Goal: Information Seeking & Learning: Learn about a topic

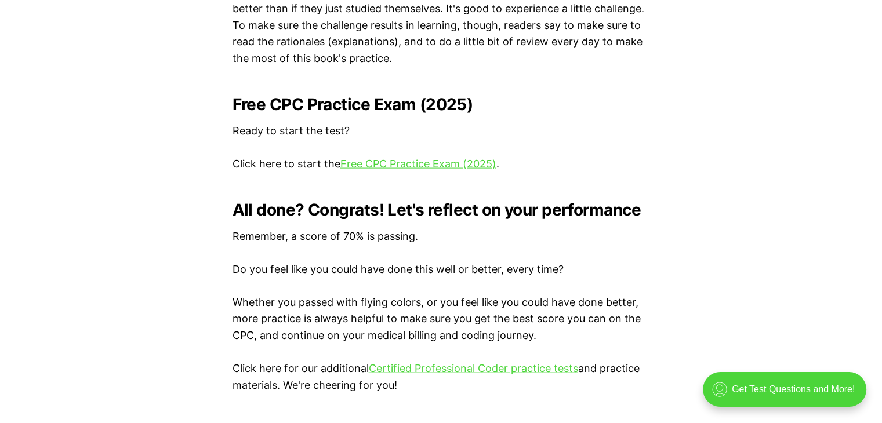
scroll to position [2344, 0]
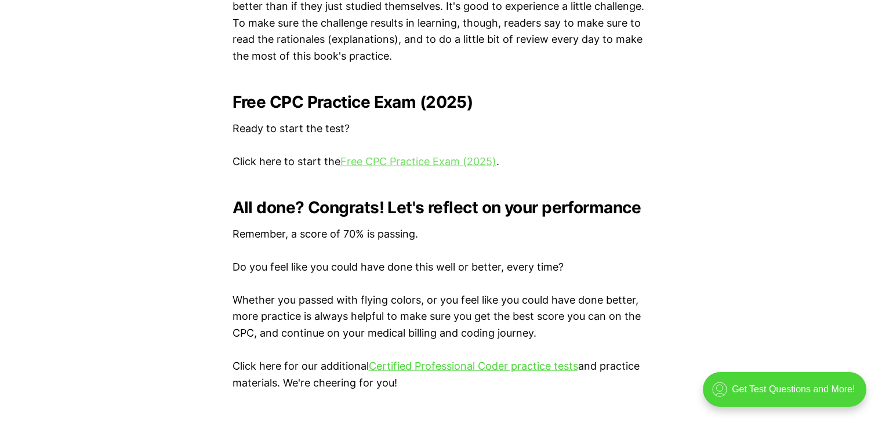
click at [404, 161] on link "Free CPC Practice Exam (2025)" at bounding box center [418, 161] width 156 height 12
click at [379, 163] on link "Free CPC Practice Exam (2025)" at bounding box center [418, 161] width 156 height 12
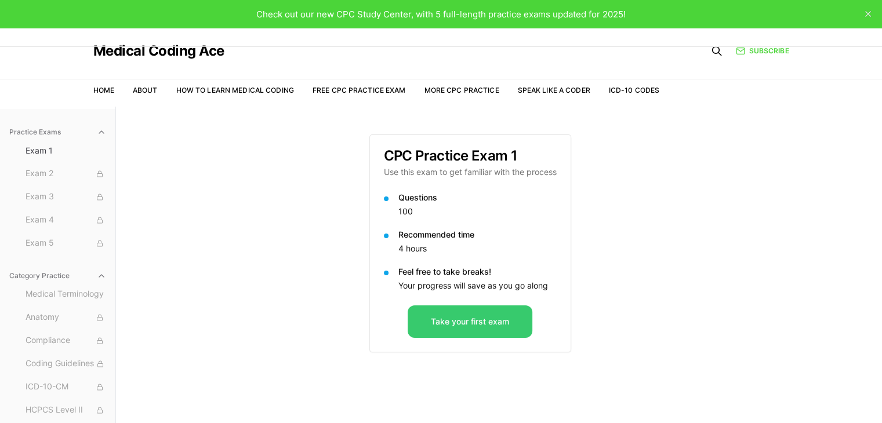
click at [442, 328] on button "Take your first exam" at bounding box center [470, 322] width 125 height 32
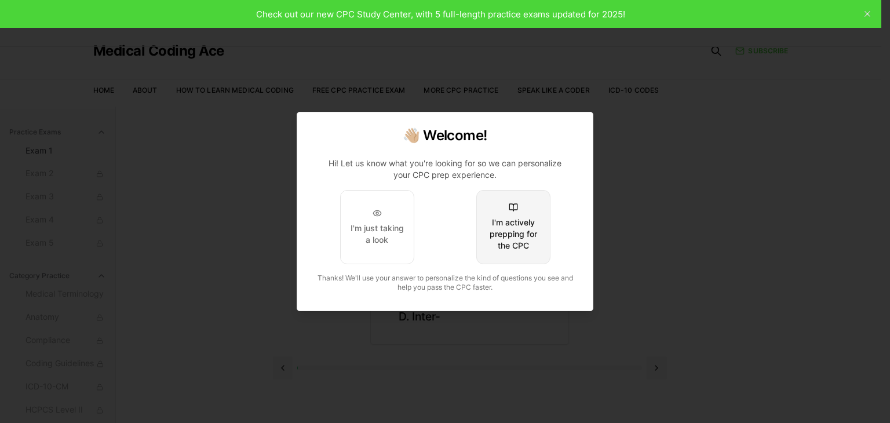
click at [500, 242] on div "I'm actively prepping for the CPC" at bounding box center [513, 234] width 54 height 35
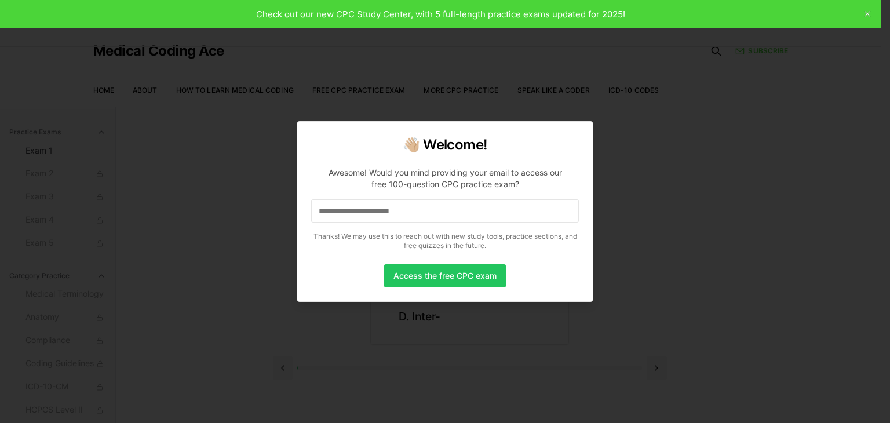
click at [384, 212] on input at bounding box center [445, 210] width 268 height 23
click at [384, 212] on input "*" at bounding box center [445, 210] width 268 height 23
click at [384, 212] on input "**" at bounding box center [445, 210] width 268 height 23
click at [384, 212] on input "*" at bounding box center [445, 210] width 268 height 23
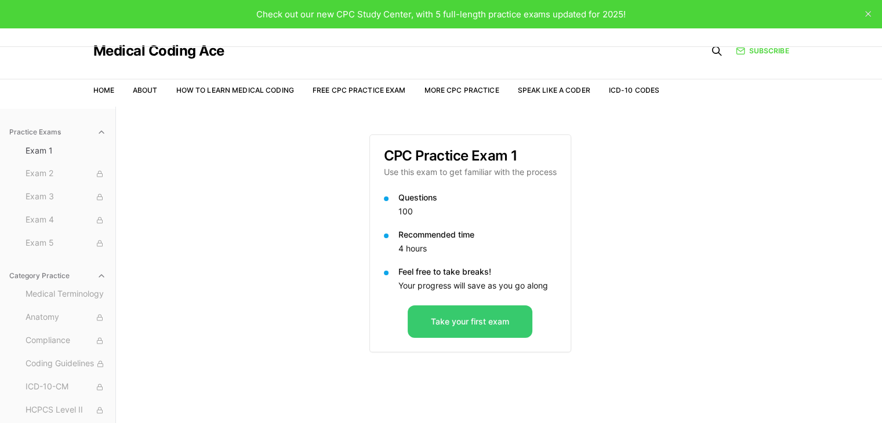
click at [435, 320] on button "Take your first exam" at bounding box center [470, 322] width 125 height 32
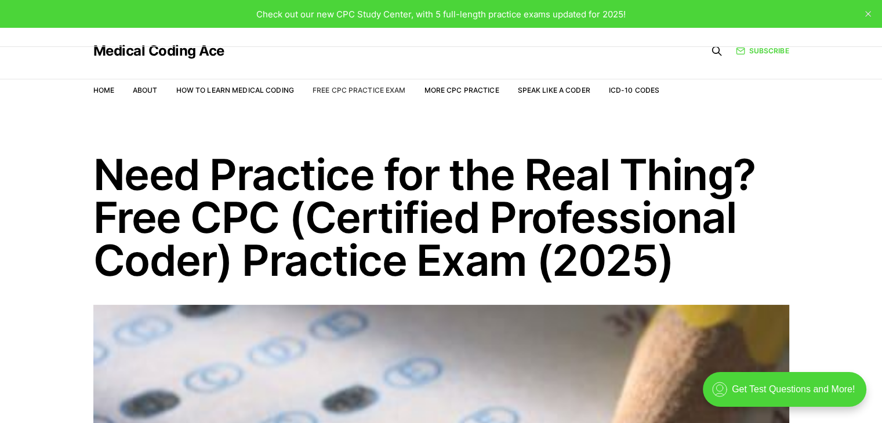
click at [371, 86] on link "Free CPC Practice Exam" at bounding box center [358, 90] width 93 height 9
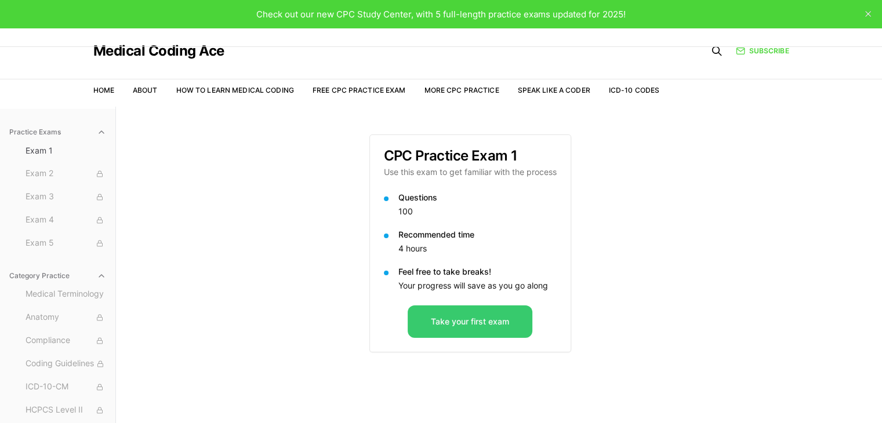
click at [481, 318] on button "Take your first exam" at bounding box center [470, 322] width 125 height 32
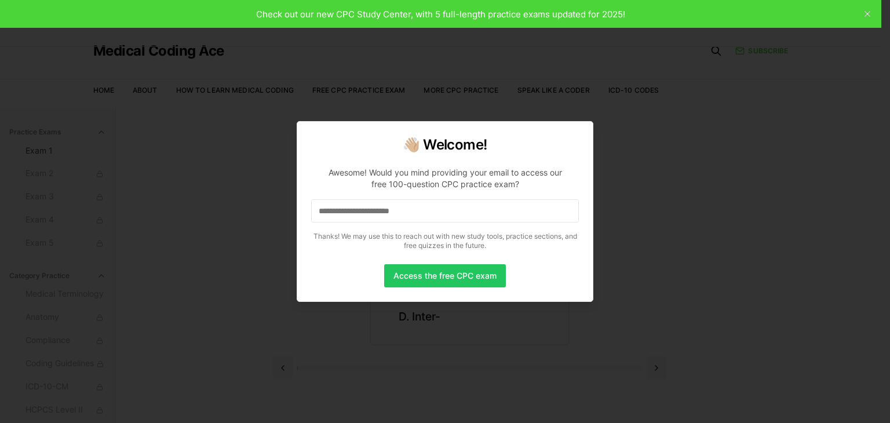
click at [380, 212] on input at bounding box center [445, 210] width 268 height 23
click at [328, 221] on input "*" at bounding box center [445, 210] width 268 height 23
click at [343, 212] on input at bounding box center [445, 210] width 268 height 23
click at [470, 282] on button "Access the free CPC exam" at bounding box center [445, 275] width 122 height 23
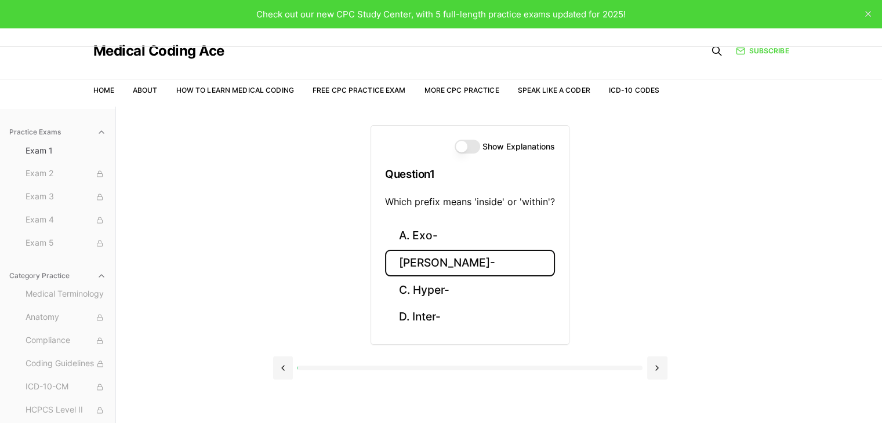
click at [426, 253] on button "B. Endo-" at bounding box center [470, 263] width 170 height 27
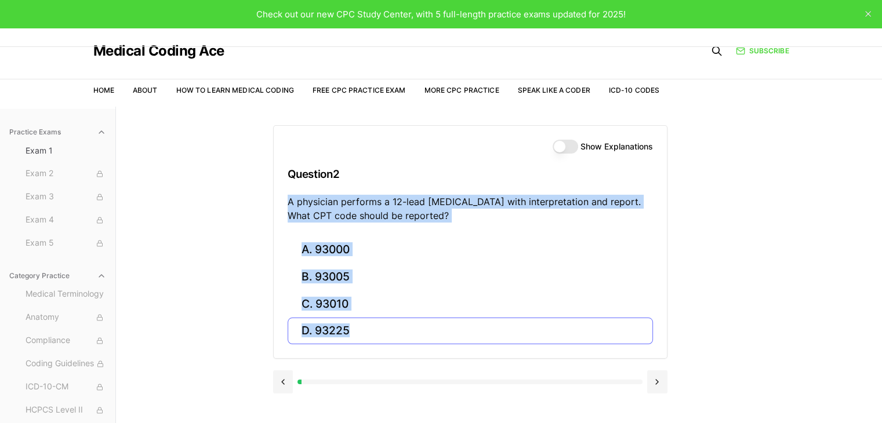
drag, startPoint x: 288, startPoint y: 199, endPoint x: 366, endPoint y: 327, distance: 149.9
click at [366, 327] on div "Show Explanations Question 2 A physician performs a 12-lead ECG with interpreta…" at bounding box center [470, 242] width 394 height 234
copy div "A physician performs a 12-lead ECG with interpretation and report. What CPT cod…"
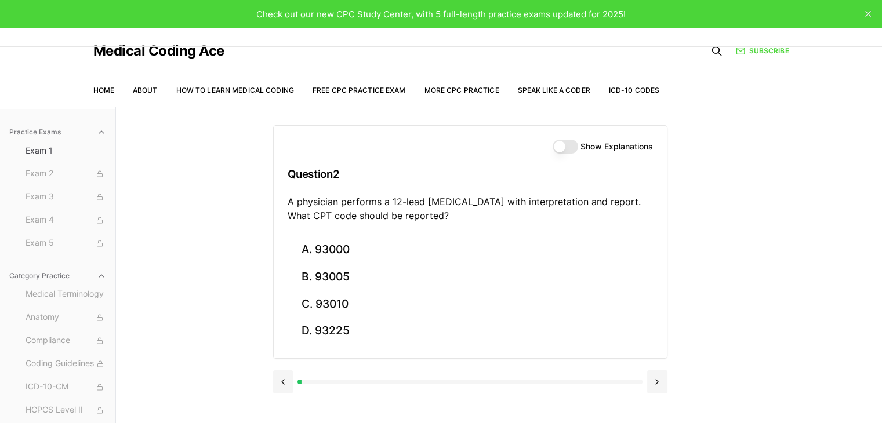
click at [349, 179] on h3 "Question 2" at bounding box center [470, 174] width 365 height 34
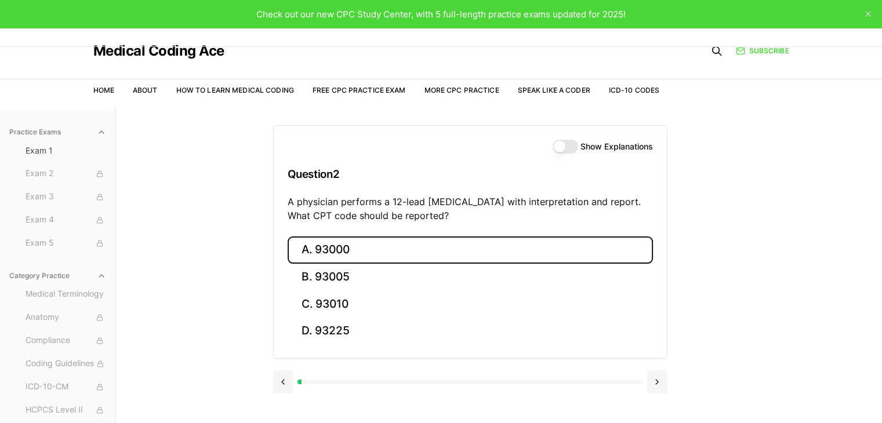
click at [297, 253] on button "A. 93000" at bounding box center [470, 250] width 365 height 27
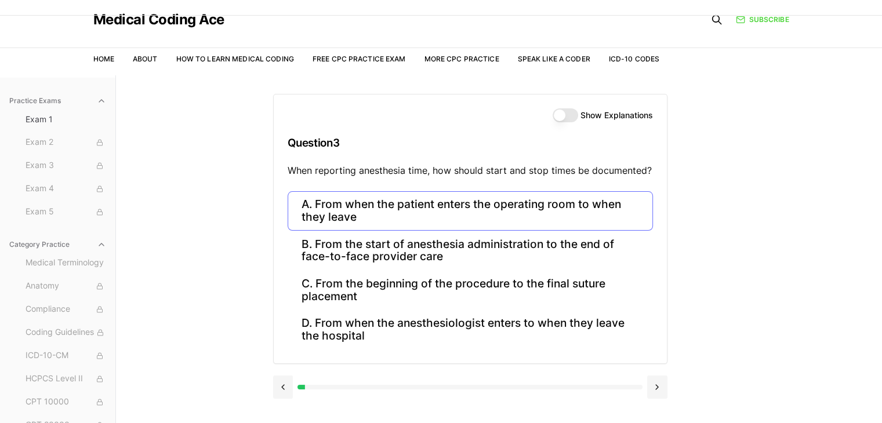
scroll to position [39, 0]
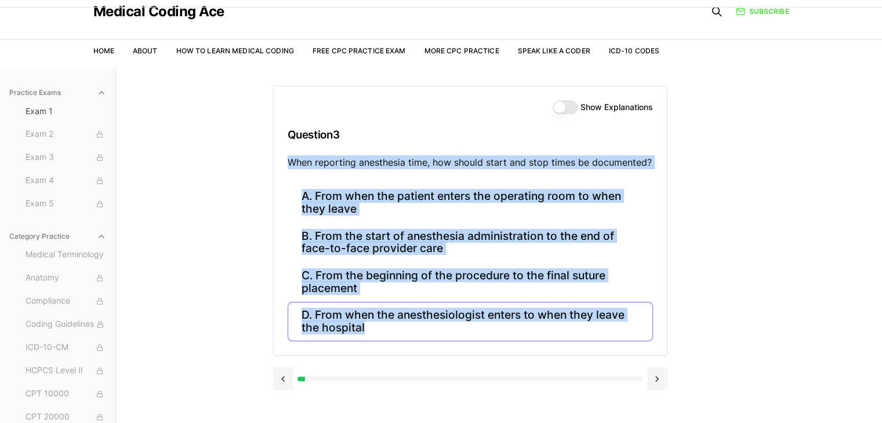
drag, startPoint x: 290, startPoint y: 163, endPoint x: 524, endPoint y: 328, distance: 286.6
click at [524, 328] on div "Show Explanations Question 3 When reporting anesthesia time, how should start a…" at bounding box center [470, 221] width 394 height 270
copy div "When reporting anesthesia time, how should start and stop times be documented? …"
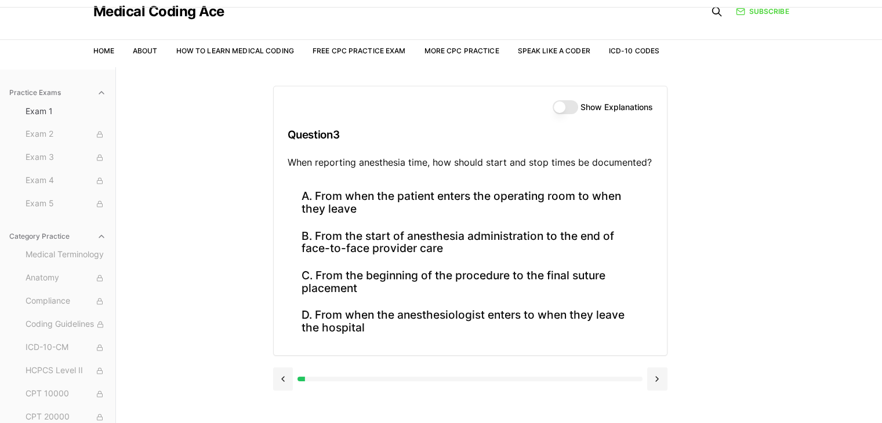
click at [371, 134] on h3 "Question 3" at bounding box center [470, 135] width 365 height 34
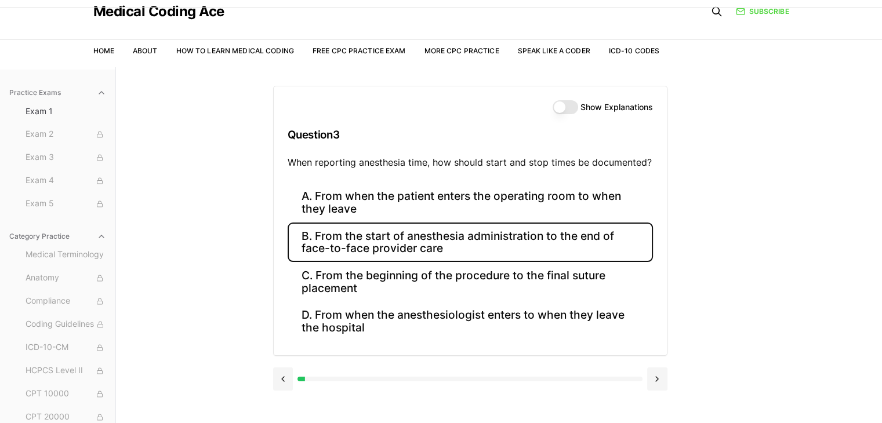
click at [359, 241] on button "B. From the start of anesthesia administration to the end of face-to-face provi…" at bounding box center [470, 242] width 365 height 39
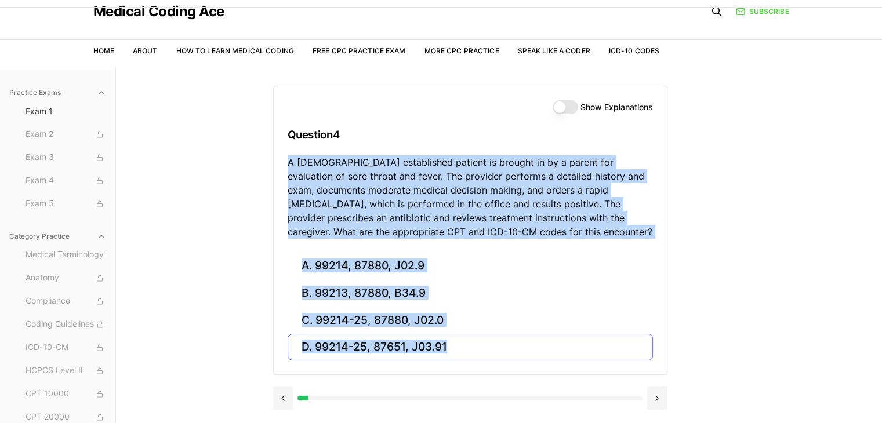
drag, startPoint x: 289, startPoint y: 161, endPoint x: 449, endPoint y: 352, distance: 249.4
click at [449, 352] on div "Show Explanations Question 4 A 6-year-old established patient is brought in by …" at bounding box center [470, 230] width 394 height 289
copy div "A 6-year-old established patient is brought in by a parent for evaluation of so…"
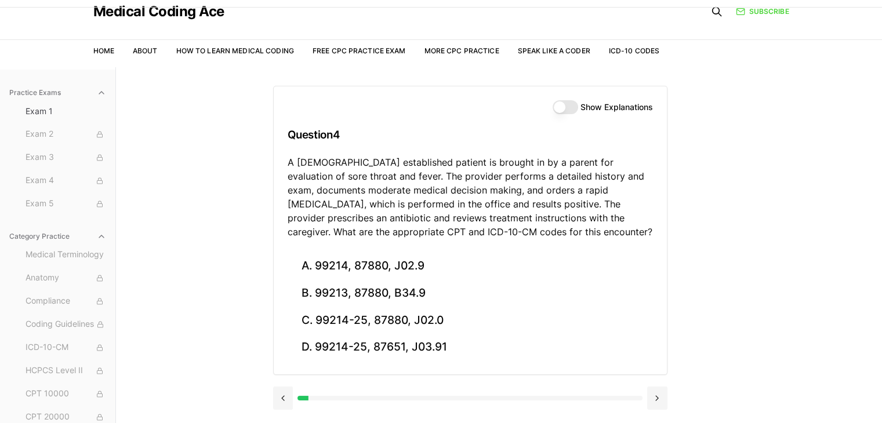
click at [399, 133] on h3 "Question 4" at bounding box center [470, 135] width 365 height 34
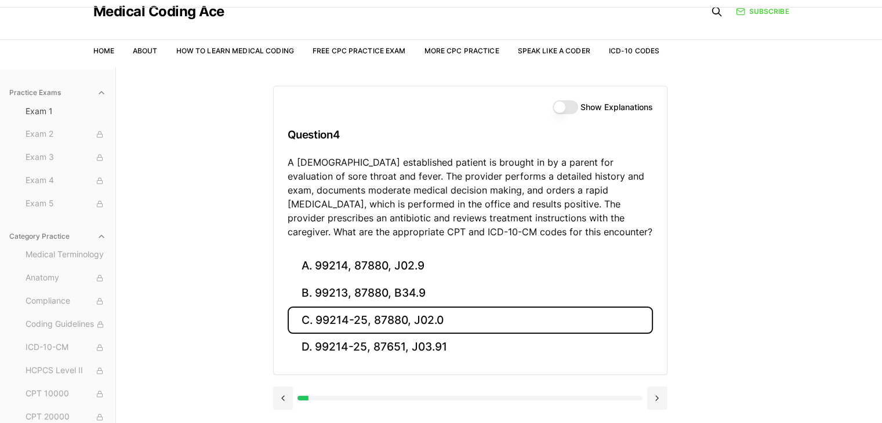
click at [446, 332] on button "C. 99214-25, 87880, J02.0" at bounding box center [470, 320] width 365 height 27
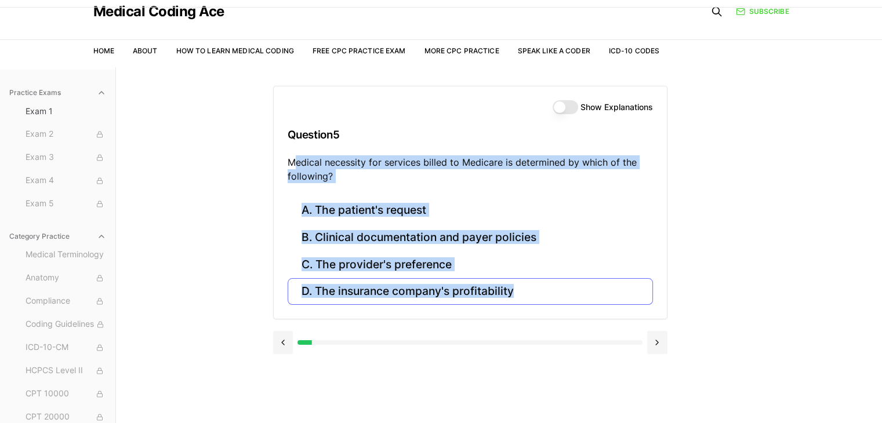
drag, startPoint x: 291, startPoint y: 161, endPoint x: 514, endPoint y: 289, distance: 257.3
click at [514, 289] on div "Show Explanations Question 5 Medical necessity for services billed to Medicare …" at bounding box center [470, 203] width 394 height 234
copy div "edical necessity for services billed to Medicare is determined by which of the …"
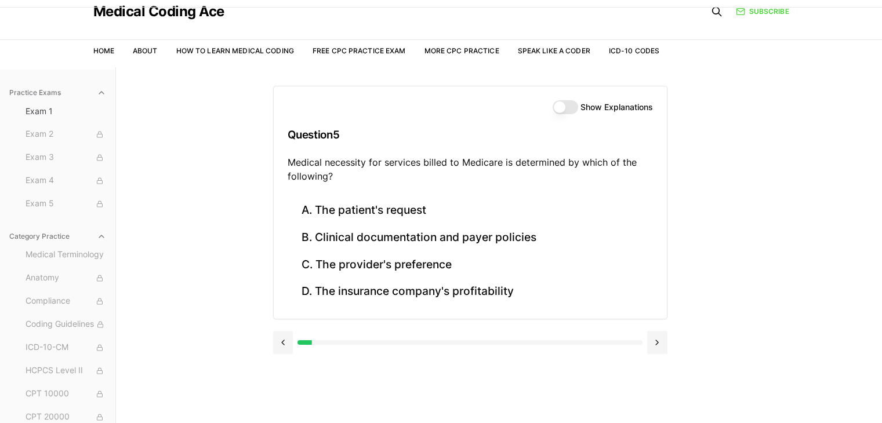
click at [429, 144] on h3 "Question 5" at bounding box center [470, 135] width 365 height 34
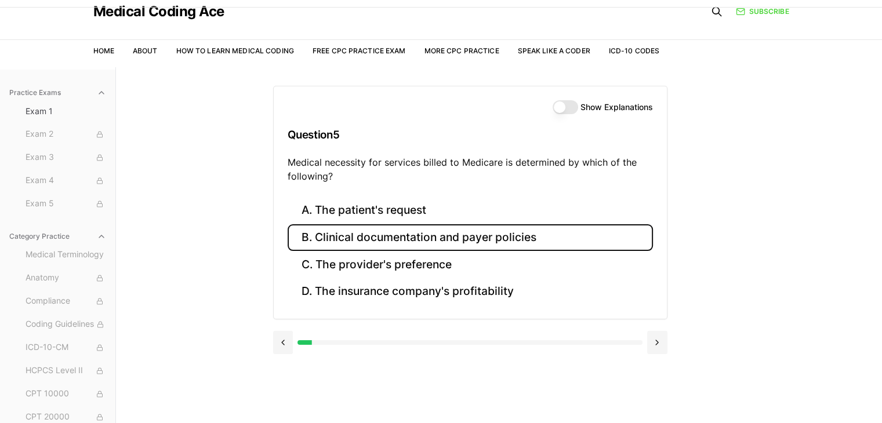
click at [373, 235] on button "B. Clinical documentation and payer policies" at bounding box center [470, 237] width 365 height 27
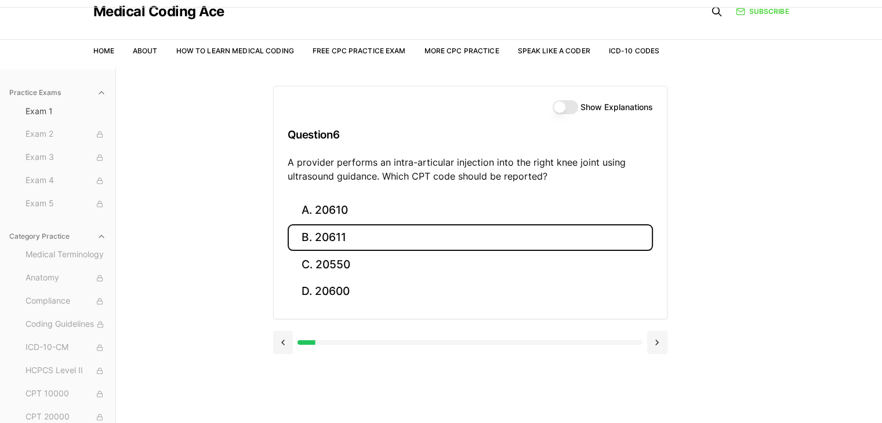
click at [336, 228] on button "B. 20611" at bounding box center [470, 237] width 365 height 27
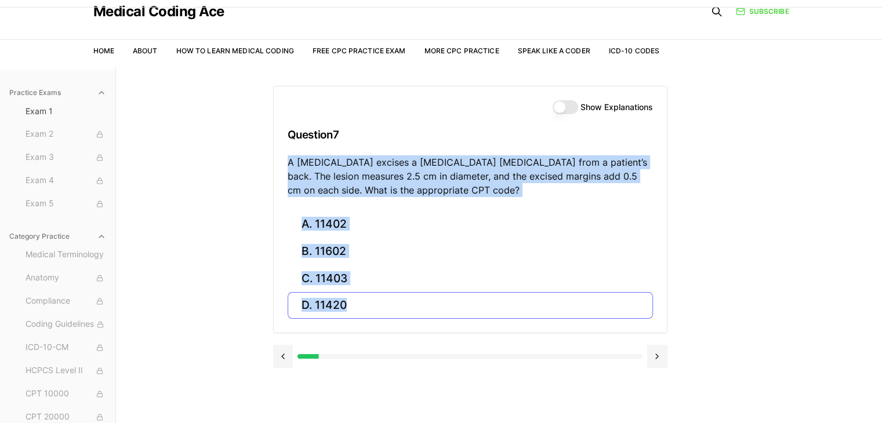
drag, startPoint x: 289, startPoint y: 160, endPoint x: 357, endPoint y: 301, distance: 156.6
click at [357, 301] on div "Show Explanations Question 7 A dermatologist excises a benign skin lesion from …" at bounding box center [470, 210] width 394 height 248
copy div "A dermatologist excises a benign skin lesion from a patient’s back. The lesion …"
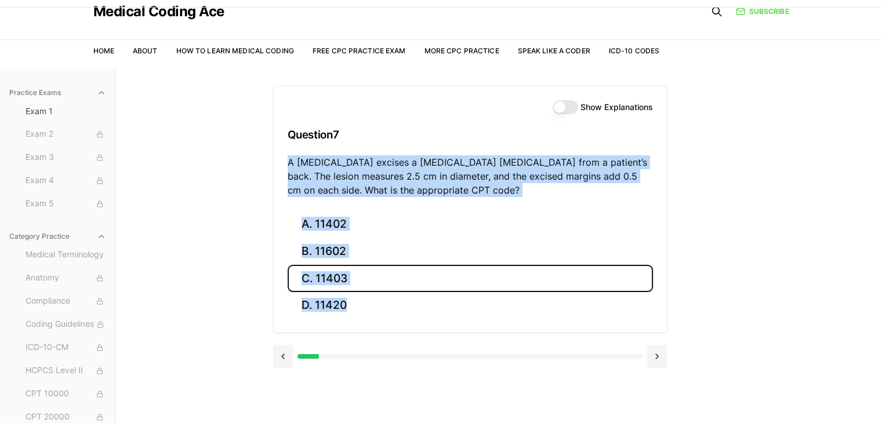
click at [350, 279] on button "C. 11403" at bounding box center [470, 278] width 365 height 27
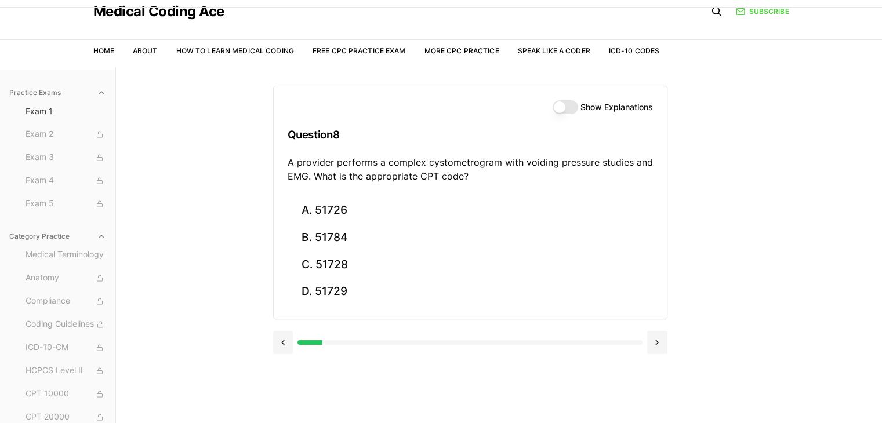
click at [369, 137] on h3 "Question 8" at bounding box center [470, 135] width 365 height 34
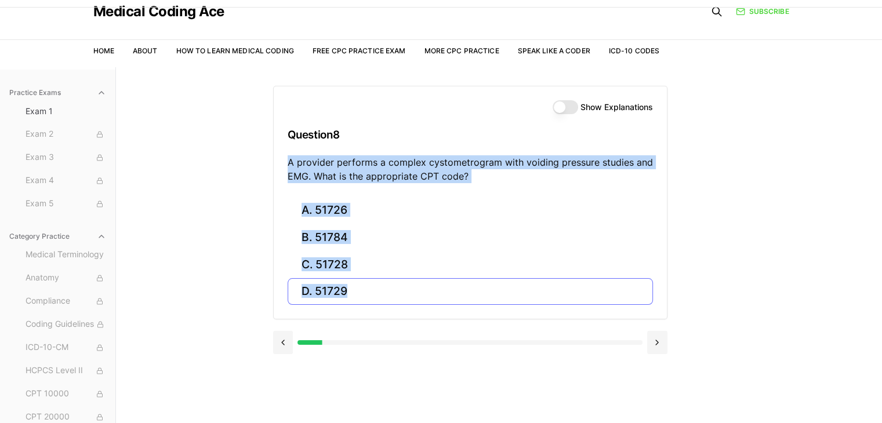
drag, startPoint x: 289, startPoint y: 161, endPoint x: 355, endPoint y: 285, distance: 140.6
click at [355, 285] on div "Show Explanations Question 8 A provider performs a complex cystometrogram with …" at bounding box center [470, 203] width 394 height 234
copy div "A provider performs a complex cystometrogram with voiding pressure studies and …"
click at [368, 158] on p "A provider performs a complex cystometrogram with voiding pressure studies and …" at bounding box center [470, 169] width 365 height 28
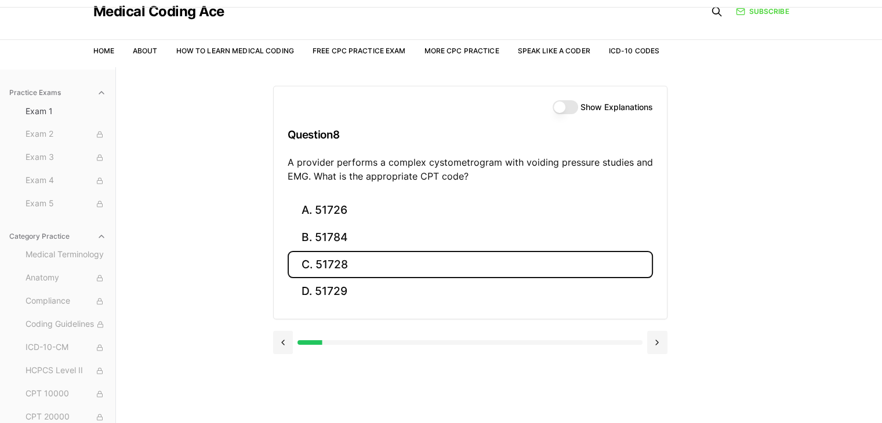
click at [350, 268] on button "C. 51728" at bounding box center [470, 264] width 365 height 27
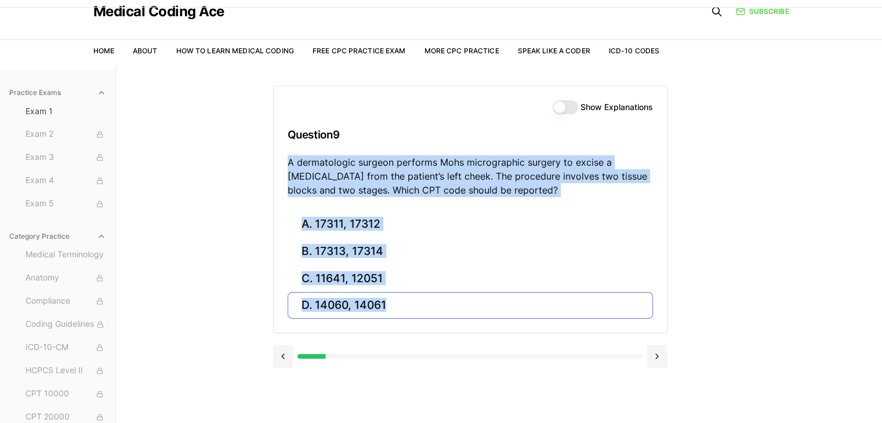
drag, startPoint x: 288, startPoint y: 163, endPoint x: 394, endPoint y: 304, distance: 176.5
click at [394, 304] on div "Show Explanations Question 9 A dermatologic surgeon performs Mohs micrographic …" at bounding box center [470, 210] width 394 height 248
copy div "A dermatologic surgeon performs Mohs micrographic surgery to excise a basal cel…"
click at [410, 190] on p "A dermatologic surgeon performs Mohs micrographic surgery to excise a basal cel…" at bounding box center [470, 176] width 365 height 42
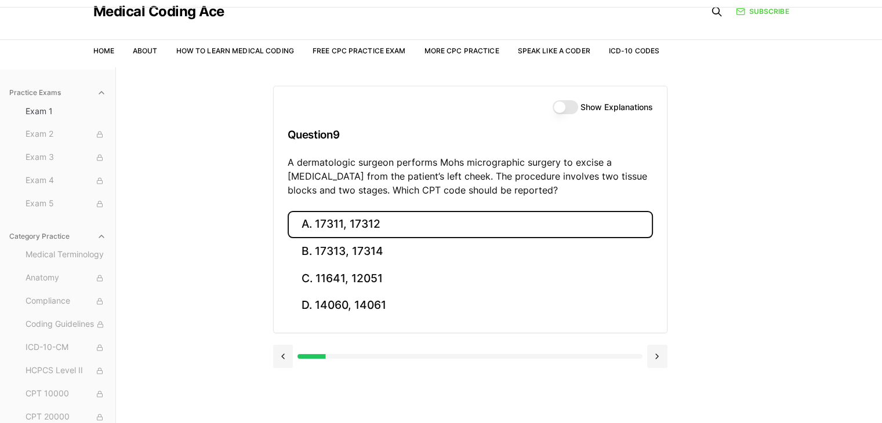
click at [342, 221] on button "A. 17311, 17312" at bounding box center [470, 224] width 365 height 27
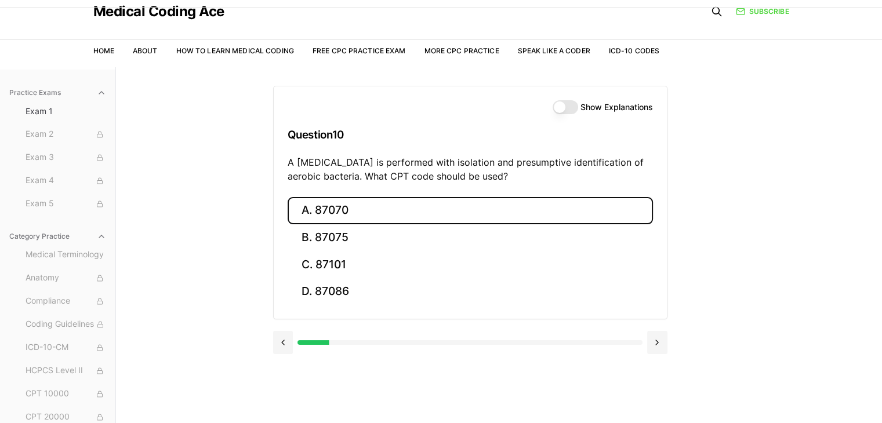
click at [416, 207] on button "A. 87070" at bounding box center [470, 210] width 365 height 27
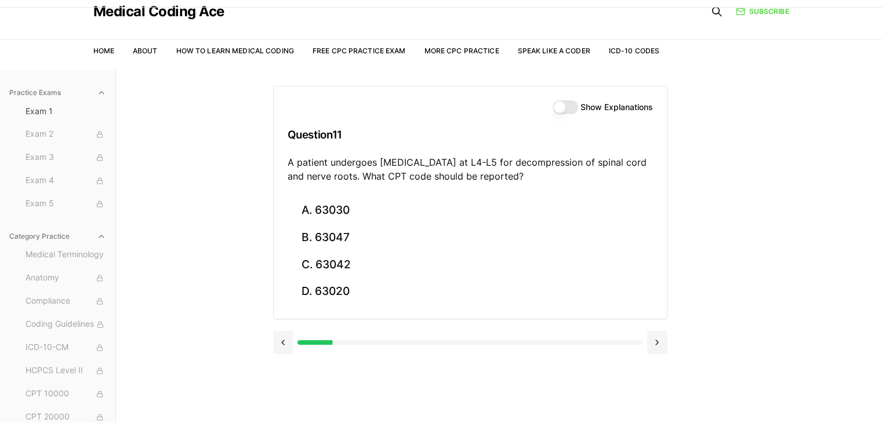
click at [286, 159] on div "Show Explanations Question 11 A patient undergoes laminectomy at L4-L5 for deco…" at bounding box center [470, 141] width 393 height 111
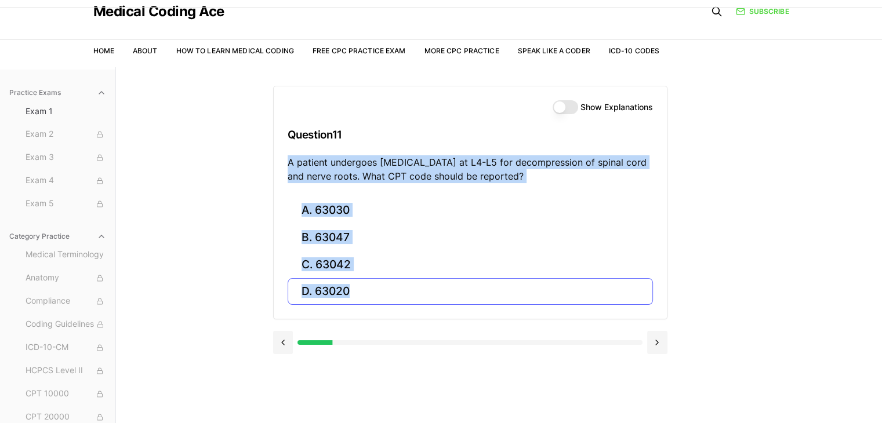
drag, startPoint x: 288, startPoint y: 163, endPoint x: 355, endPoint y: 289, distance: 142.6
click at [355, 289] on div "Show Explanations Question 11 A patient undergoes laminectomy at L4-L5 for deco…" at bounding box center [470, 203] width 394 height 234
copy div "A patient undergoes laminectomy at L4-L5 for decompression of spinal cord and n…"
click at [464, 171] on p "A patient undergoes laminectomy at L4-L5 for decompression of spinal cord and n…" at bounding box center [470, 169] width 365 height 28
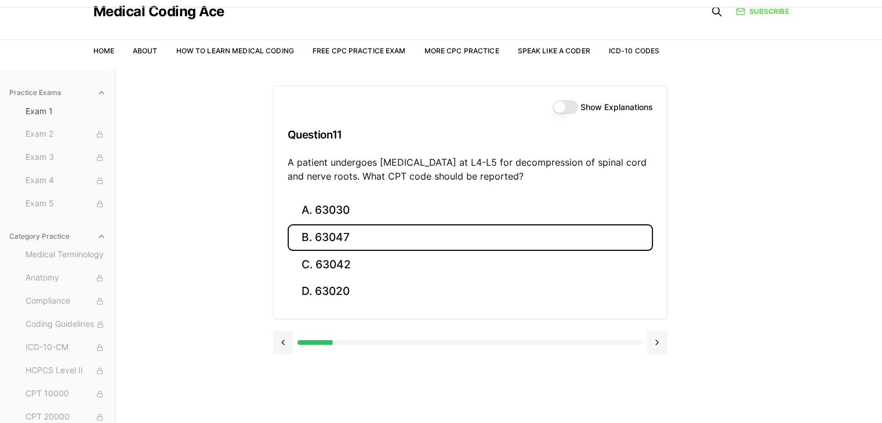
click at [341, 232] on button "B. 63047" at bounding box center [470, 237] width 365 height 27
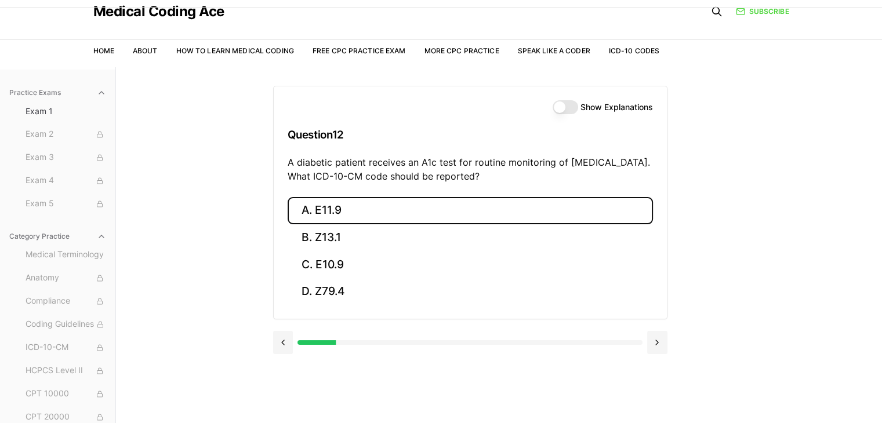
click at [366, 211] on button "A. E11.9" at bounding box center [470, 210] width 365 height 27
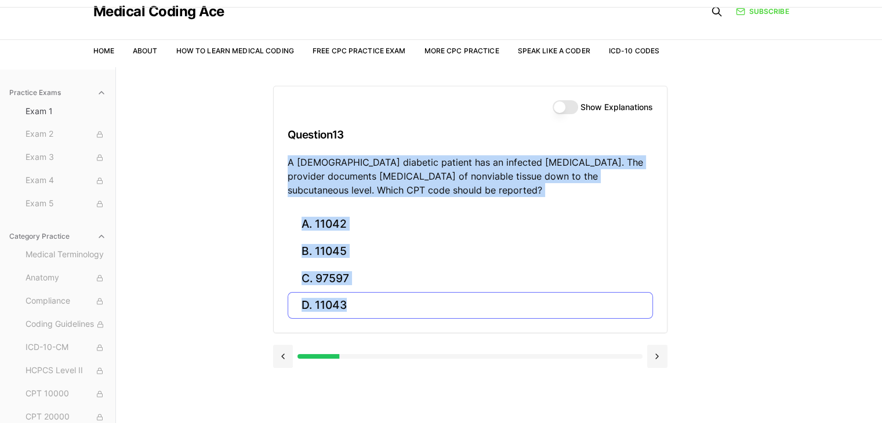
drag, startPoint x: 288, startPoint y: 162, endPoint x: 366, endPoint y: 300, distance: 158.4
click at [366, 300] on div "Show Explanations Question 13 A 60-year-old diabetic patient has an infected fo…" at bounding box center [470, 210] width 394 height 248
copy div "A 60-year-old diabetic patient has an infected foot ulcer. The provider documen…"
click at [398, 174] on p "A 60-year-old diabetic patient has an infected foot ulcer. The provider documen…" at bounding box center [470, 176] width 365 height 42
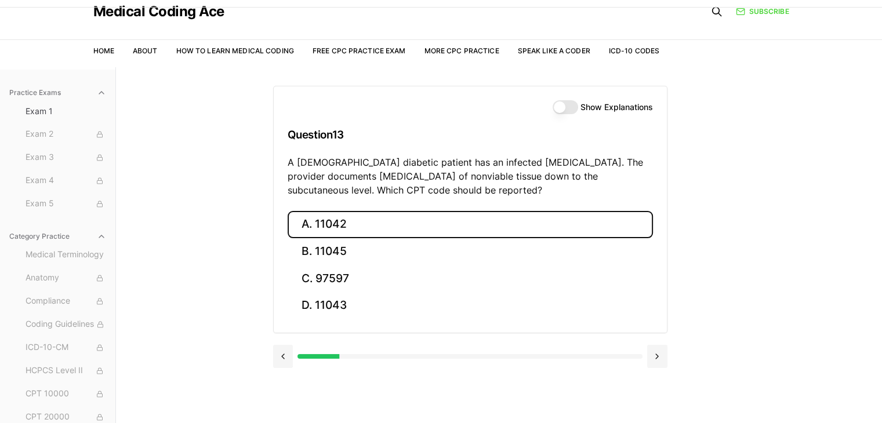
click at [299, 230] on button "A. 11042" at bounding box center [470, 224] width 365 height 27
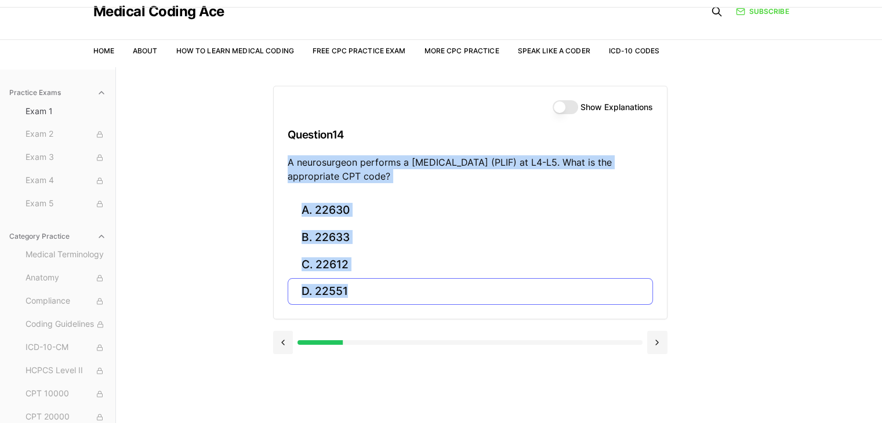
drag, startPoint x: 288, startPoint y: 162, endPoint x: 370, endPoint y: 286, distance: 149.4
click at [370, 286] on div "Show Explanations Question 14 A neurosurgeon performs a posterior lumbar interb…" at bounding box center [470, 203] width 394 height 234
copy div "A neurosurgeon performs a posterior lumbar interbody fusion (PLIF) at L4-L5. Wh…"
click at [386, 175] on p "A neurosurgeon performs a posterior lumbar interbody fusion (PLIF) at L4-L5. Wh…" at bounding box center [470, 169] width 365 height 28
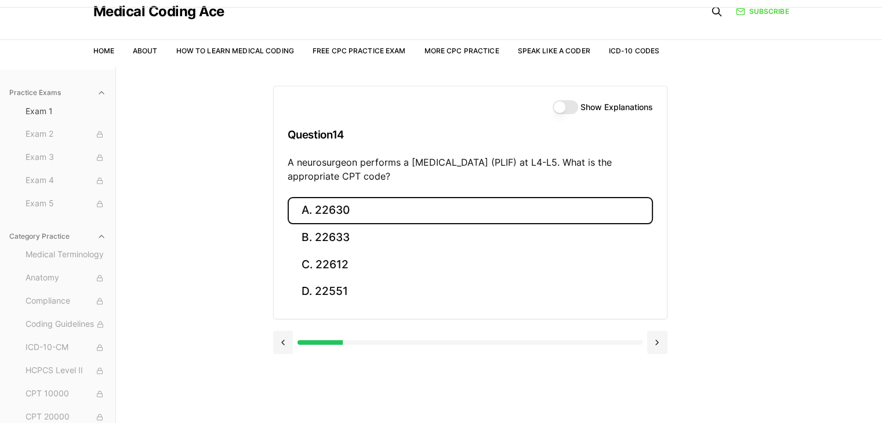
click at [321, 205] on button "A. 22630" at bounding box center [470, 210] width 365 height 27
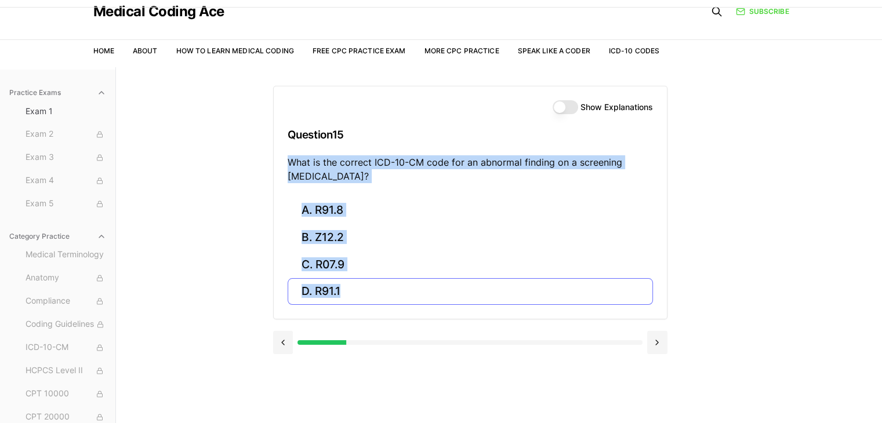
drag, startPoint x: 289, startPoint y: 160, endPoint x: 344, endPoint y: 296, distance: 147.2
click at [344, 296] on div "Show Explanations Question 15 What is the correct ICD-10-CM code for an abnorma…" at bounding box center [470, 203] width 394 height 234
click at [350, 170] on p "What is the correct ICD-10-CM code for an abnormal finding on a screening chest…" at bounding box center [470, 169] width 365 height 28
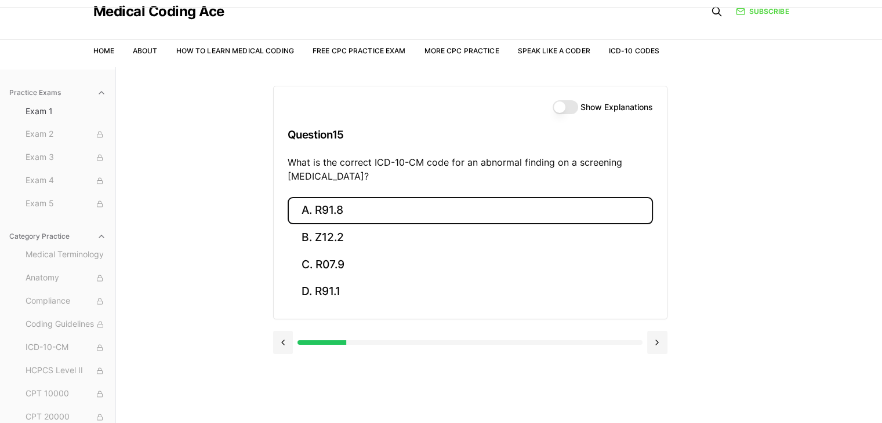
click at [329, 221] on button "A. R91.8" at bounding box center [470, 210] width 365 height 27
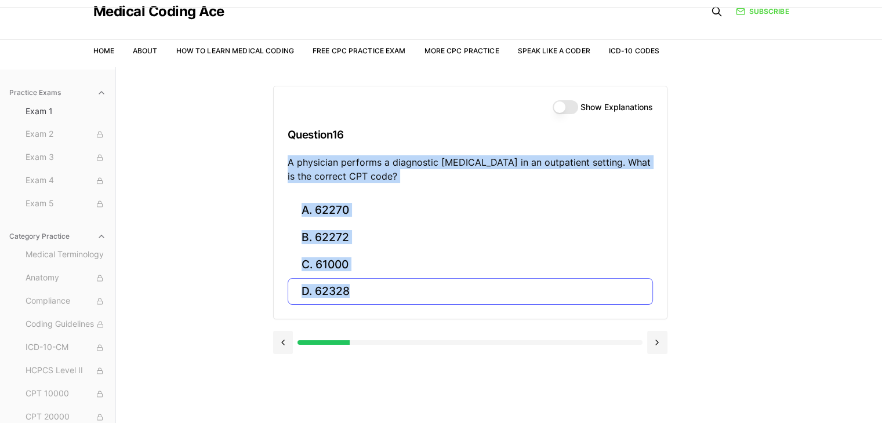
drag, startPoint x: 286, startPoint y: 161, endPoint x: 357, endPoint y: 303, distance: 158.9
click at [357, 303] on div "Show Explanations Question 16 A physician performs a diagnostic lumbar puncture…" at bounding box center [470, 203] width 394 height 234
click at [371, 173] on p "A physician performs a diagnostic lumbar puncture in an outpatient setting. Wha…" at bounding box center [470, 169] width 365 height 28
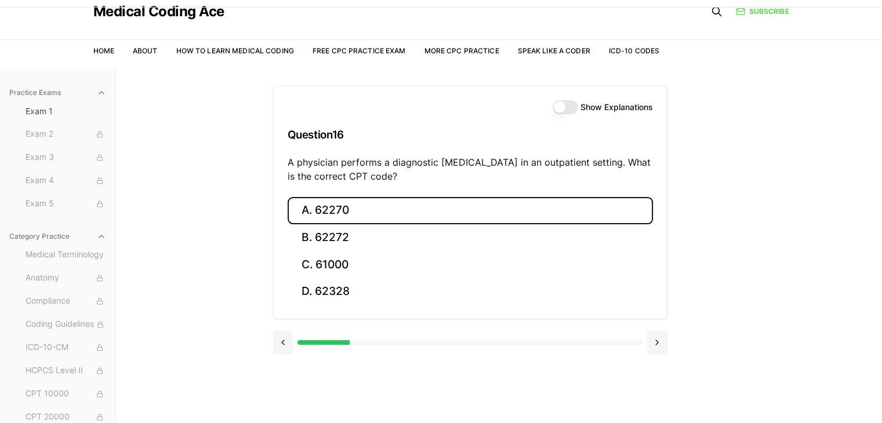
click at [341, 216] on button "A. 62270" at bounding box center [470, 210] width 365 height 27
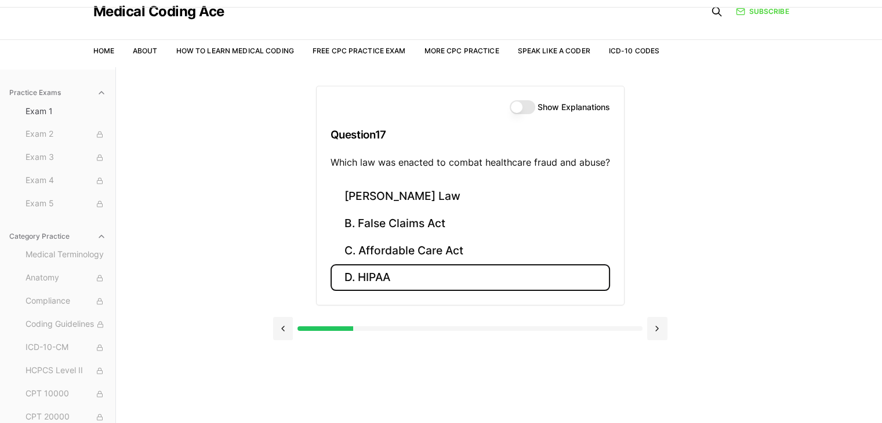
click at [396, 276] on button "D. HIPAA" at bounding box center [469, 277] width 279 height 27
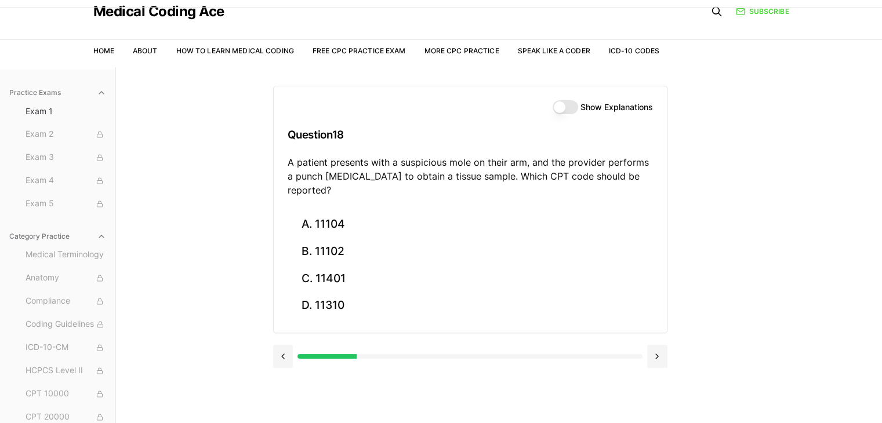
click at [565, 103] on button "Show Explanations" at bounding box center [565, 107] width 26 height 14
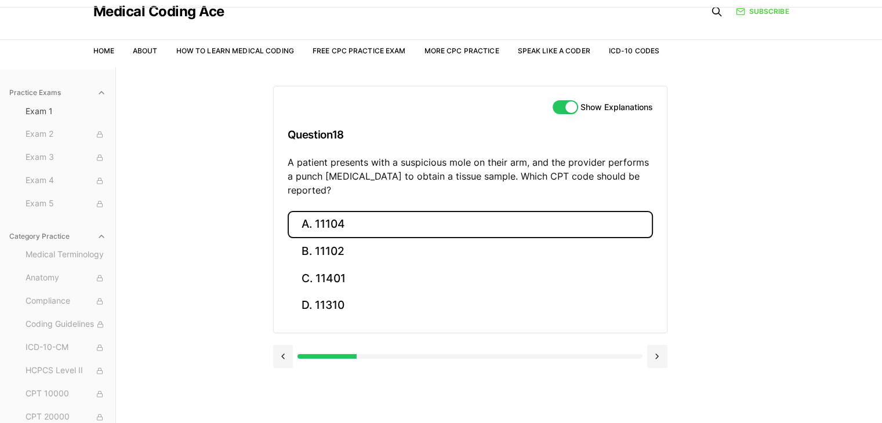
click at [348, 221] on button "A. 11104" at bounding box center [470, 224] width 365 height 27
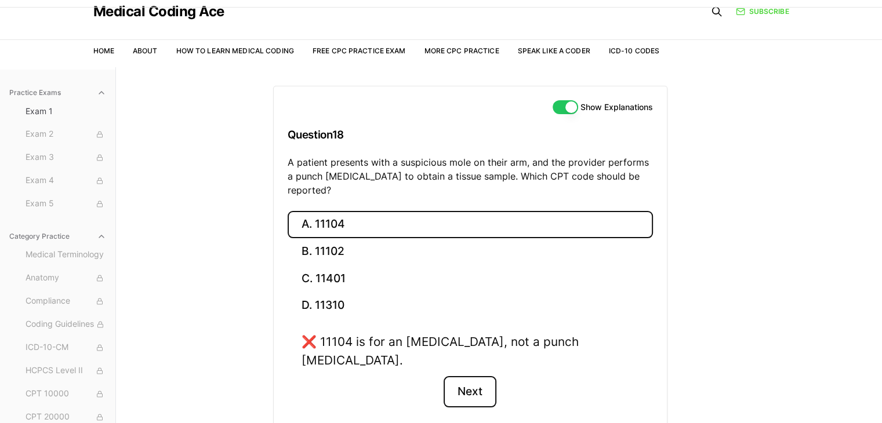
click at [466, 376] on button "Next" at bounding box center [469, 391] width 53 height 31
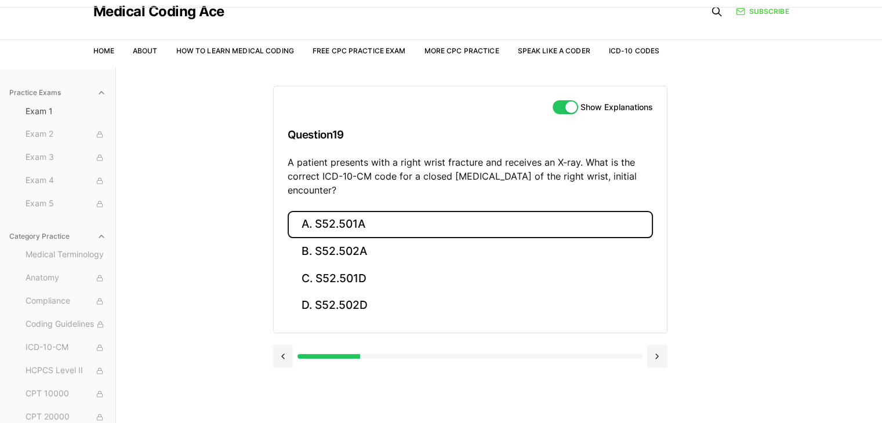
click at [364, 220] on button "A. S52.501A" at bounding box center [470, 224] width 365 height 27
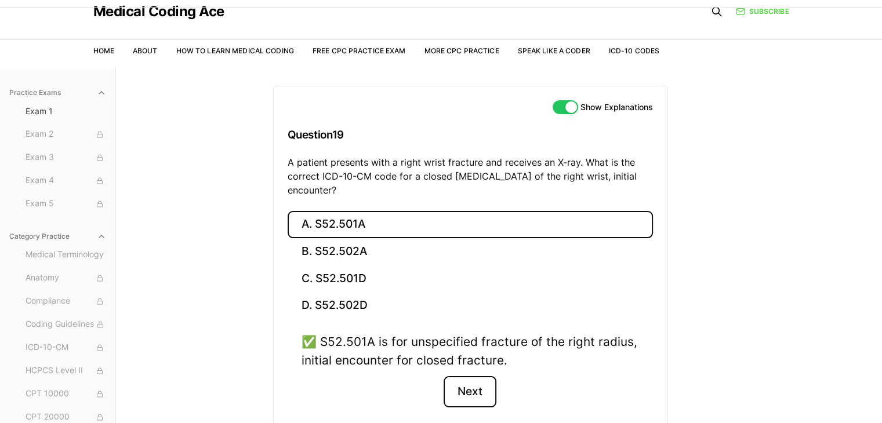
click at [464, 395] on button "Next" at bounding box center [469, 391] width 53 height 31
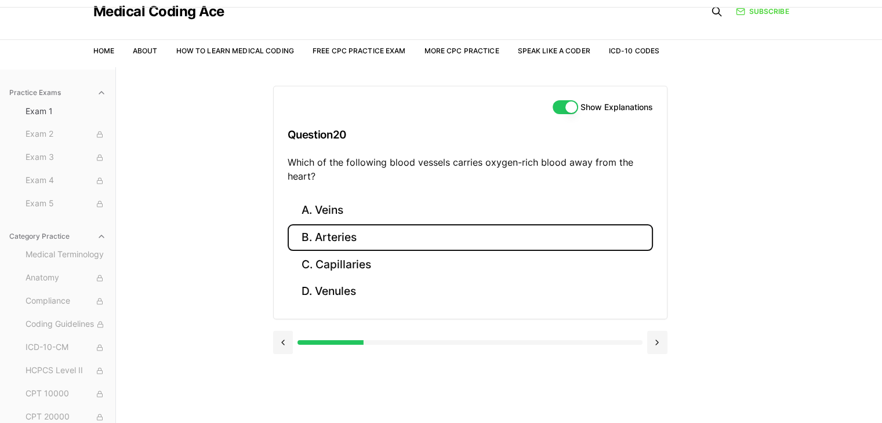
click at [346, 238] on button "B. Arteries" at bounding box center [470, 237] width 365 height 27
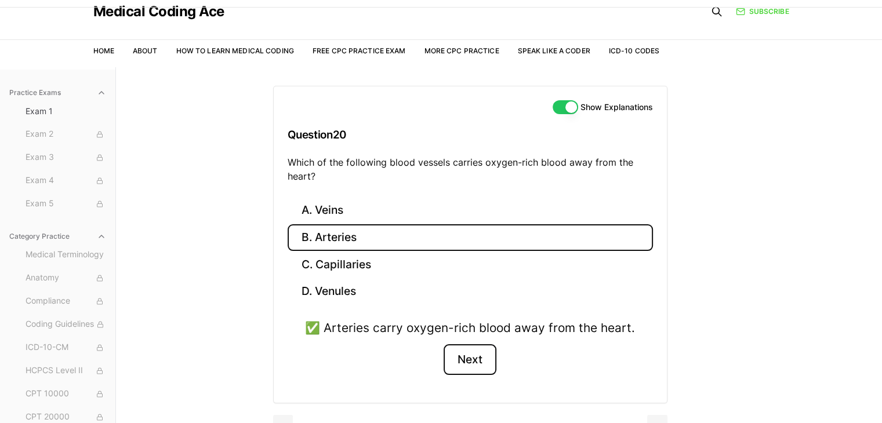
click at [471, 365] on button "Next" at bounding box center [469, 359] width 53 height 31
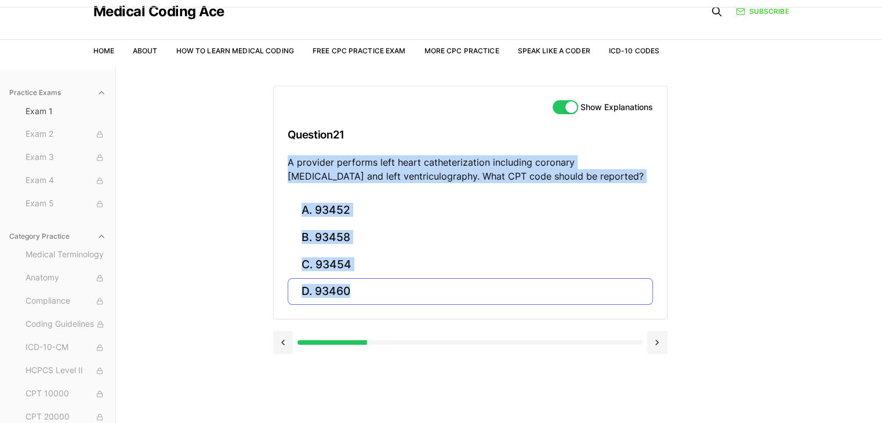
drag, startPoint x: 288, startPoint y: 159, endPoint x: 358, endPoint y: 297, distance: 154.8
click at [358, 297] on div "Show Explanations Question 21 A provider performs left heart catheterization in…" at bounding box center [470, 203] width 394 height 234
click at [391, 165] on p "A provider performs left heart catheterization including coronary angiography a…" at bounding box center [470, 169] width 365 height 28
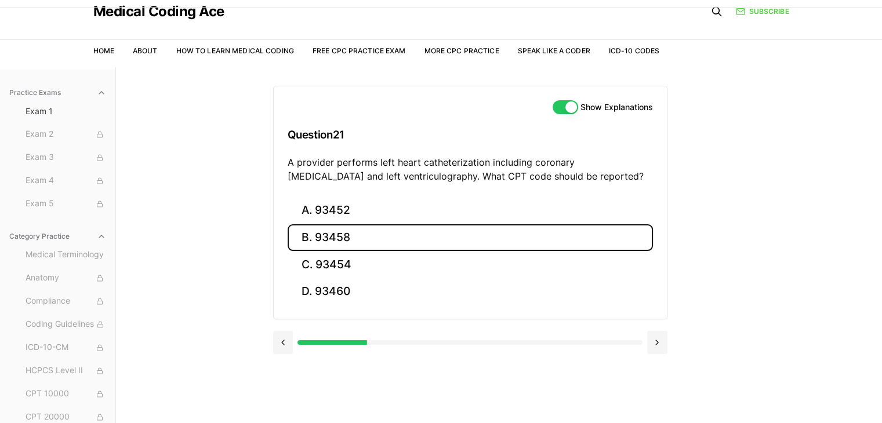
click at [345, 237] on button "B. 93458" at bounding box center [470, 237] width 365 height 27
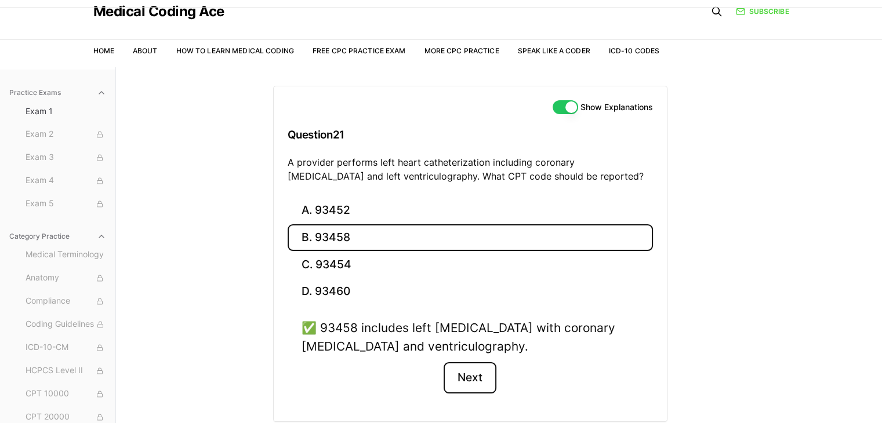
click at [472, 369] on button "Next" at bounding box center [469, 377] width 53 height 31
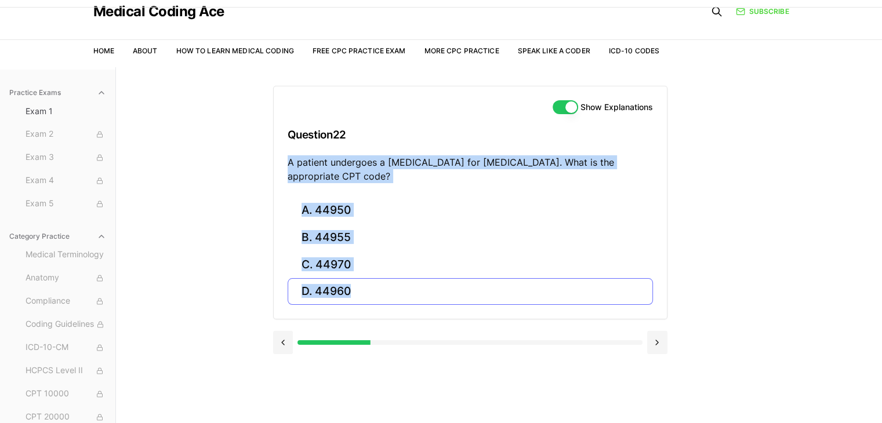
drag, startPoint x: 289, startPoint y: 161, endPoint x: 366, endPoint y: 289, distance: 149.3
click at [366, 289] on div "Show Explanations Question 22 A patient undergoes a laparoscopic appendectomy f…" at bounding box center [470, 203] width 394 height 234
click at [397, 168] on p "A patient undergoes a laparoscopic appendectomy for acute appendicitis. What is…" at bounding box center [470, 169] width 365 height 28
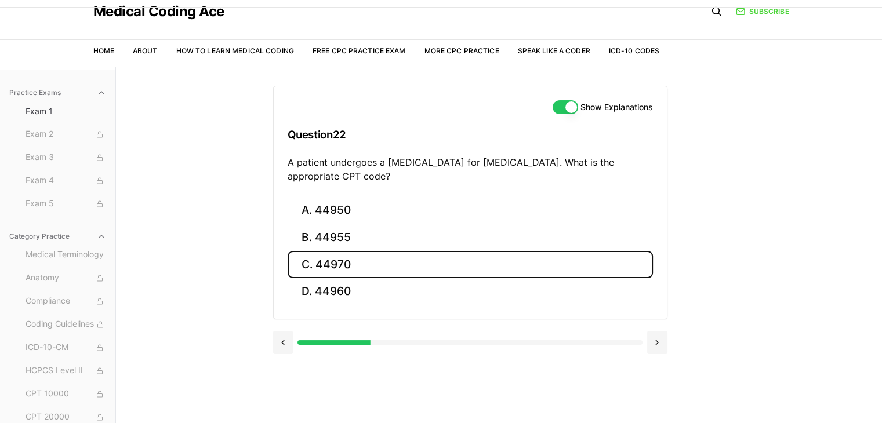
click at [321, 260] on button "C. 44970" at bounding box center [470, 264] width 365 height 27
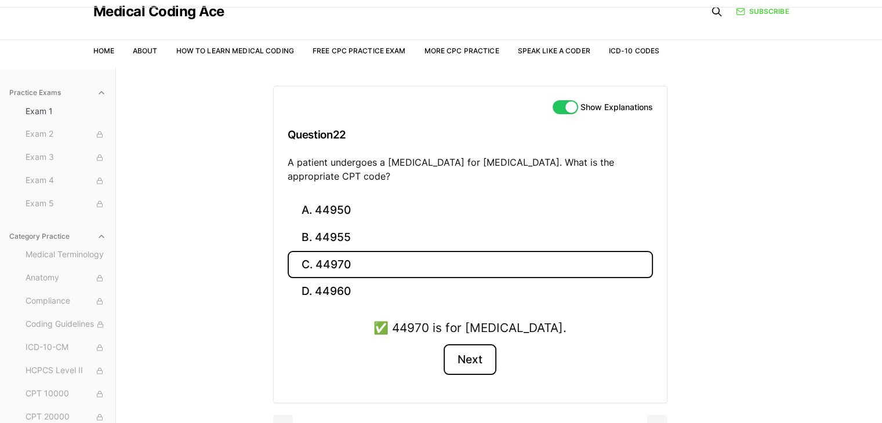
click at [471, 362] on button "Next" at bounding box center [469, 359] width 53 height 31
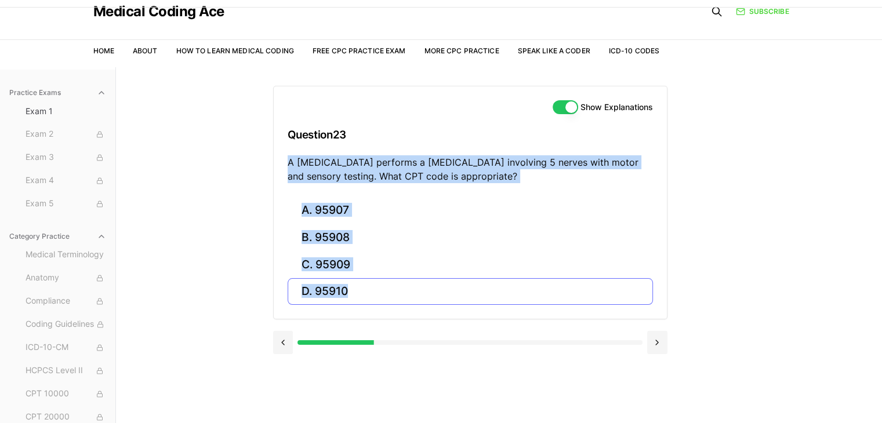
drag, startPoint x: 288, startPoint y: 162, endPoint x: 371, endPoint y: 288, distance: 150.7
click at [371, 288] on div "Show Explanations Question 23 A neurologist performs a nerve conduction study i…" at bounding box center [470, 203] width 394 height 234
click at [473, 169] on p "A neurologist performs a nerve conduction study involving 5 nerves with motor a…" at bounding box center [470, 169] width 365 height 28
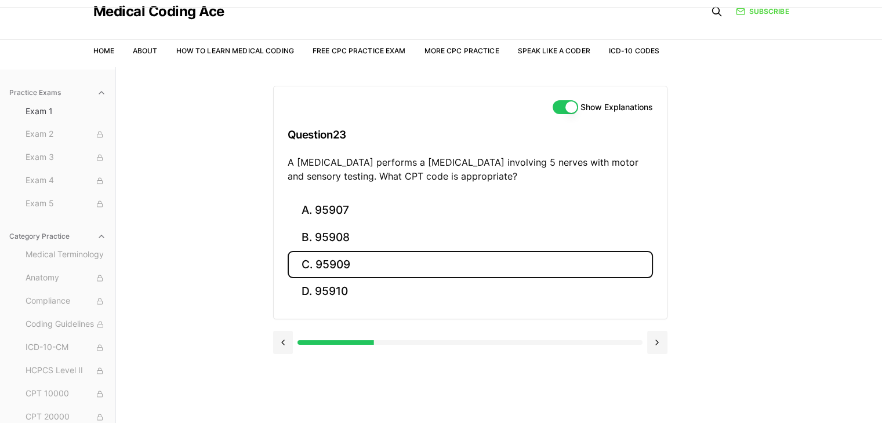
click at [341, 268] on button "C. 95909" at bounding box center [470, 264] width 365 height 27
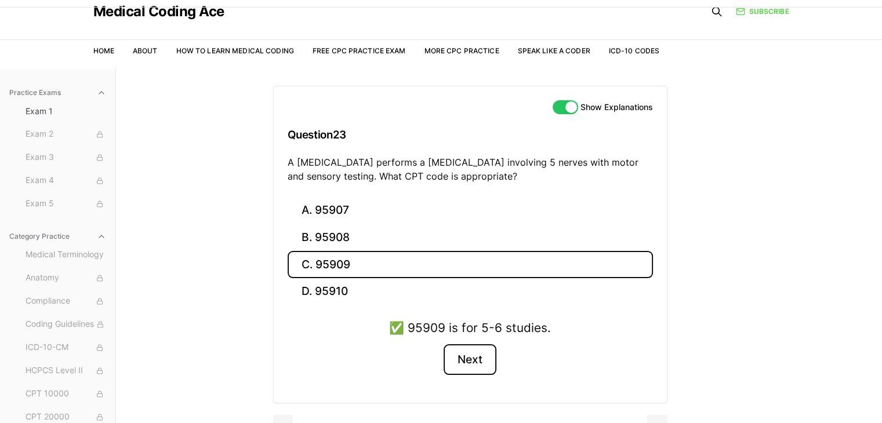
click at [466, 357] on button "Next" at bounding box center [469, 359] width 53 height 31
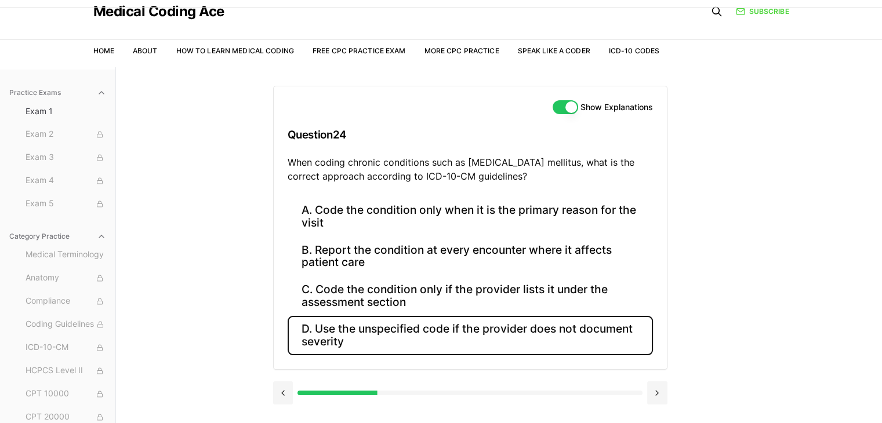
click at [341, 333] on button "D. Use the unspecified code if the provider does not document severity" at bounding box center [470, 335] width 365 height 39
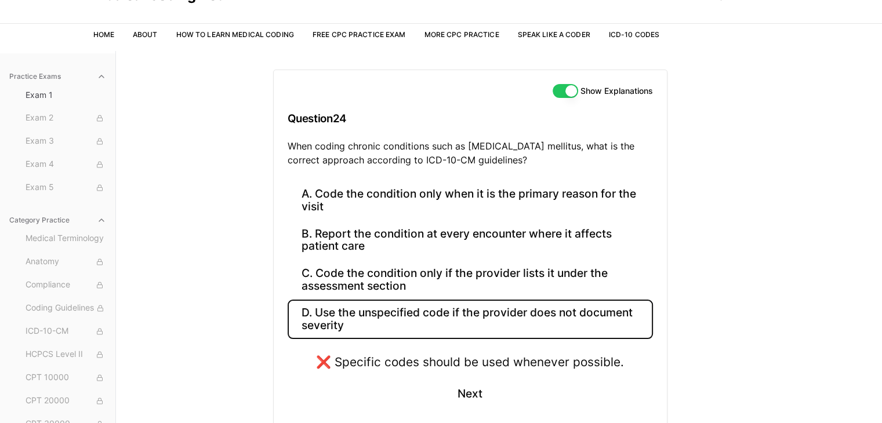
scroll to position [113, 0]
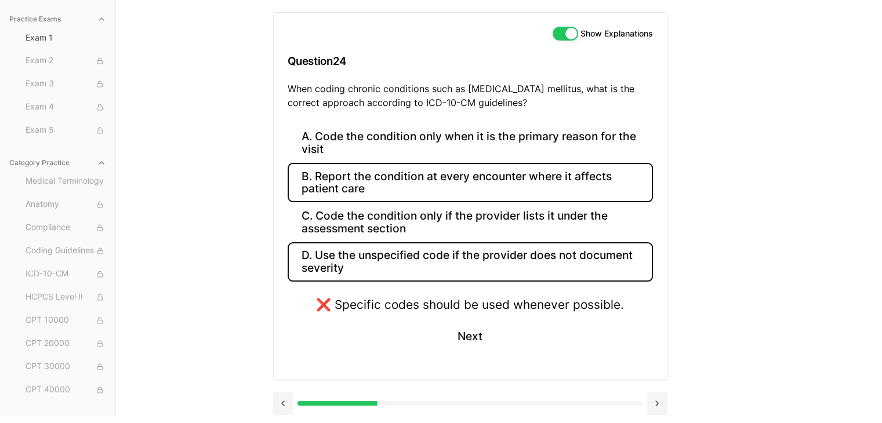
click at [481, 180] on button "B. Report the condition at every encounter where it affects patient care" at bounding box center [470, 182] width 365 height 39
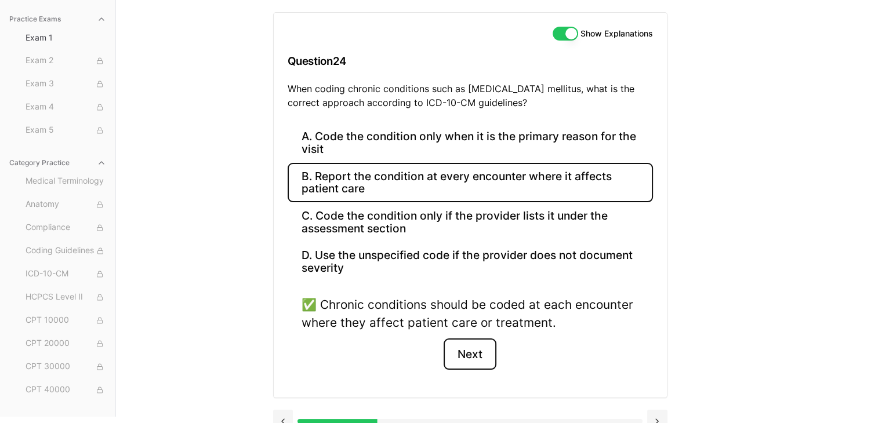
click at [464, 357] on button "Next" at bounding box center [469, 354] width 53 height 31
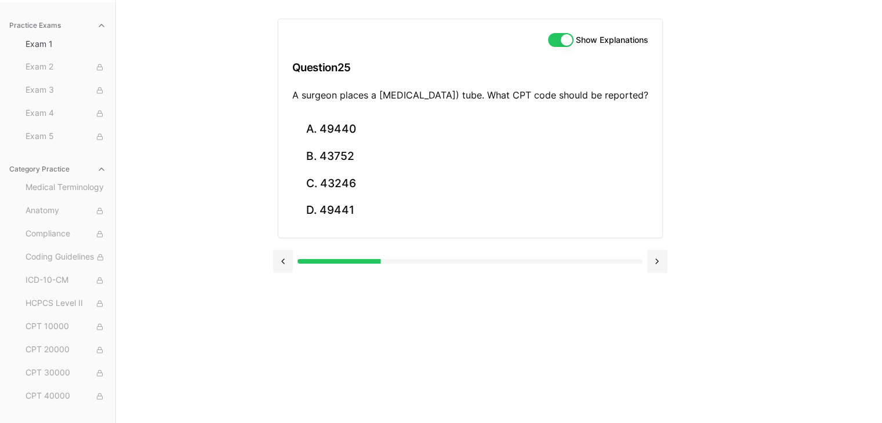
scroll to position [107, 0]
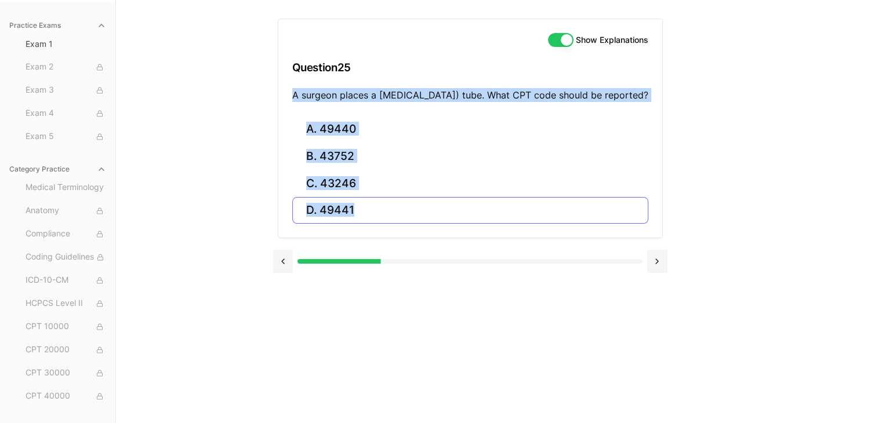
drag, startPoint x: 289, startPoint y: 96, endPoint x: 351, endPoint y: 216, distance: 135.4
click at [351, 216] on div "Show Explanations Question 25 A surgeon places a percutaneous endoscopic gastro…" at bounding box center [470, 129] width 385 height 220
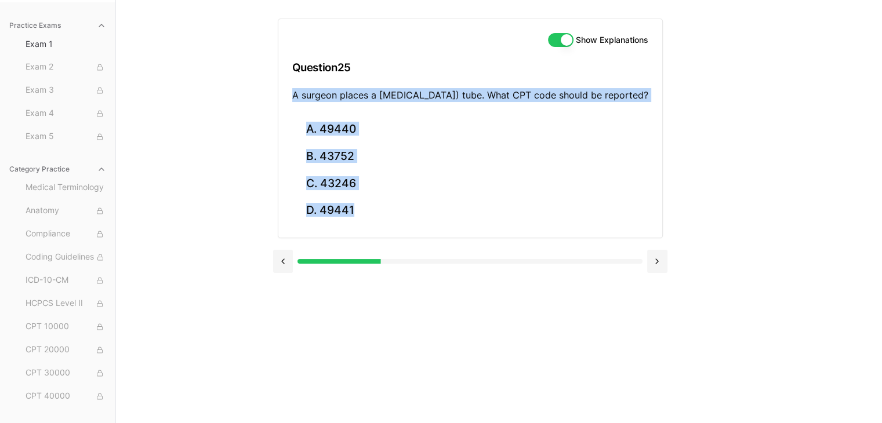
click at [366, 102] on p "A surgeon places a percutaneous endoscopic gastrostomy (PEG) tube. What CPT cod…" at bounding box center [470, 95] width 356 height 14
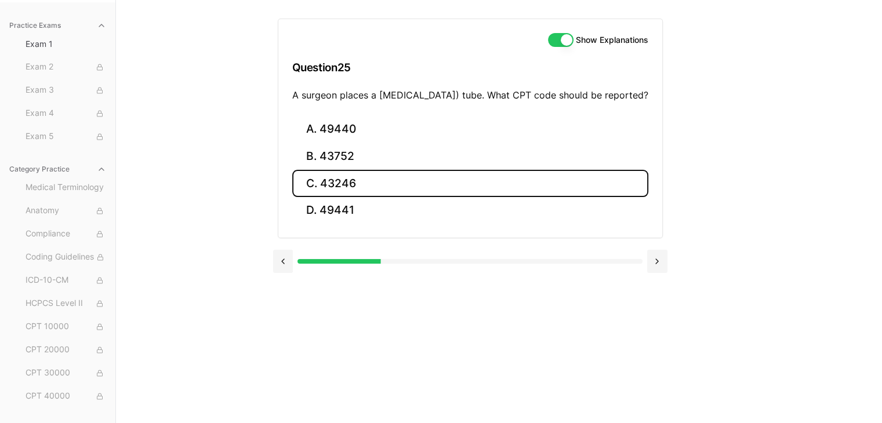
click at [350, 194] on button "C. 43246" at bounding box center [470, 183] width 356 height 27
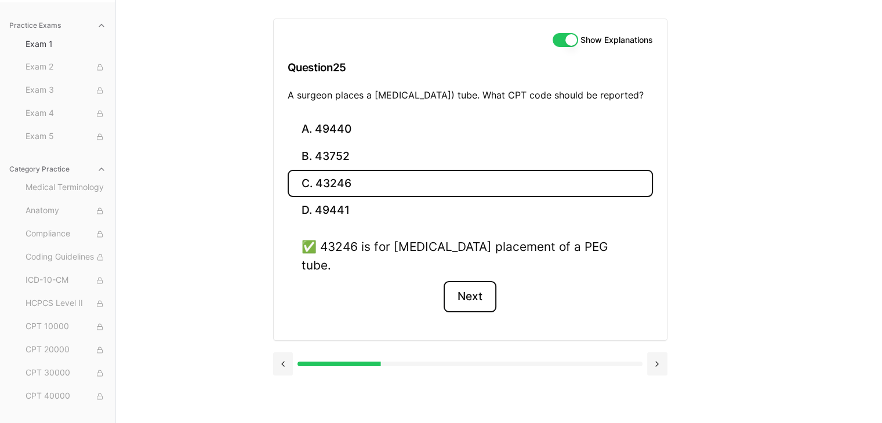
click at [465, 289] on button "Next" at bounding box center [469, 296] width 53 height 31
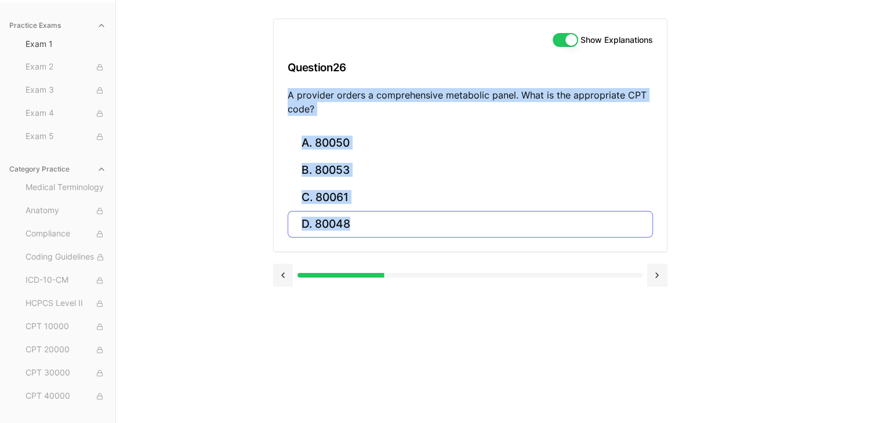
drag, startPoint x: 288, startPoint y: 92, endPoint x: 359, endPoint y: 219, distance: 145.6
click at [359, 219] on div "Show Explanations Question 26 A provider orders a comprehensive metabolic panel…" at bounding box center [470, 136] width 394 height 234
click at [370, 89] on p "A provider orders a comprehensive metabolic panel. What is the appropriate CPT …" at bounding box center [470, 102] width 365 height 28
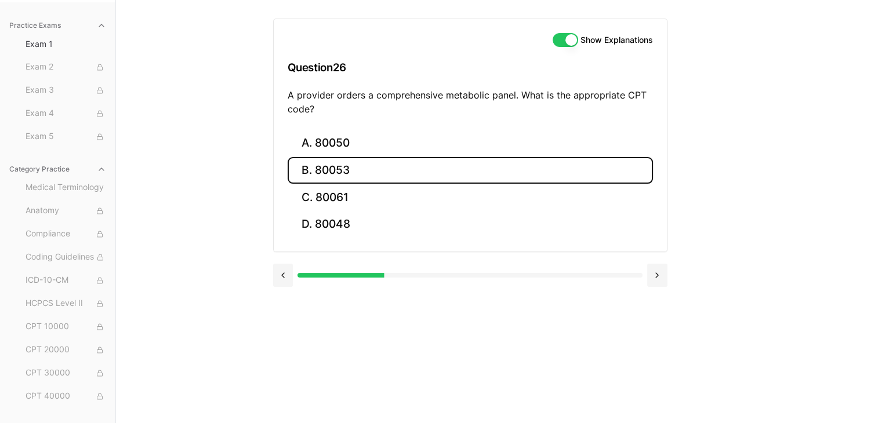
click at [342, 169] on button "B. 80053" at bounding box center [470, 170] width 365 height 27
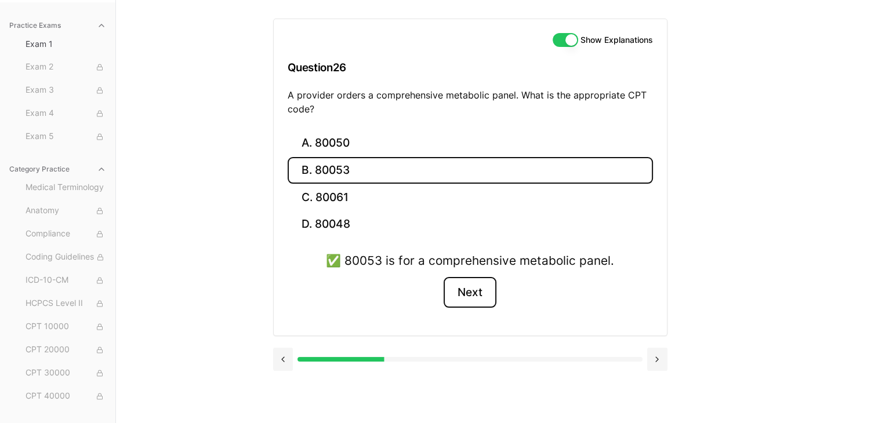
click at [466, 293] on button "Next" at bounding box center [469, 292] width 53 height 31
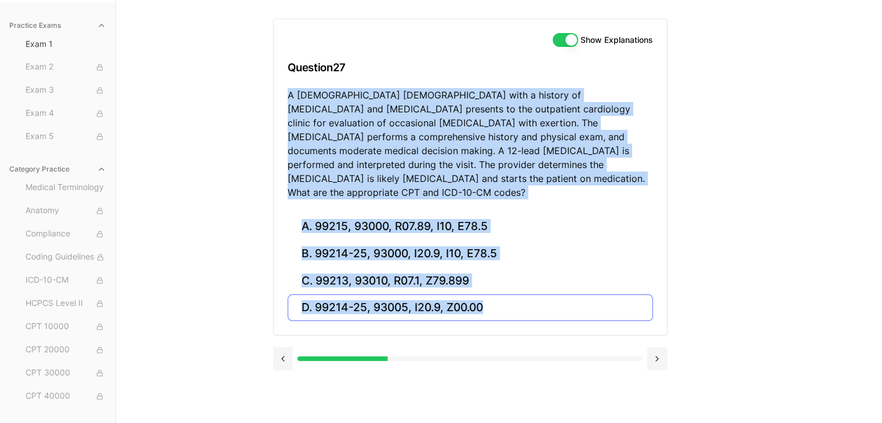
drag, startPoint x: 287, startPoint y: 93, endPoint x: 496, endPoint y: 292, distance: 288.3
click at [496, 292] on div "Show Explanations Question 27 A 70-year-old male with a history of hypertension…" at bounding box center [470, 177] width 394 height 317
click at [454, 133] on p "A 70-year-old male with a history of hypertension and hyperlipidemia presents t…" at bounding box center [470, 143] width 365 height 111
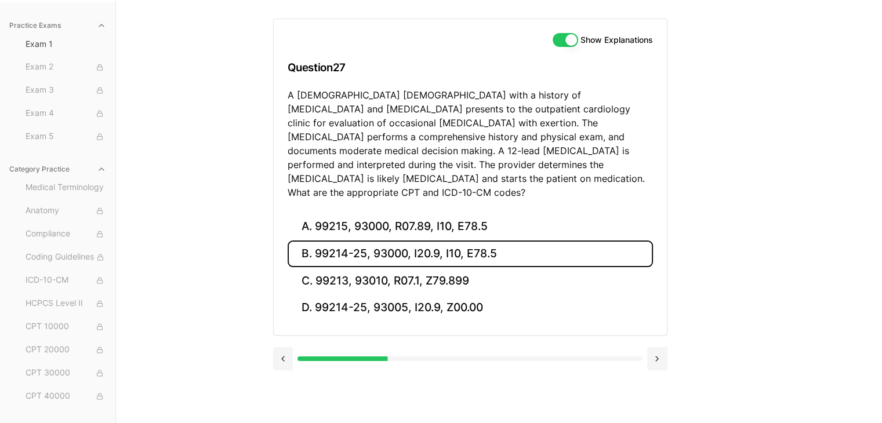
click at [438, 241] on button "B. 99214-25, 93000, I20.9, I10, E78.5" at bounding box center [470, 254] width 365 height 27
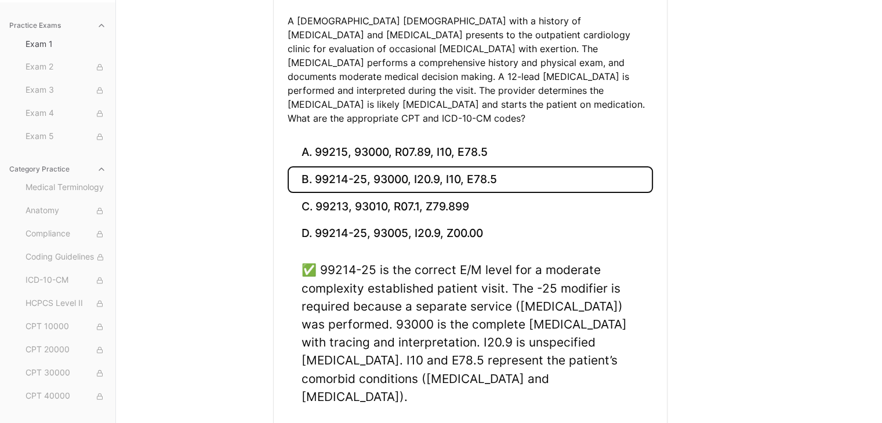
scroll to position [180, 0]
click at [477, 414] on button "Next" at bounding box center [469, 429] width 53 height 31
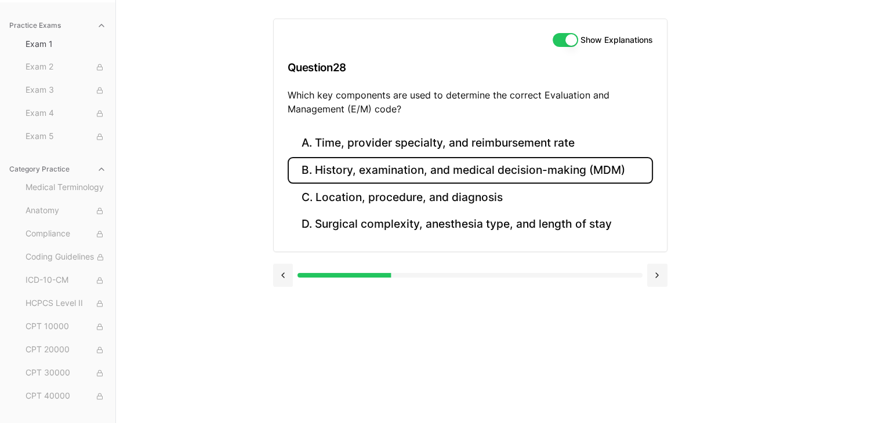
click at [531, 166] on button "B. History, examination, and medical decision-making (MDM)" at bounding box center [470, 170] width 365 height 27
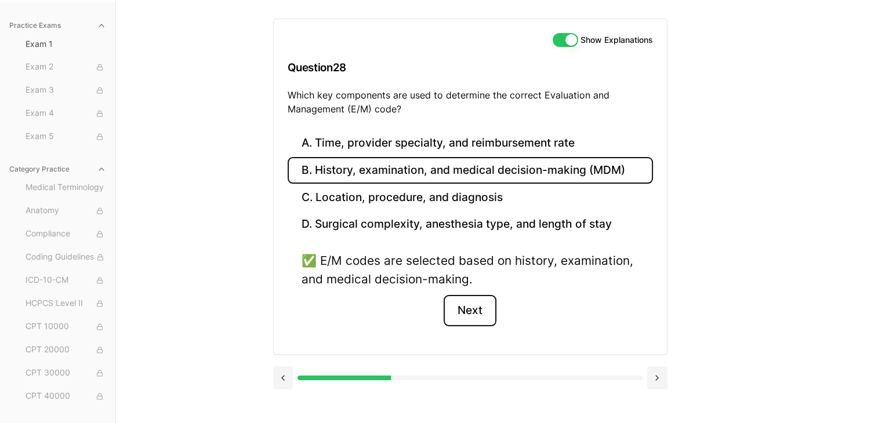
click at [482, 305] on button "Next" at bounding box center [469, 310] width 53 height 31
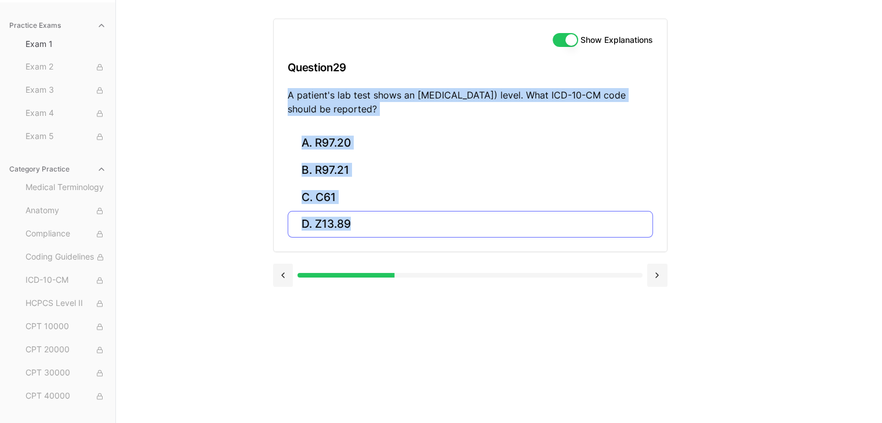
drag, startPoint x: 289, startPoint y: 96, endPoint x: 391, endPoint y: 227, distance: 166.1
click at [391, 227] on div "Show Explanations Question 29 A patient's lab test shows an elevated prostate-s…" at bounding box center [470, 136] width 394 height 234
click at [361, 107] on p "A patient's lab test shows an elevated prostate-specific antigen (PSA) level. W…" at bounding box center [470, 102] width 365 height 28
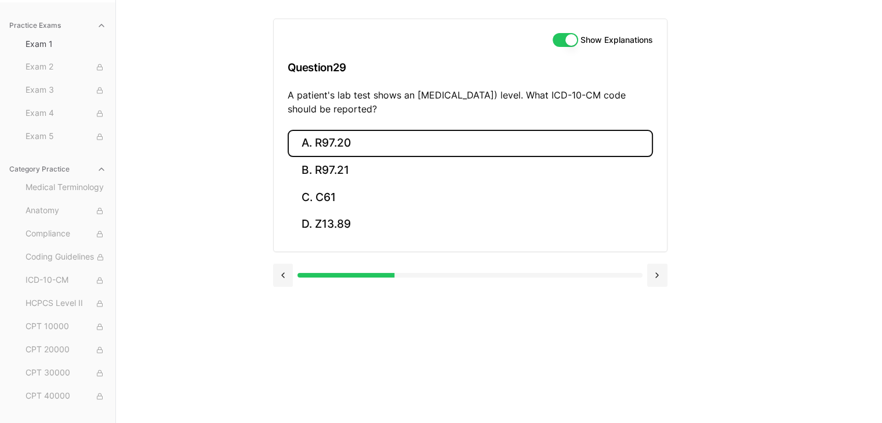
click at [340, 147] on button "A. R97.20" at bounding box center [470, 143] width 365 height 27
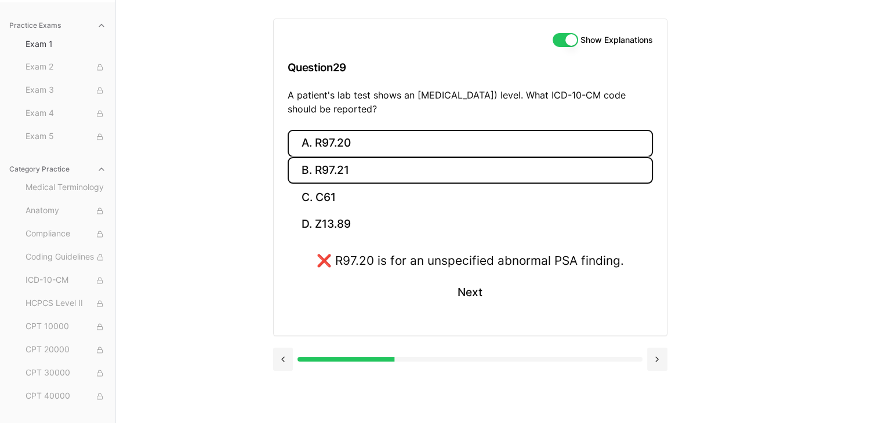
click at [371, 163] on button "B. R97.21" at bounding box center [470, 170] width 365 height 27
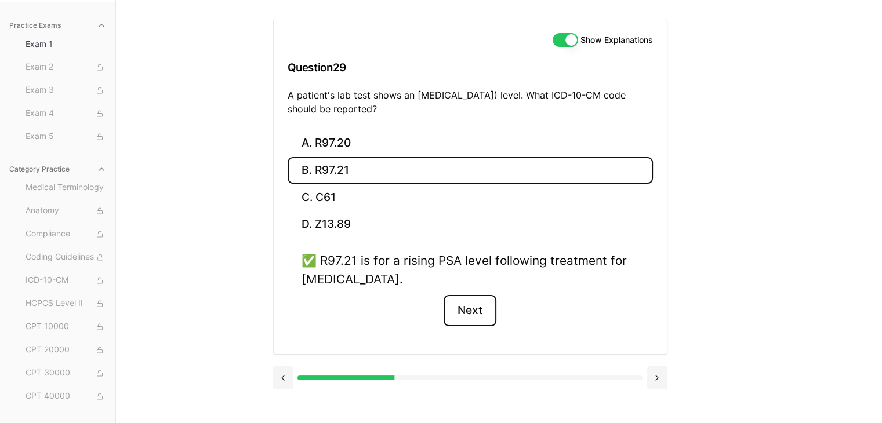
click at [479, 307] on button "Next" at bounding box center [469, 310] width 53 height 31
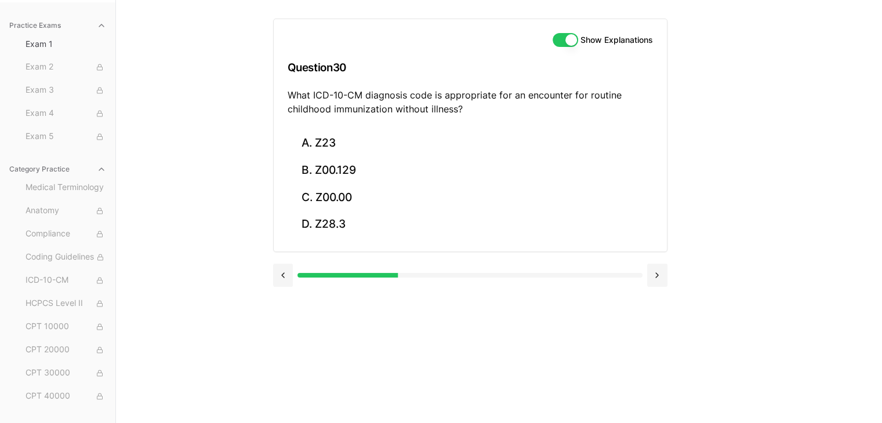
click at [97, 169] on icon "button" at bounding box center [101, 169] width 9 height 9
click at [95, 169] on button "Category Practice" at bounding box center [58, 169] width 106 height 19
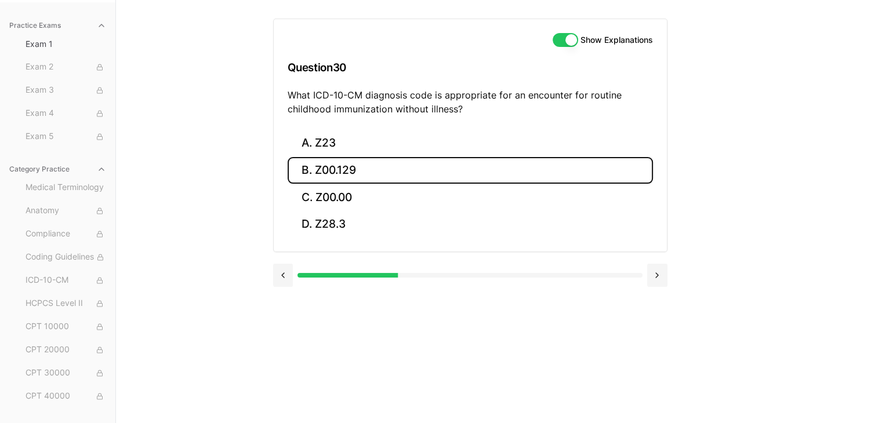
click at [362, 177] on button "B. Z00.129" at bounding box center [470, 170] width 365 height 27
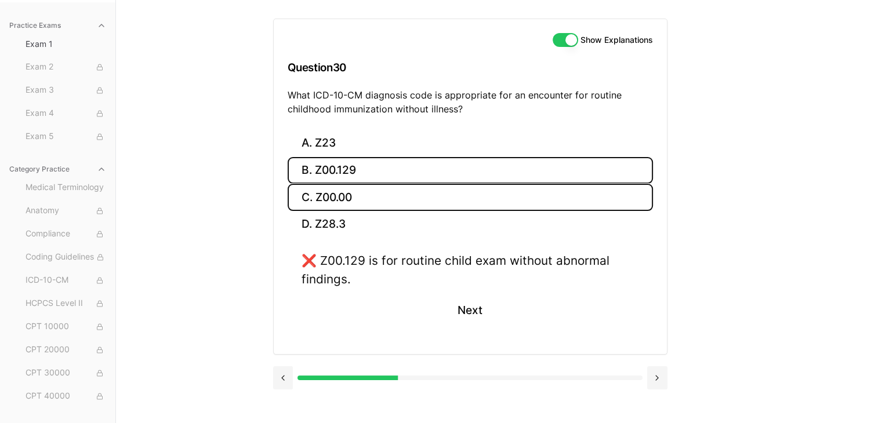
click at [368, 206] on button "C. Z00.00" at bounding box center [470, 197] width 365 height 27
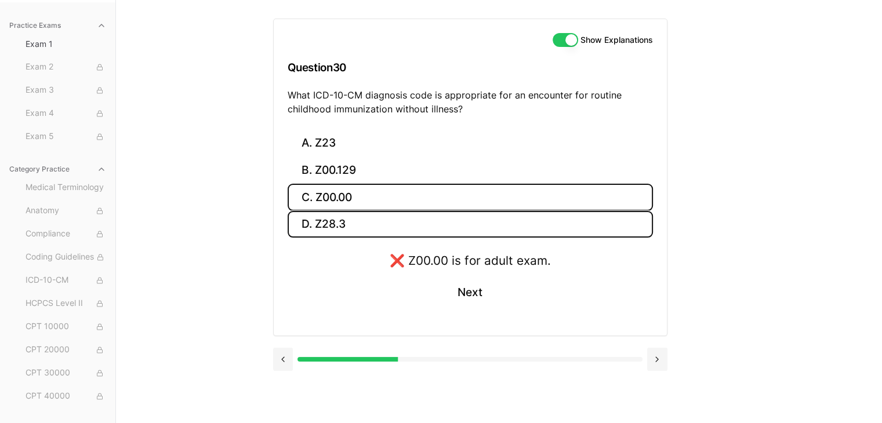
click at [368, 217] on button "D. Z28.3" at bounding box center [470, 224] width 365 height 27
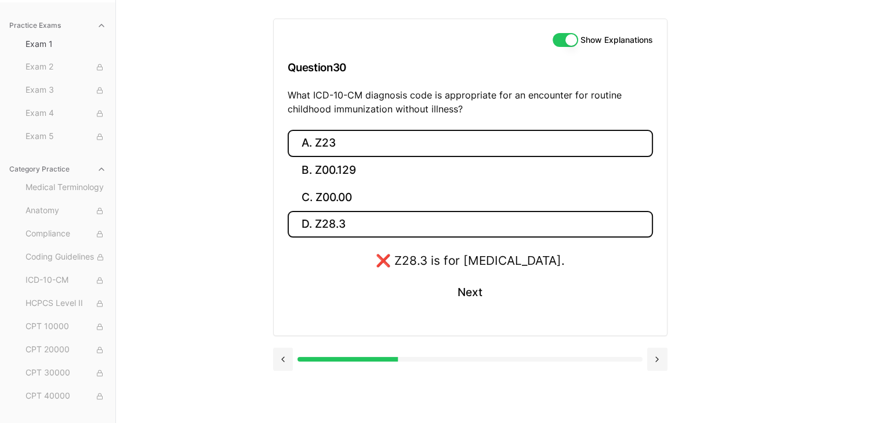
click at [389, 146] on button "A. Z23" at bounding box center [470, 143] width 365 height 27
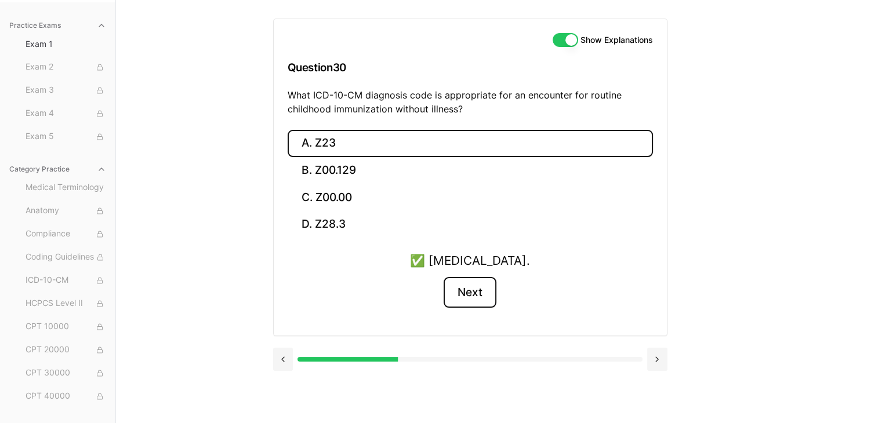
click at [468, 303] on button "Next" at bounding box center [469, 292] width 53 height 31
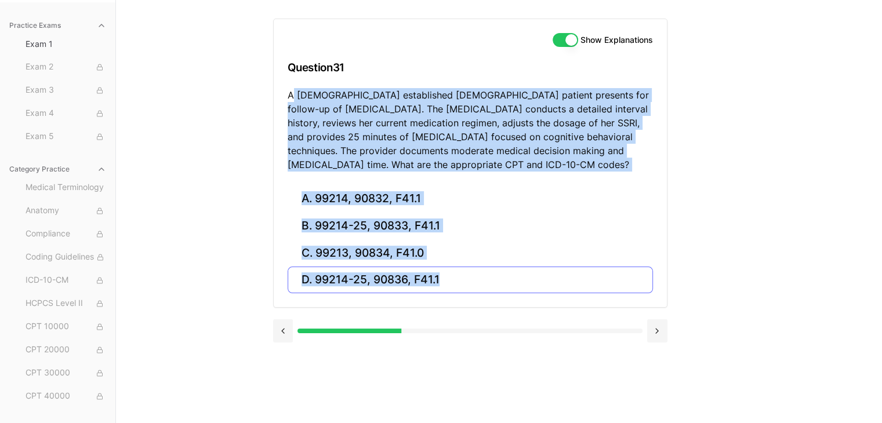
drag, startPoint x: 290, startPoint y: 94, endPoint x: 470, endPoint y: 288, distance: 263.8
click at [470, 288] on div "Show Explanations Question 31 A 42-year-old established female patient presents…" at bounding box center [470, 163] width 394 height 289
click at [462, 110] on p "A 42-year-old established female patient presents for follow-up of generalized …" at bounding box center [470, 129] width 365 height 83
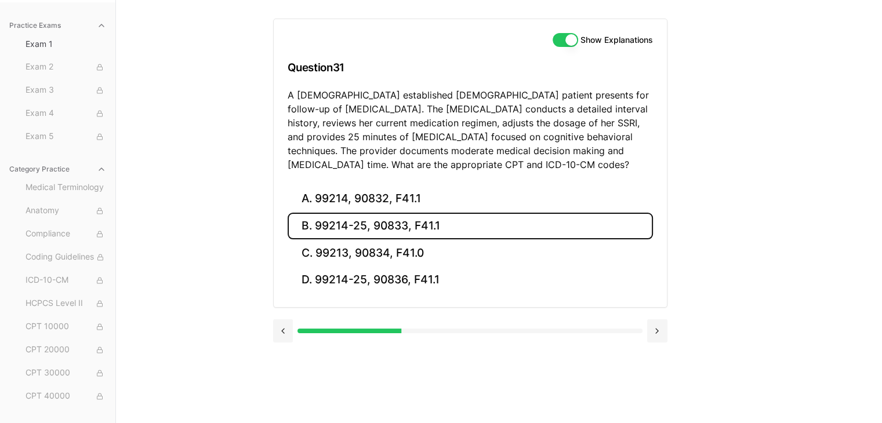
click at [301, 225] on button "B. 99214-25, 90833, F41.1" at bounding box center [470, 226] width 365 height 27
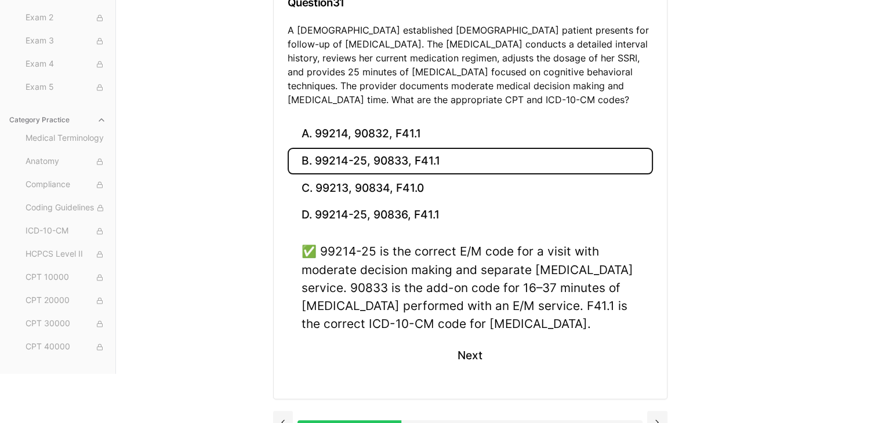
scroll to position [170, 0]
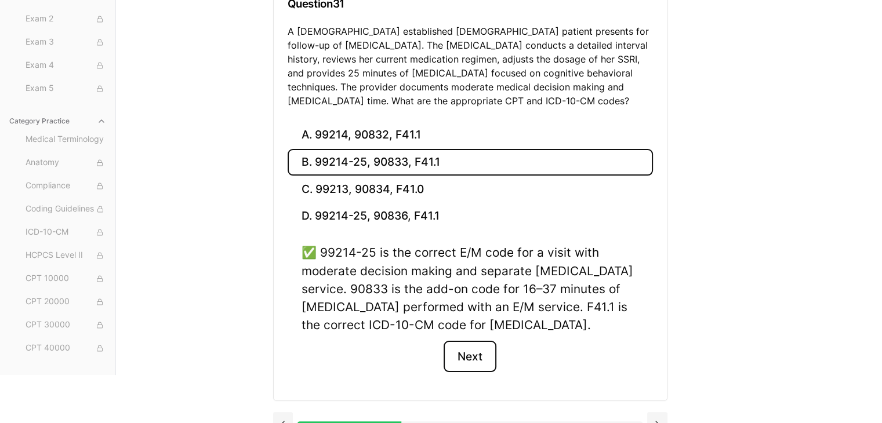
click at [474, 360] on button "Next" at bounding box center [469, 356] width 53 height 31
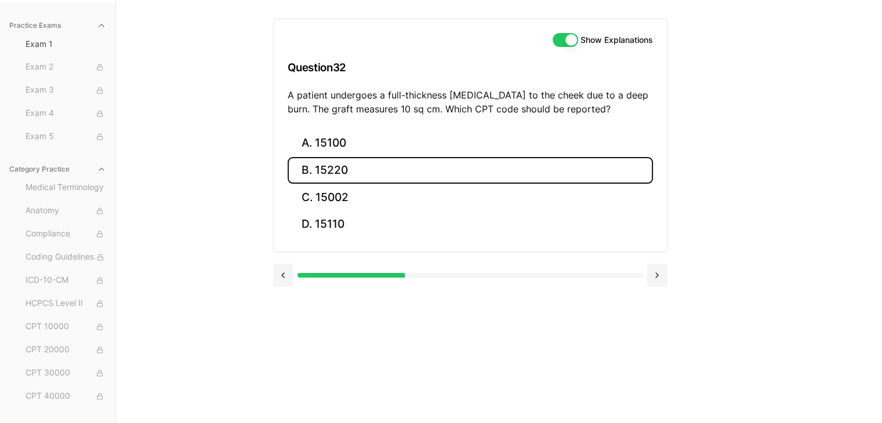
click at [342, 174] on button "B. 15220" at bounding box center [470, 170] width 365 height 27
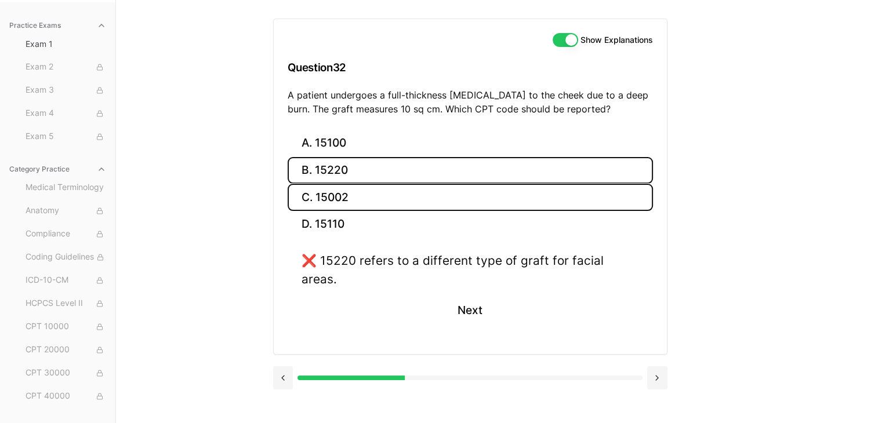
click at [349, 195] on button "C. 15002" at bounding box center [470, 197] width 365 height 27
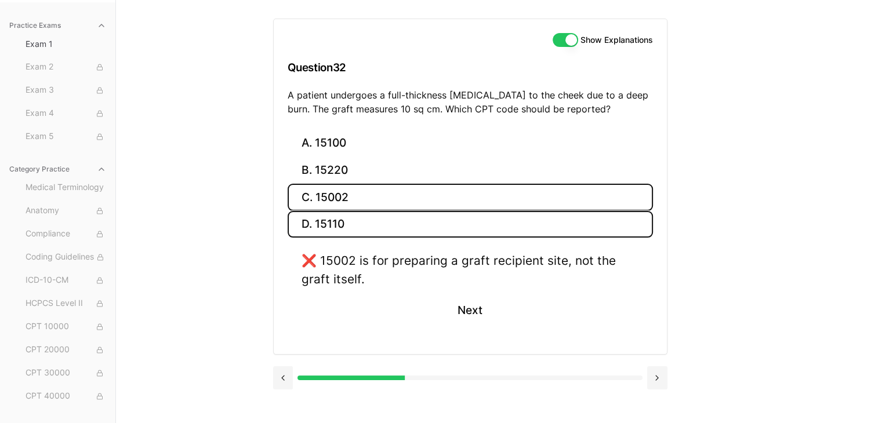
click at [354, 224] on button "D. 15110" at bounding box center [470, 224] width 365 height 27
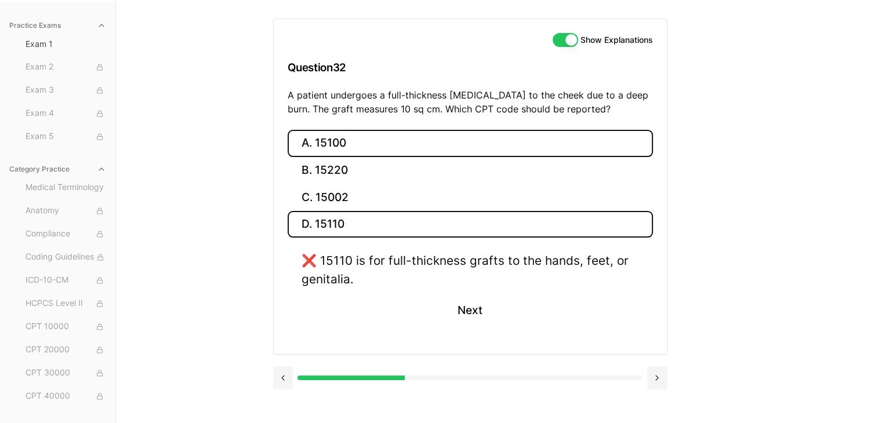
click at [381, 135] on button "A. 15100" at bounding box center [470, 143] width 365 height 27
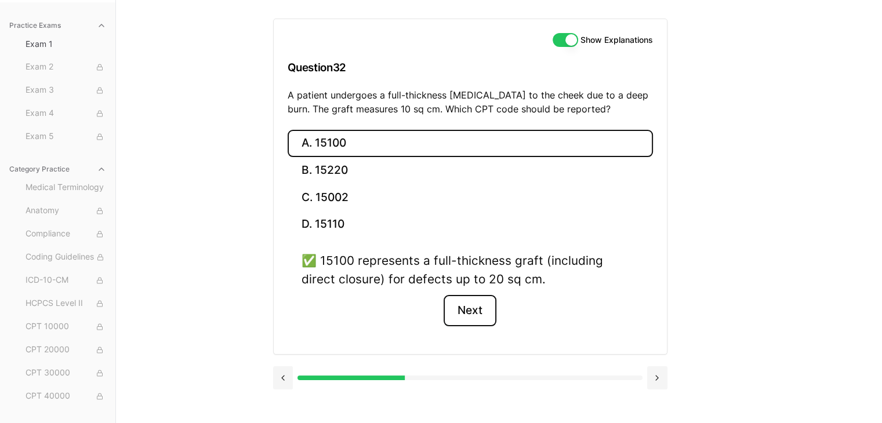
click at [469, 312] on button "Next" at bounding box center [469, 310] width 53 height 31
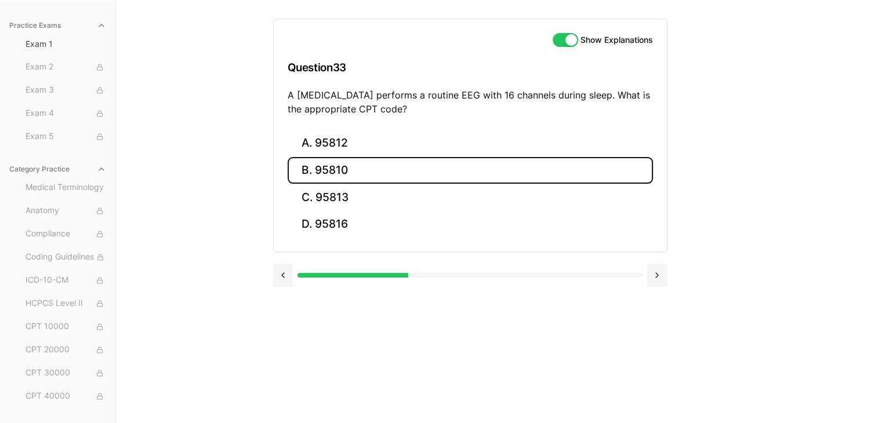
click at [364, 175] on button "B. 95810" at bounding box center [470, 170] width 365 height 27
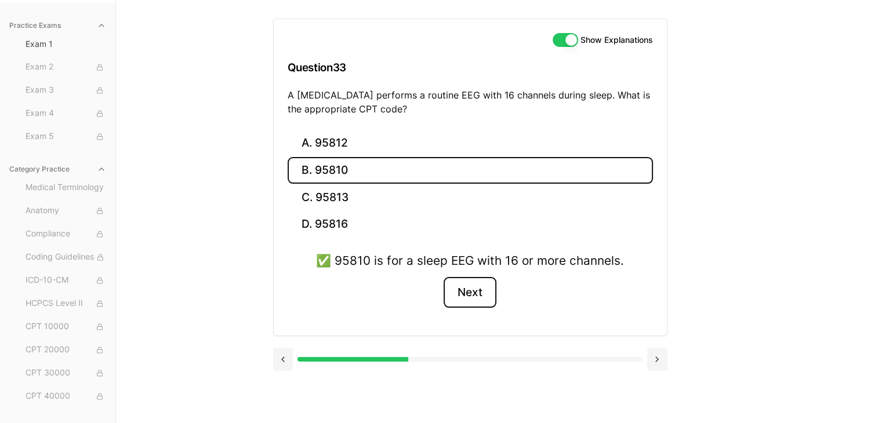
click at [468, 283] on button "Next" at bounding box center [469, 292] width 53 height 31
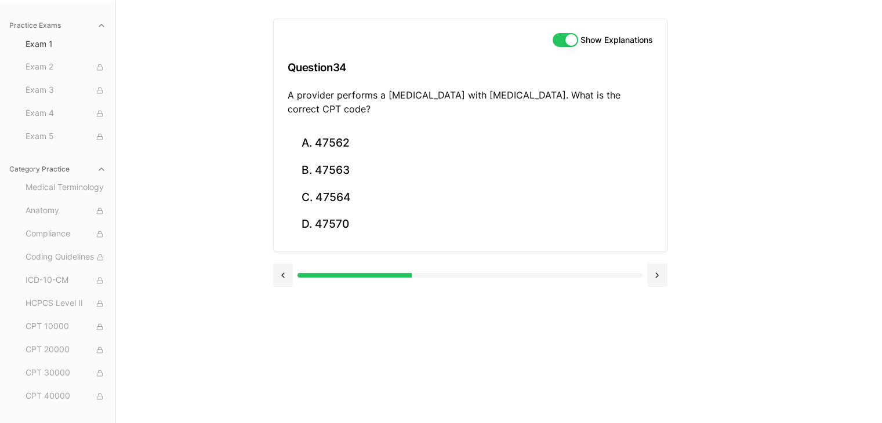
click at [468, 283] on div at bounding box center [470, 275] width 394 height 23
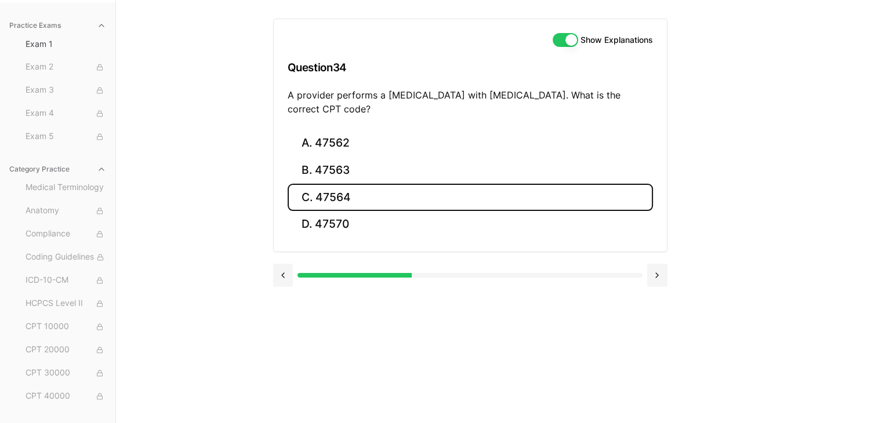
click at [371, 197] on button "C. 47564" at bounding box center [470, 197] width 365 height 27
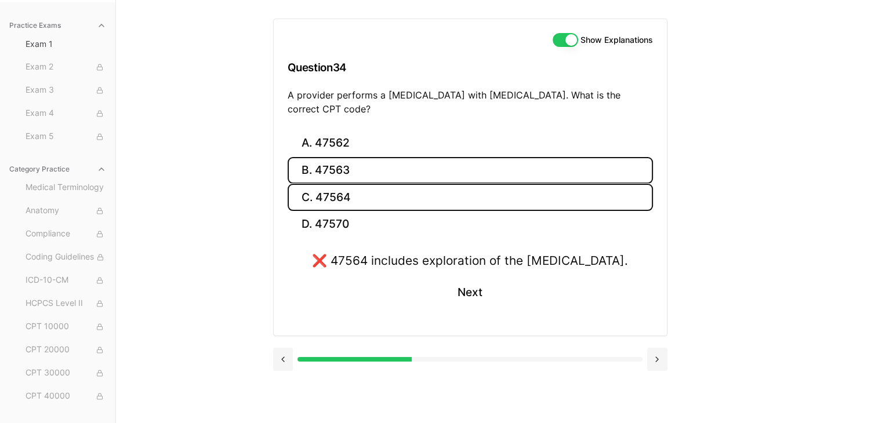
click at [394, 175] on button "B. 47563" at bounding box center [470, 170] width 365 height 27
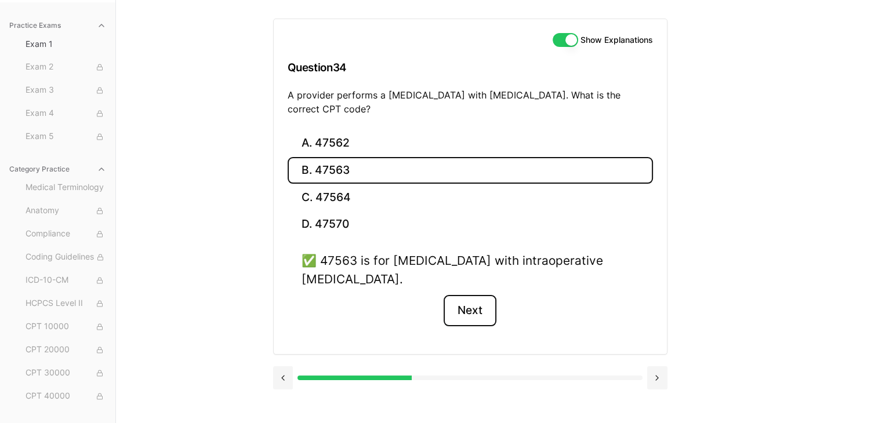
click at [478, 312] on button "Next" at bounding box center [469, 310] width 53 height 31
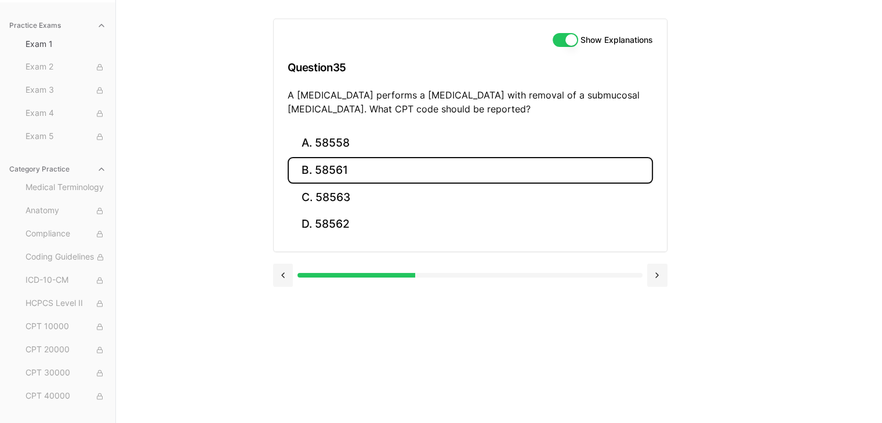
click at [360, 178] on button "B. 58561" at bounding box center [470, 170] width 365 height 27
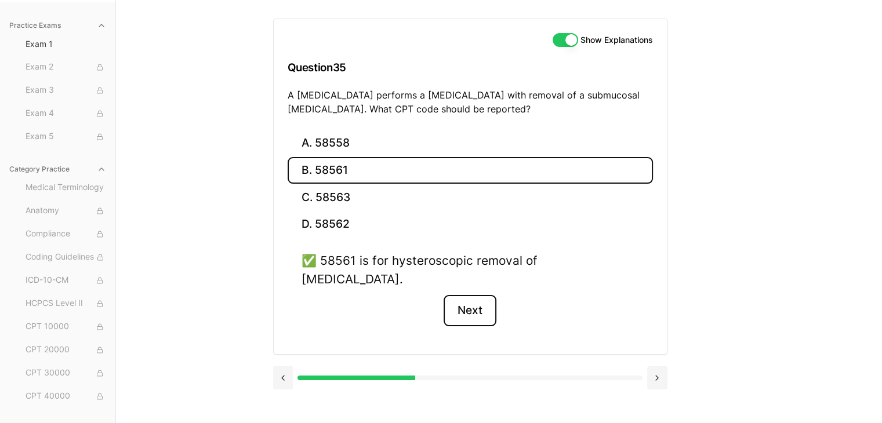
click at [481, 295] on button "Next" at bounding box center [469, 310] width 53 height 31
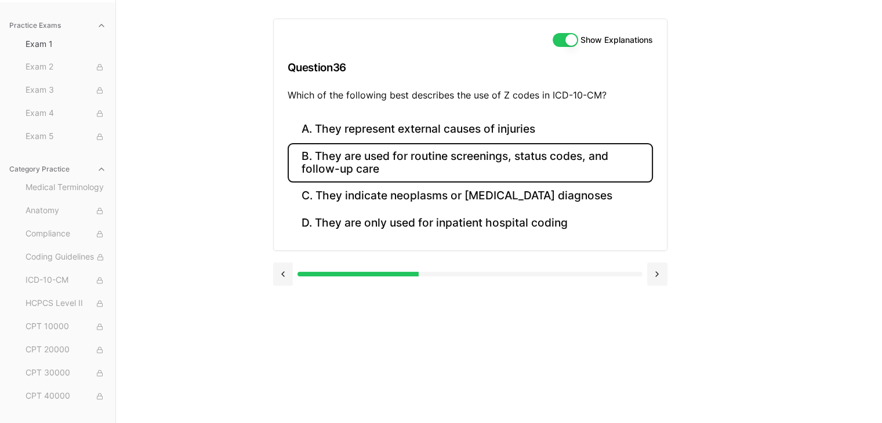
click at [467, 163] on button "B. They are used for routine screenings, status codes, and follow-up care" at bounding box center [470, 162] width 365 height 39
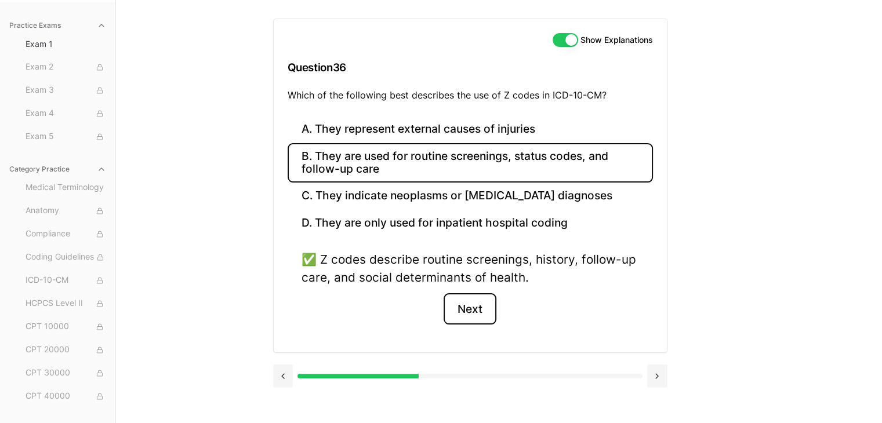
click at [476, 307] on button "Next" at bounding box center [469, 308] width 53 height 31
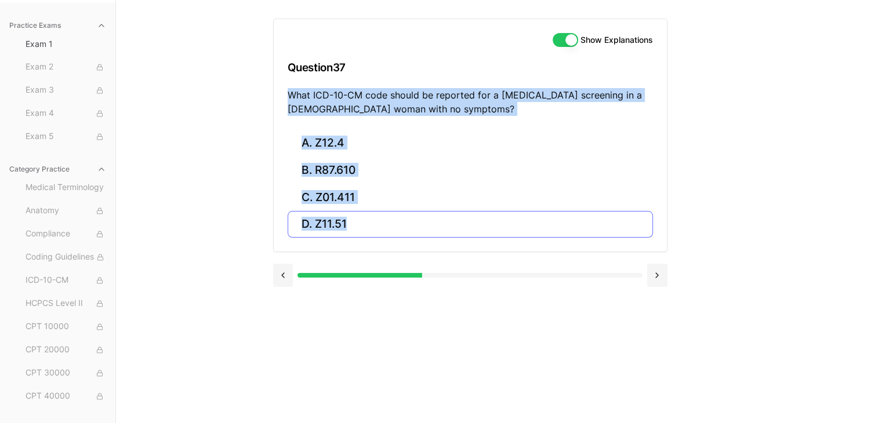
drag, startPoint x: 289, startPoint y: 94, endPoint x: 370, endPoint y: 226, distance: 153.8
click at [370, 226] on div "Show Explanations Question 37 What ICD-10-CM code should be reported for a Pap …" at bounding box center [470, 136] width 394 height 234
click at [377, 104] on p "What ICD-10-CM code should be reported for a Pap smear screening in a 30-year-o…" at bounding box center [470, 102] width 365 height 28
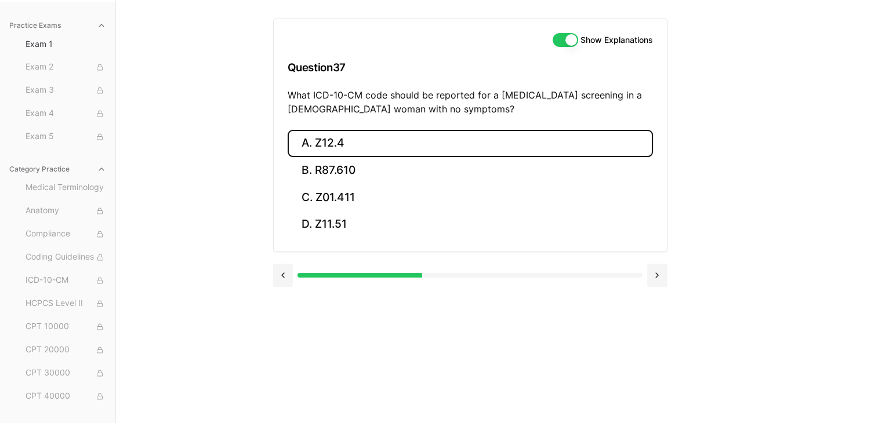
click at [330, 143] on button "A. Z12.4" at bounding box center [470, 143] width 365 height 27
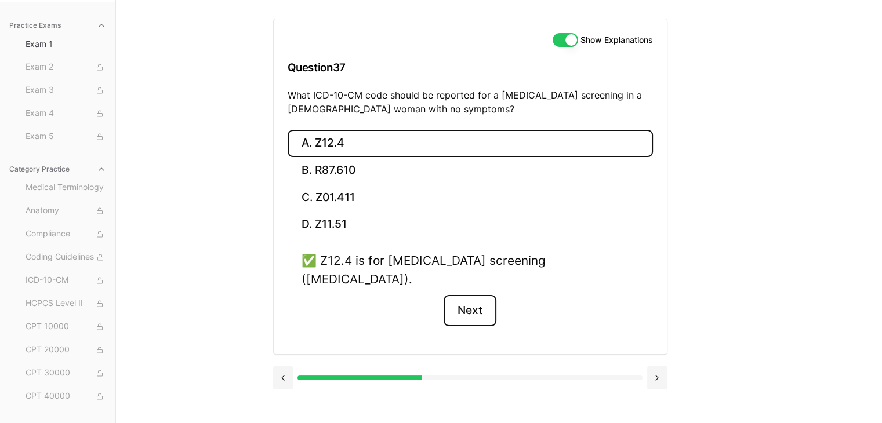
click at [474, 295] on button "Next" at bounding box center [469, 310] width 53 height 31
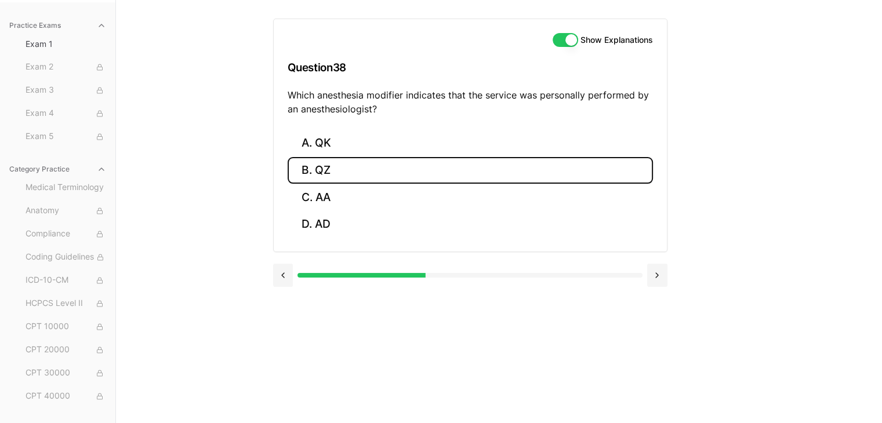
click at [355, 172] on button "B. QZ" at bounding box center [470, 170] width 365 height 27
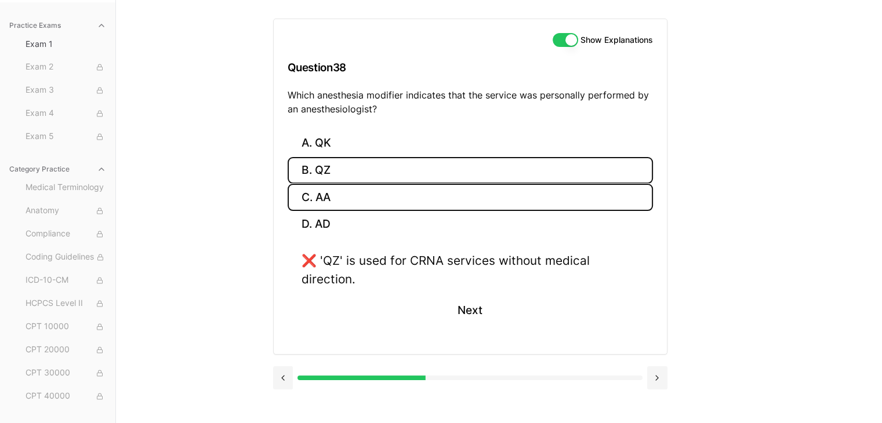
click at [363, 201] on button "C. AA" at bounding box center [470, 197] width 365 height 27
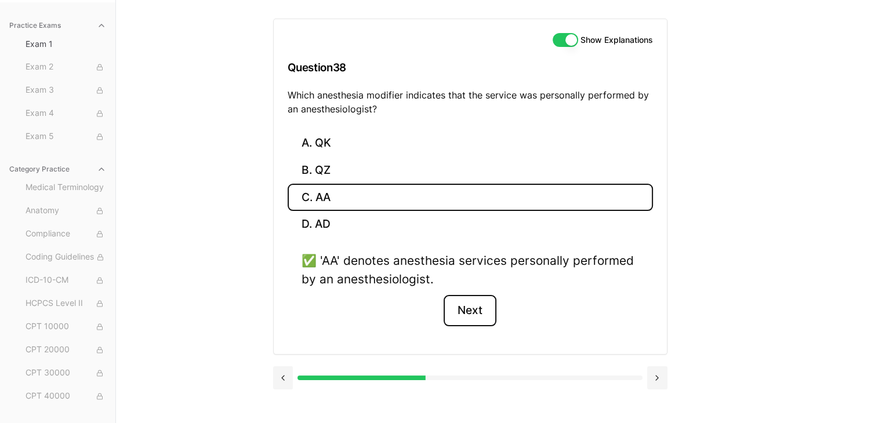
click at [457, 298] on button "Next" at bounding box center [469, 310] width 53 height 31
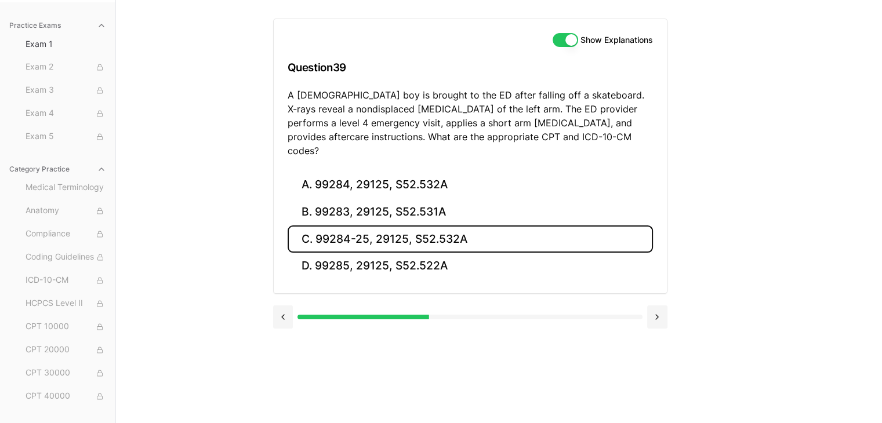
click at [420, 235] on button "C. 99284-25, 29125, S52.532A" at bounding box center [470, 239] width 365 height 27
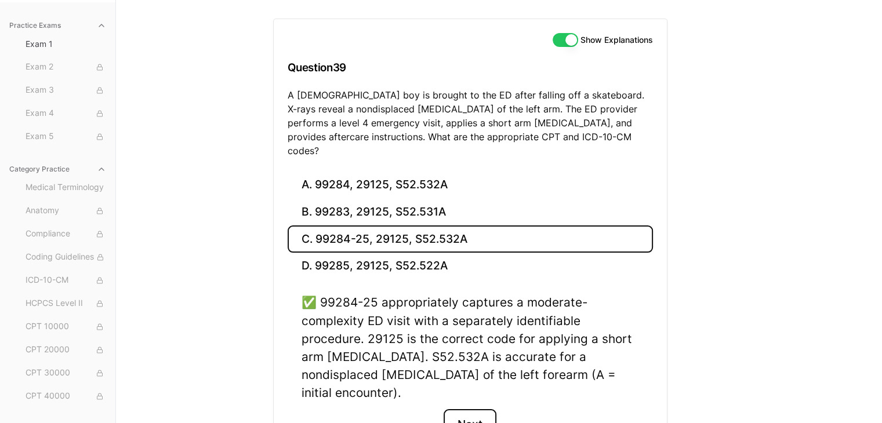
click at [471, 409] on button "Next" at bounding box center [469, 424] width 53 height 31
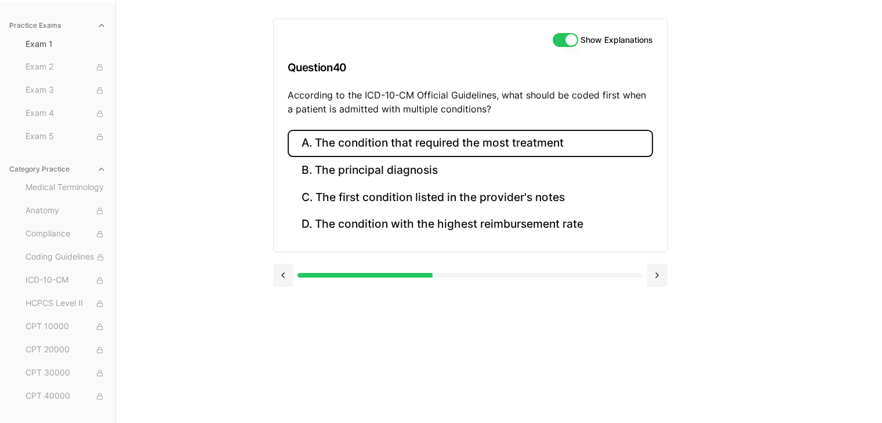
click at [532, 130] on button "A. The condition that required the most treatment" at bounding box center [470, 143] width 365 height 27
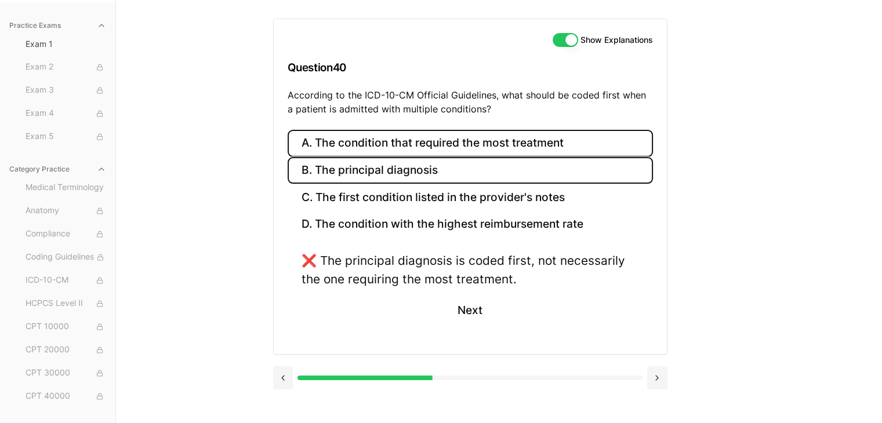
click at [517, 157] on button "B. The principal diagnosis" at bounding box center [470, 170] width 365 height 27
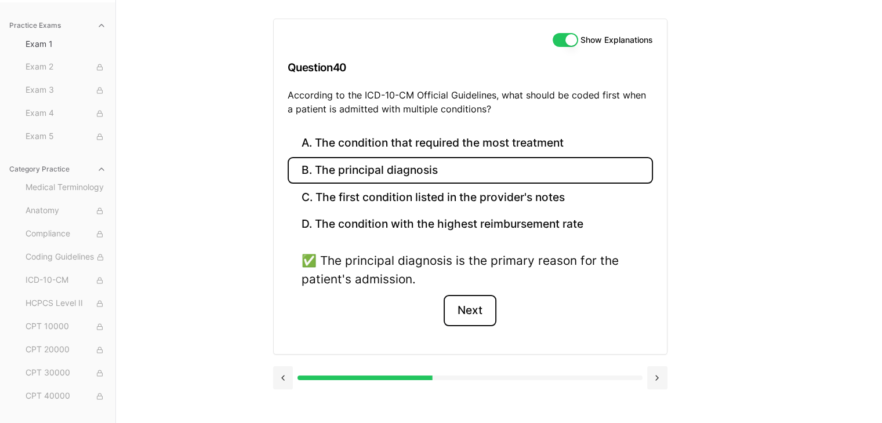
click at [471, 301] on button "Next" at bounding box center [469, 310] width 53 height 31
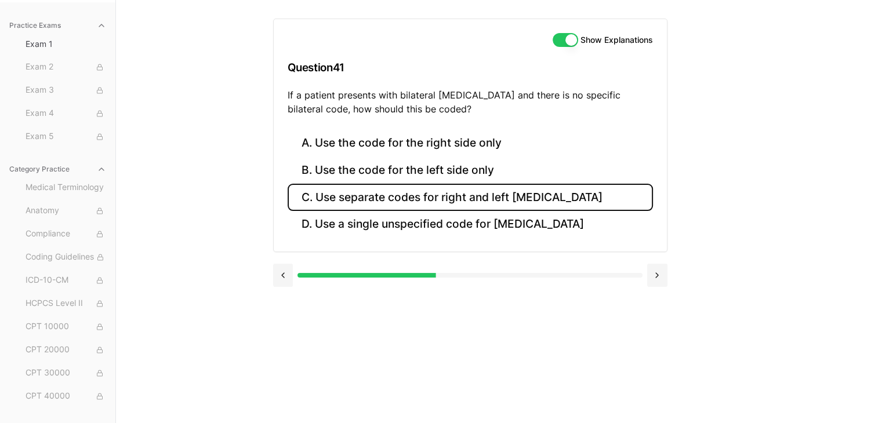
click at [469, 193] on button "C. Use separate codes for right and left otitis media" at bounding box center [470, 197] width 365 height 27
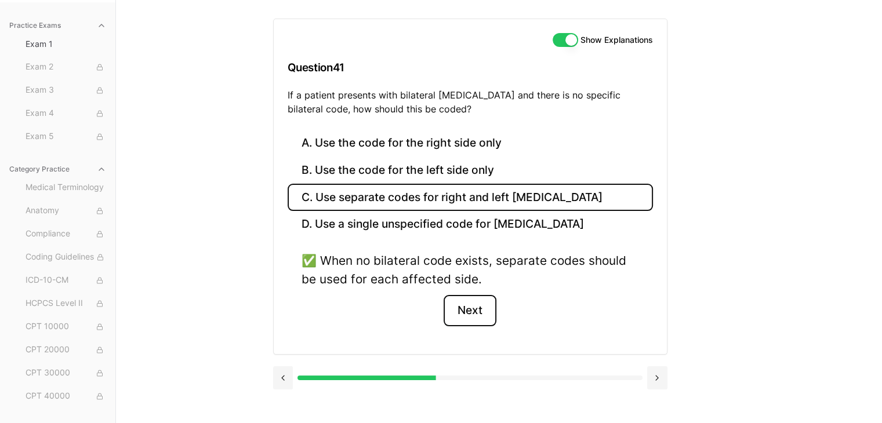
click at [459, 317] on button "Next" at bounding box center [469, 310] width 53 height 31
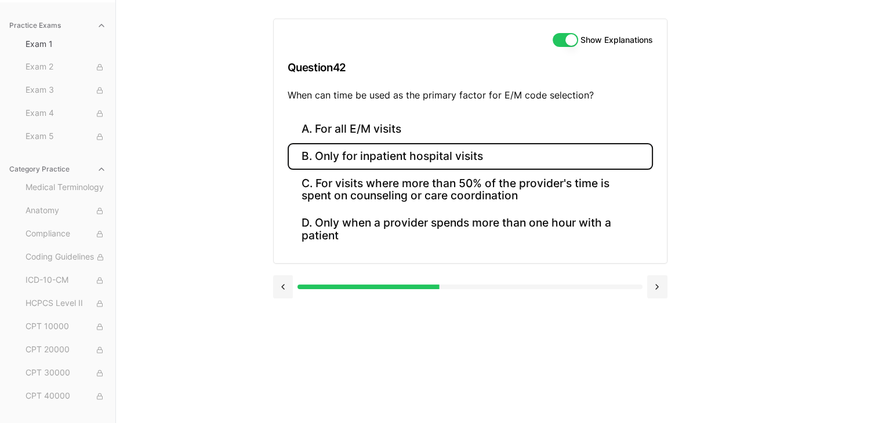
click at [446, 166] on button "B. Only for inpatient hospital visits" at bounding box center [470, 156] width 365 height 27
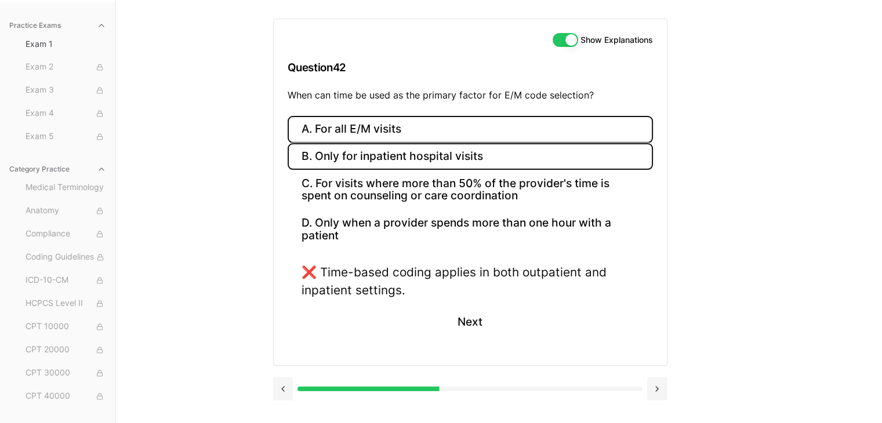
click at [421, 140] on button "A. For all E/M visits" at bounding box center [470, 129] width 365 height 27
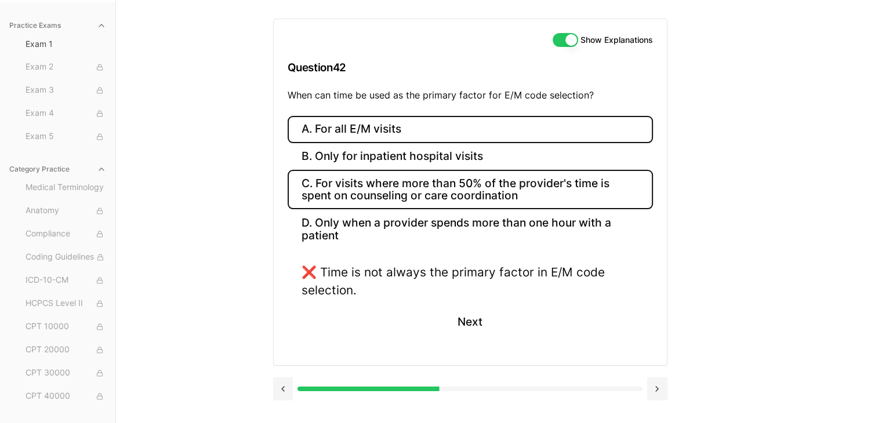
click at [449, 197] on button "C. For visits where more than 50% of the provider's time is spent on counseling…" at bounding box center [470, 189] width 365 height 39
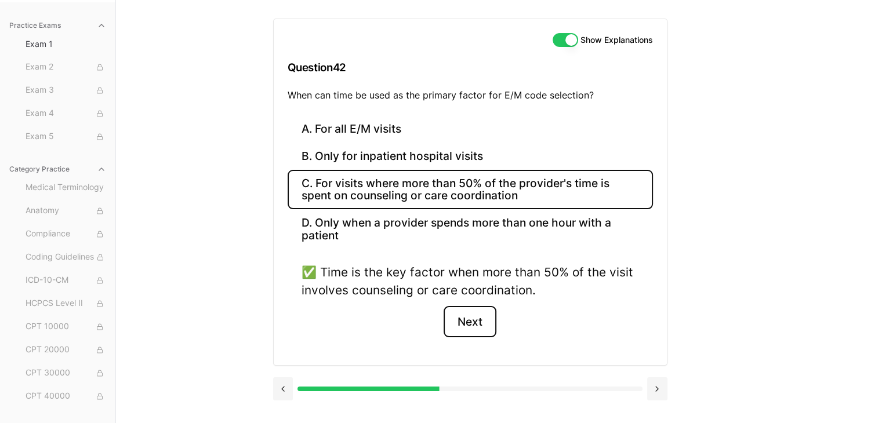
click at [475, 314] on button "Next" at bounding box center [469, 321] width 53 height 31
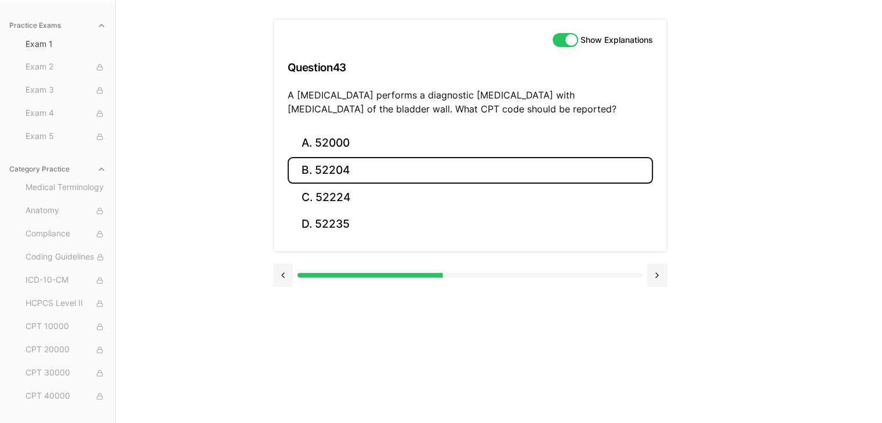
click at [325, 175] on button "B. 52204" at bounding box center [470, 170] width 365 height 27
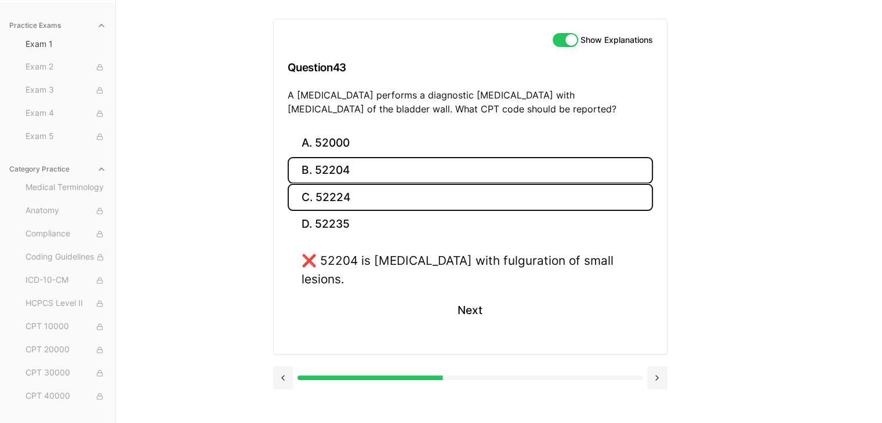
click at [339, 192] on button "C. 52224" at bounding box center [470, 197] width 365 height 27
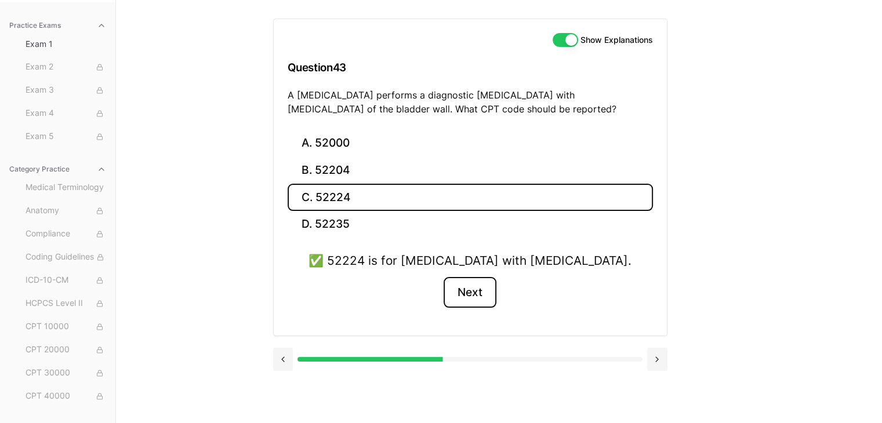
click at [486, 289] on button "Next" at bounding box center [469, 292] width 53 height 31
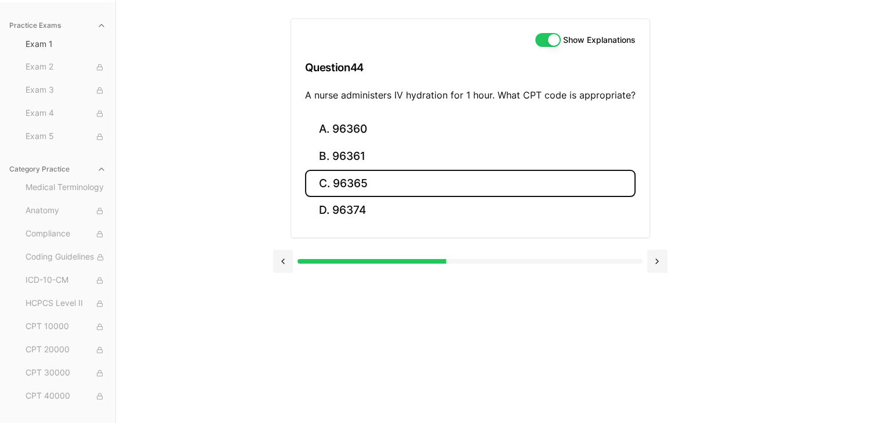
click at [350, 183] on button "C. 96365" at bounding box center [470, 183] width 330 height 27
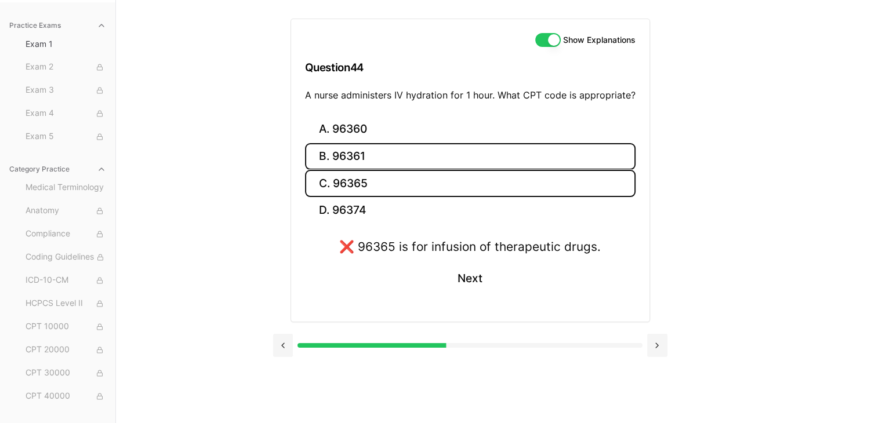
click at [378, 158] on button "B. 96361" at bounding box center [470, 156] width 330 height 27
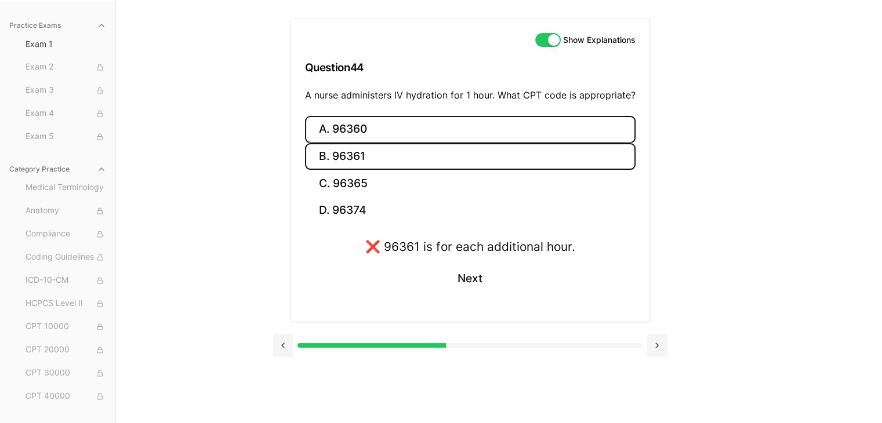
click at [392, 129] on button "A. 96360" at bounding box center [470, 129] width 330 height 27
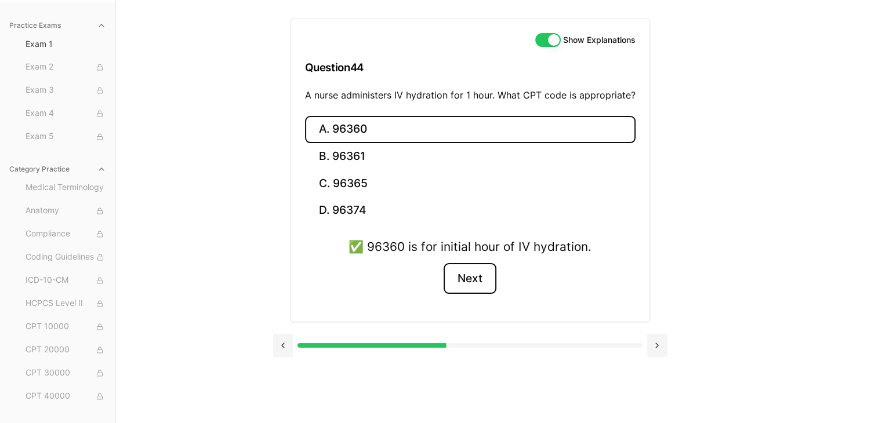
click at [474, 280] on button "Next" at bounding box center [469, 278] width 53 height 31
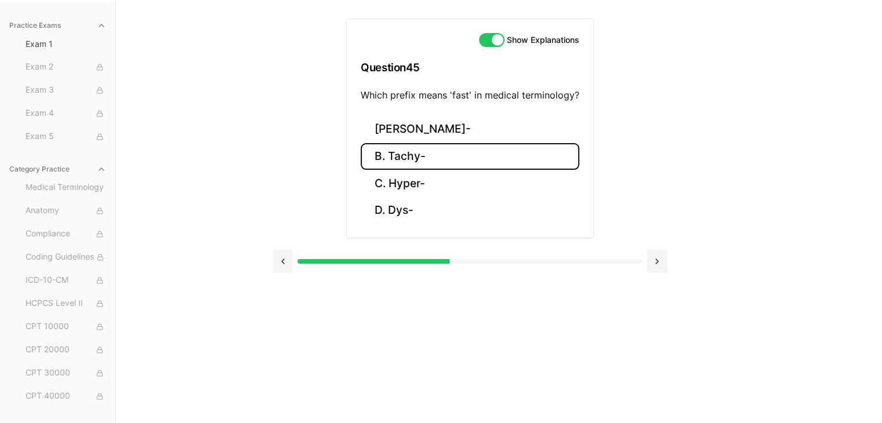
click at [435, 158] on button "B. Tachy-" at bounding box center [470, 156] width 219 height 27
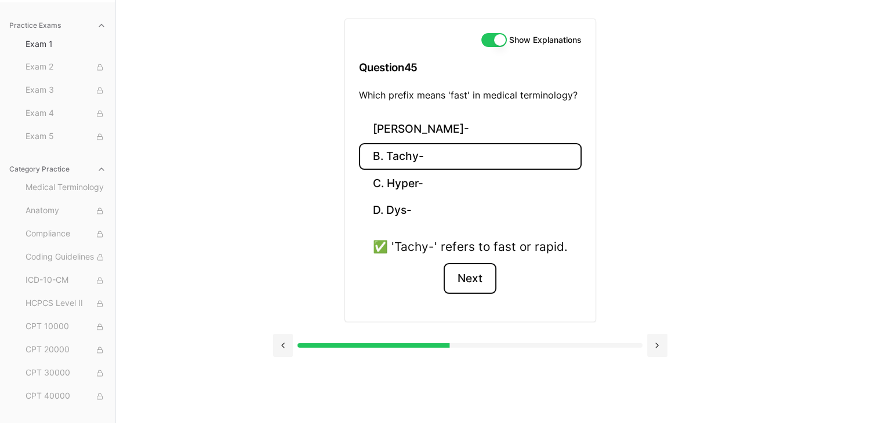
click at [465, 274] on button "Next" at bounding box center [469, 278] width 53 height 31
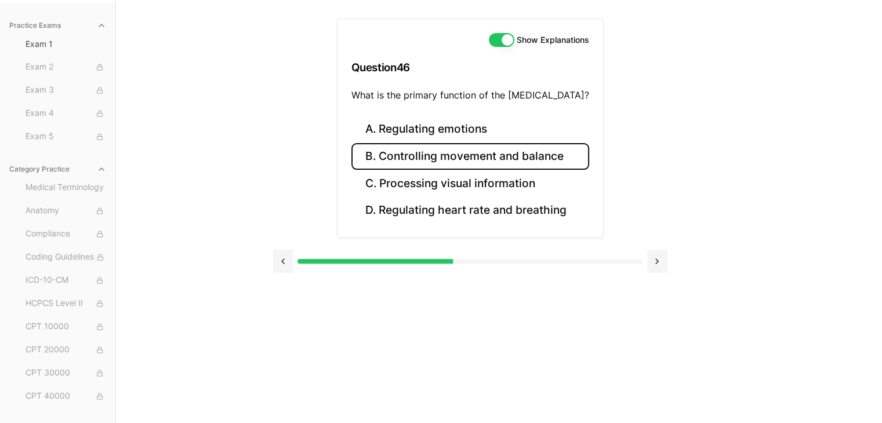
click at [528, 161] on button "B. Controlling movement and balance" at bounding box center [470, 156] width 238 height 27
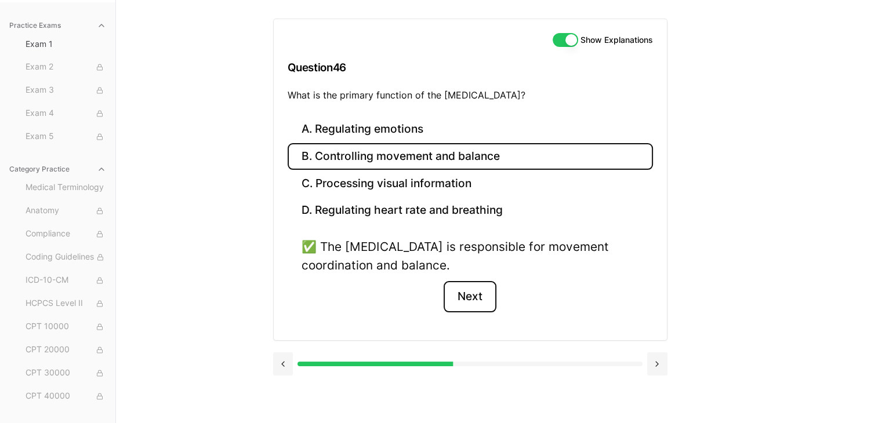
click at [477, 286] on button "Next" at bounding box center [469, 296] width 53 height 31
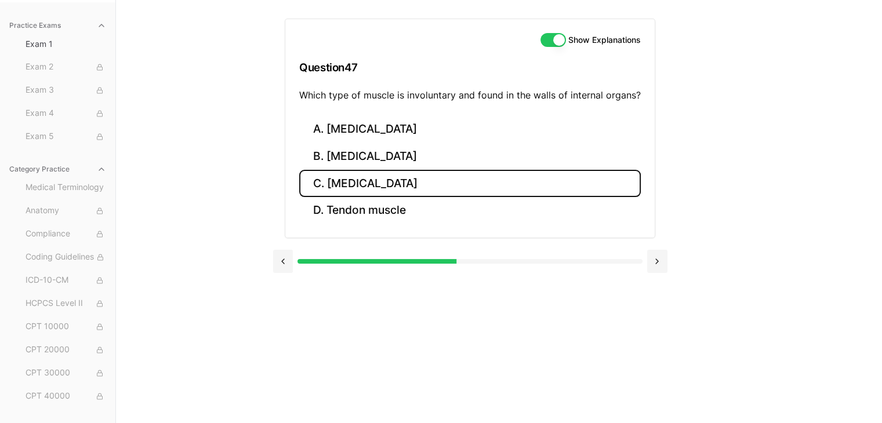
click at [367, 186] on button "C. Smooth muscle" at bounding box center [469, 183] width 341 height 27
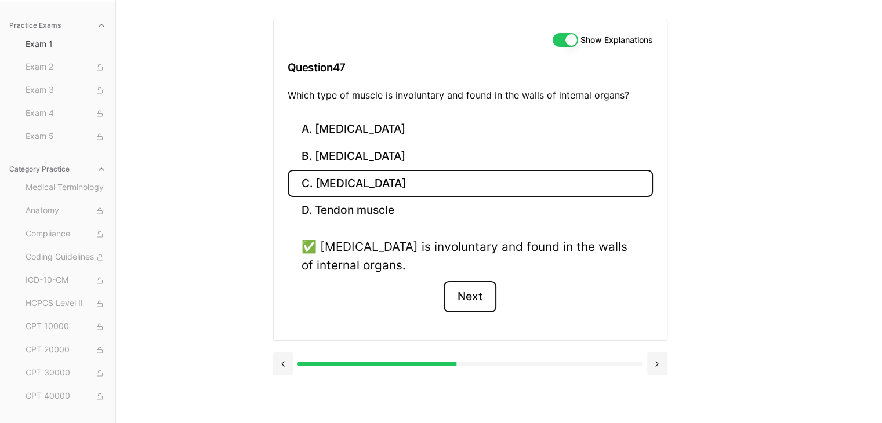
click at [475, 293] on button "Next" at bounding box center [469, 296] width 53 height 31
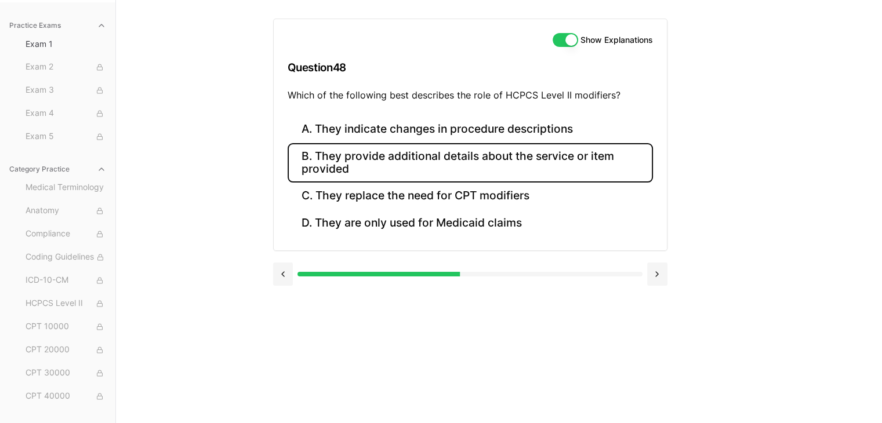
click at [466, 147] on button "B. They provide additional details about the service or item provided" at bounding box center [470, 162] width 365 height 39
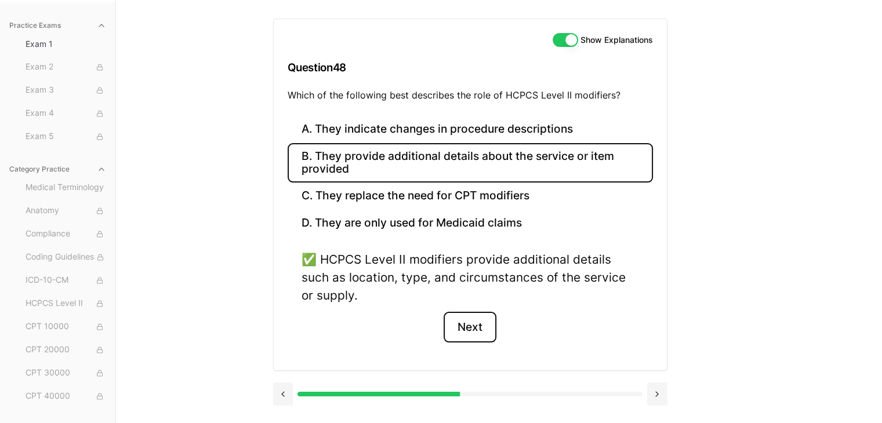
click at [481, 330] on button "Next" at bounding box center [469, 327] width 53 height 31
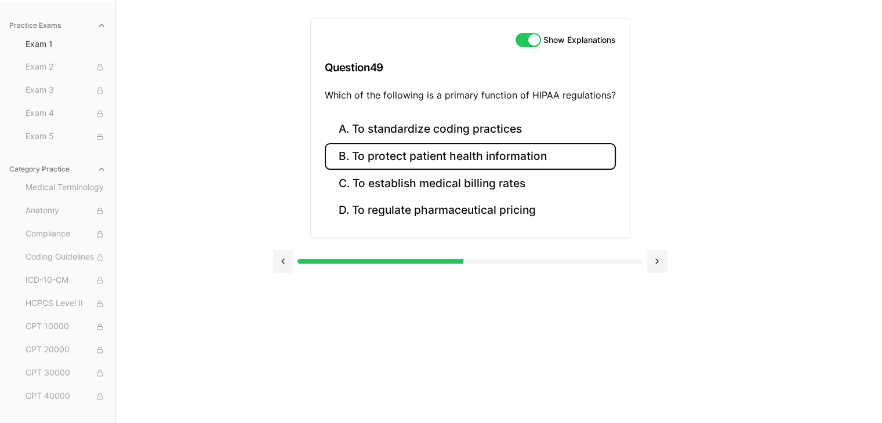
click at [531, 156] on button "B. To protect patient health information" at bounding box center [470, 156] width 291 height 27
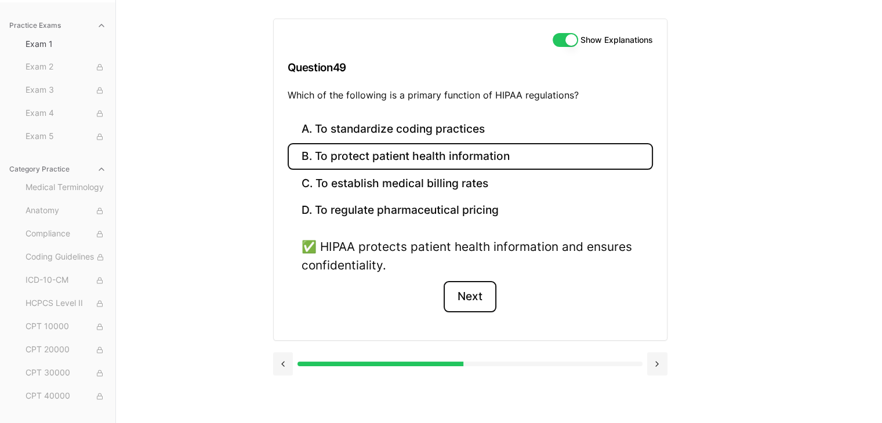
click at [466, 306] on button "Next" at bounding box center [469, 296] width 53 height 31
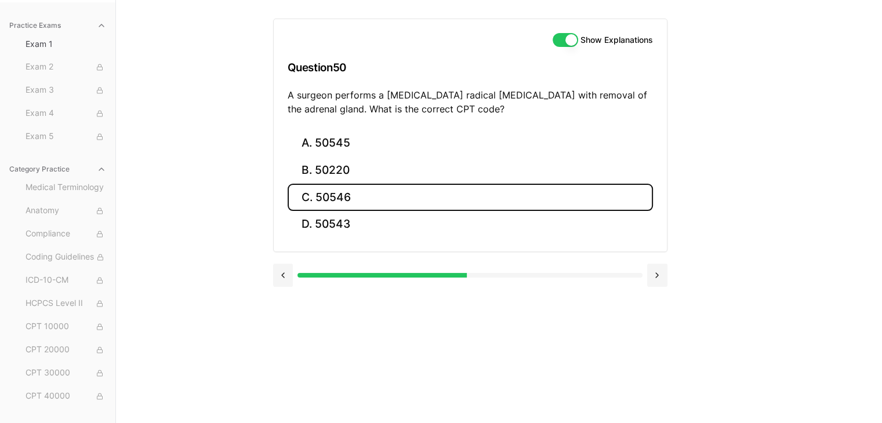
click at [374, 194] on button "C. 50546" at bounding box center [470, 197] width 365 height 27
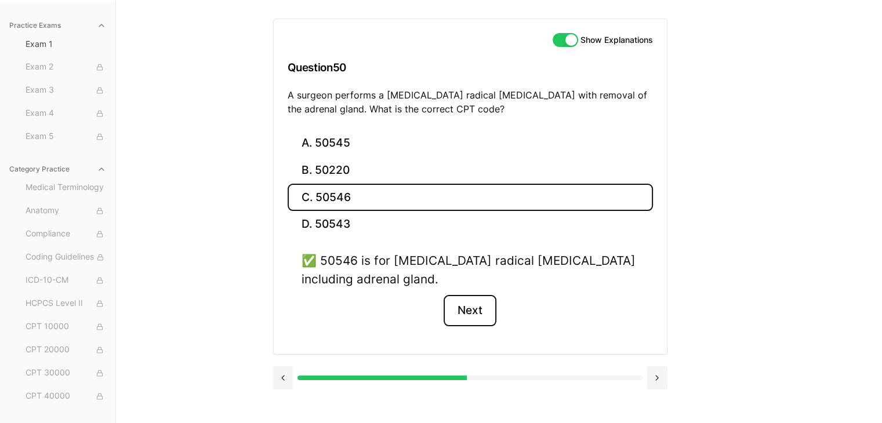
click at [453, 308] on button "Next" at bounding box center [469, 310] width 53 height 31
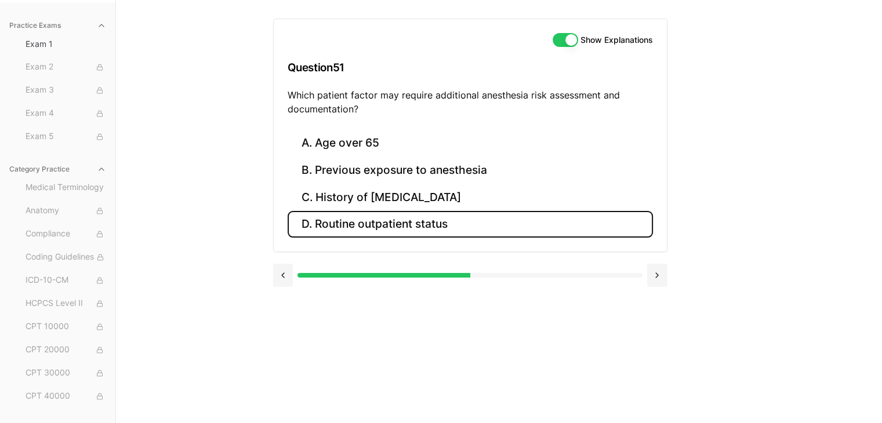
click at [452, 232] on button "D. Routine outpatient status" at bounding box center [470, 224] width 365 height 27
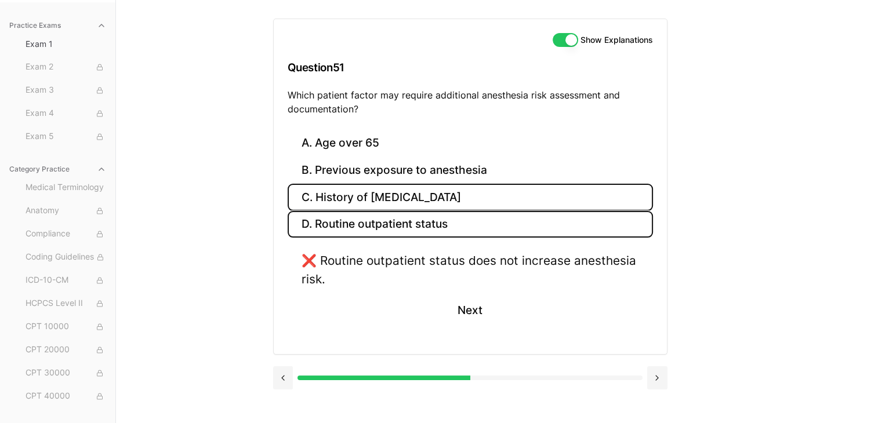
click at [466, 188] on button "C. History of obstructive sleep apnea" at bounding box center [470, 197] width 365 height 27
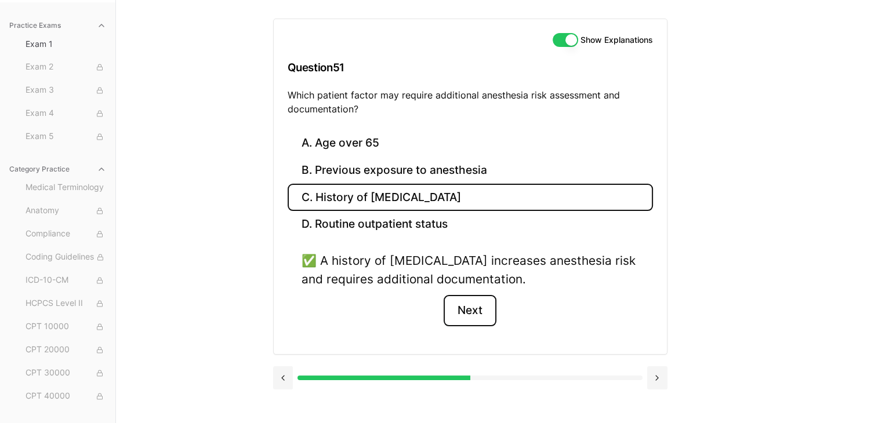
click at [467, 307] on button "Next" at bounding box center [469, 310] width 53 height 31
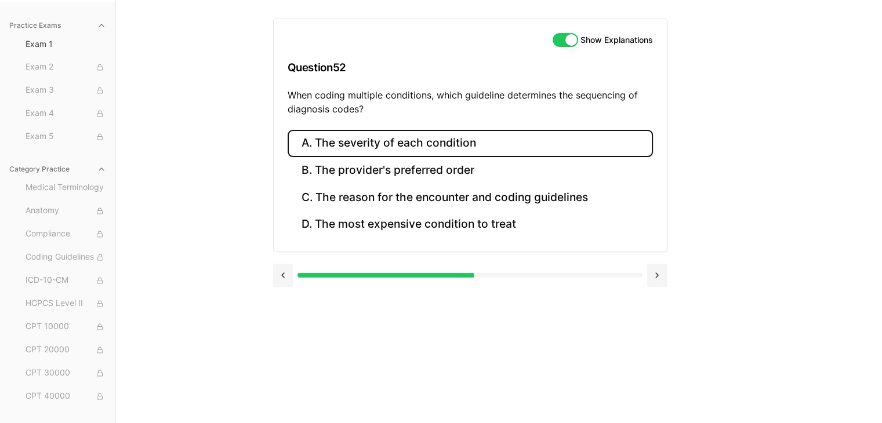
click at [455, 136] on button "A. The severity of each condition" at bounding box center [470, 143] width 365 height 27
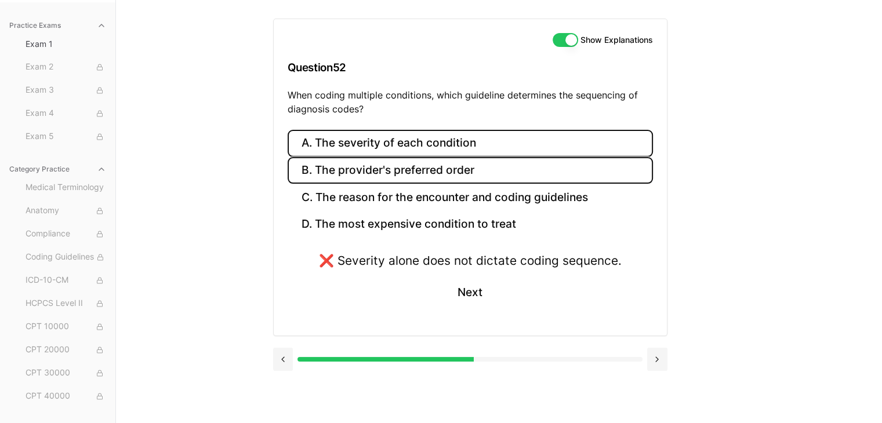
click at [449, 180] on button "B. The provider's preferred order" at bounding box center [470, 170] width 365 height 27
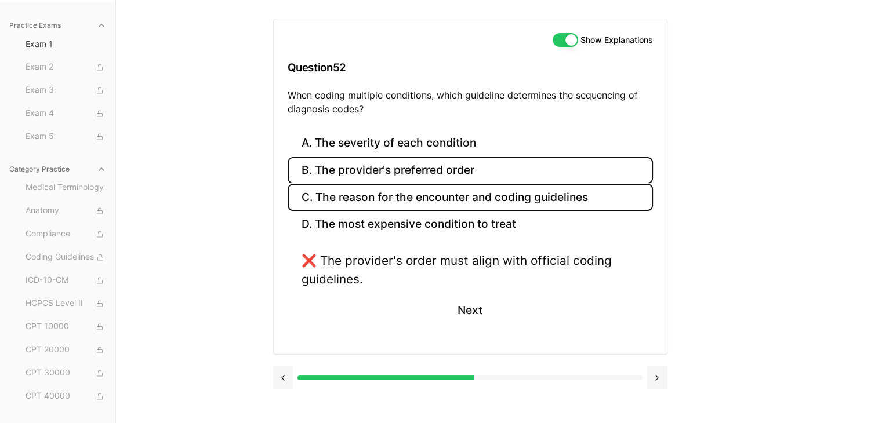
click at [453, 201] on button "C. The reason for the encounter and coding guidelines" at bounding box center [470, 197] width 365 height 27
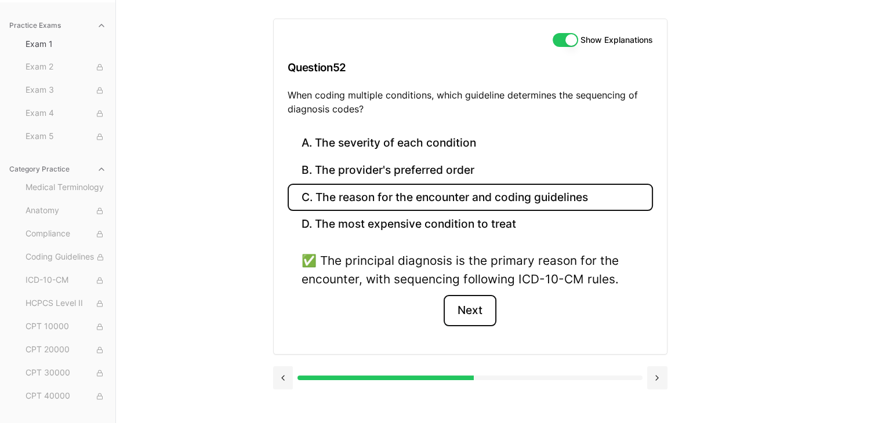
click at [477, 302] on button "Next" at bounding box center [469, 310] width 53 height 31
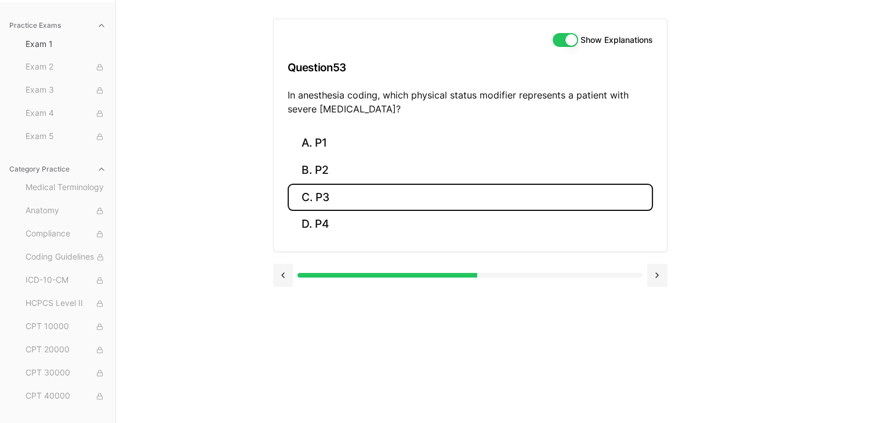
click at [356, 196] on button "C. P3" at bounding box center [470, 197] width 365 height 27
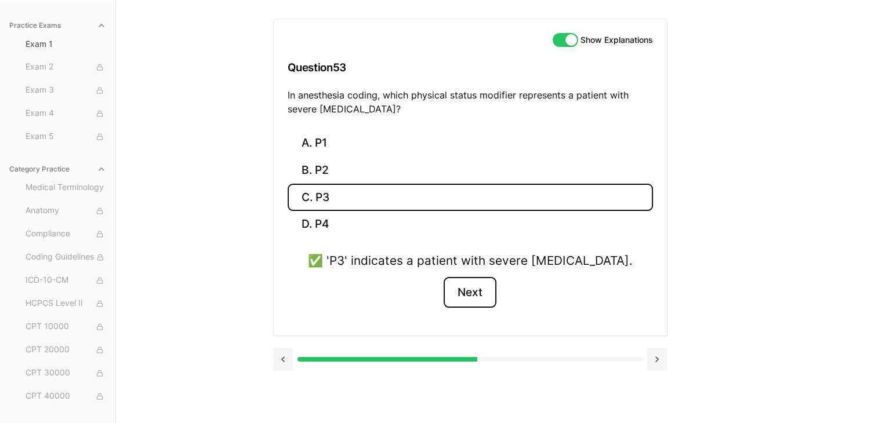
click at [470, 297] on button "Next" at bounding box center [469, 292] width 53 height 31
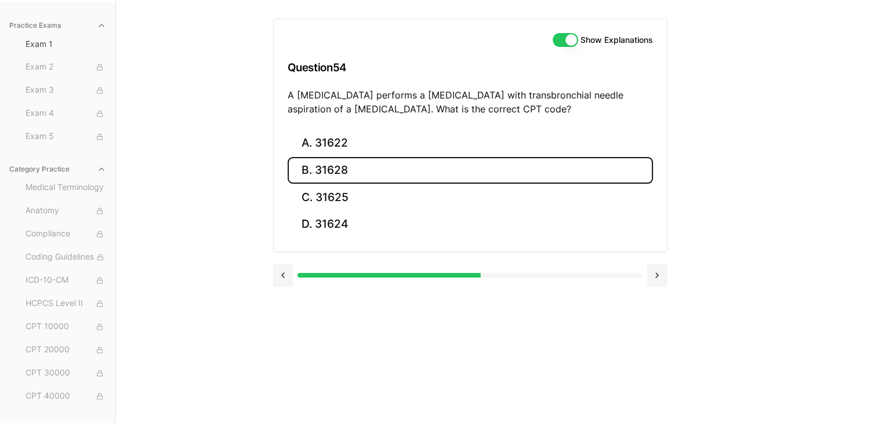
click at [399, 169] on button "B. 31628" at bounding box center [470, 170] width 365 height 27
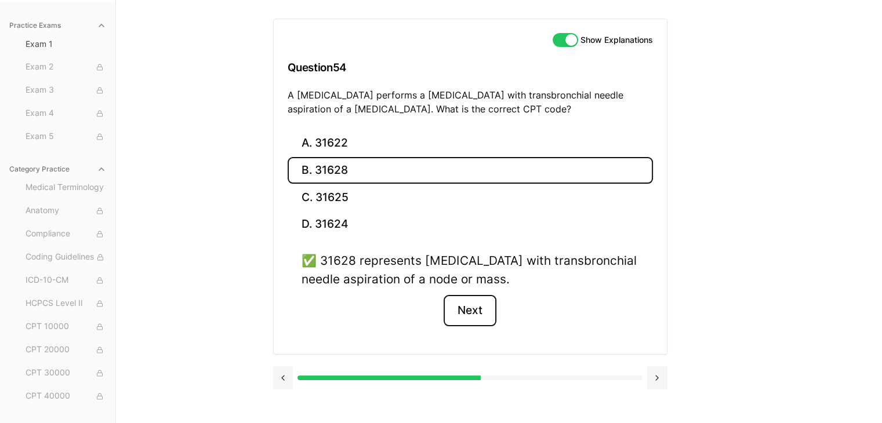
click at [469, 310] on button "Next" at bounding box center [469, 310] width 53 height 31
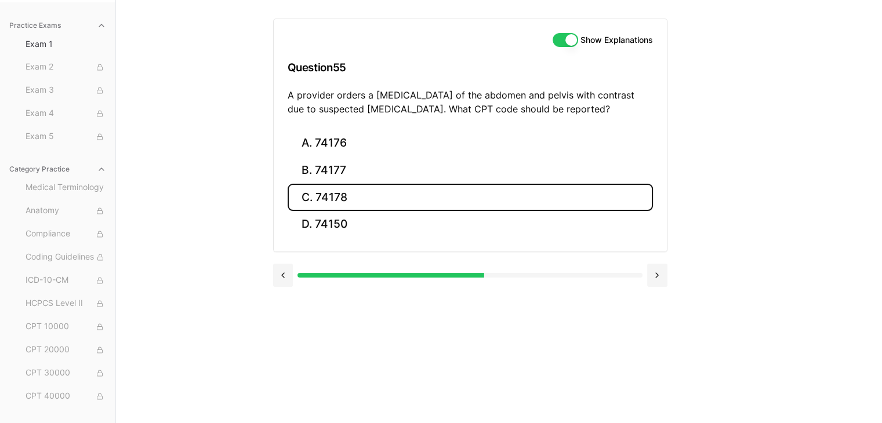
click at [351, 200] on button "C. 74178" at bounding box center [470, 197] width 365 height 27
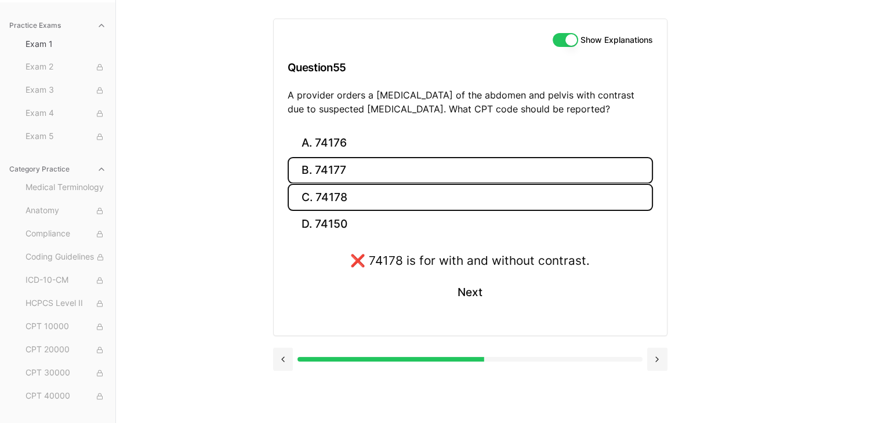
click at [378, 167] on button "B. 74177" at bounding box center [470, 170] width 365 height 27
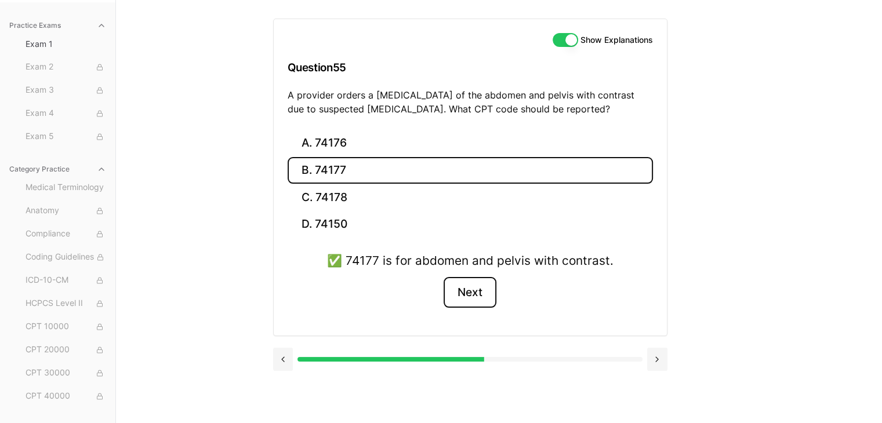
click at [456, 284] on button "Next" at bounding box center [469, 292] width 53 height 31
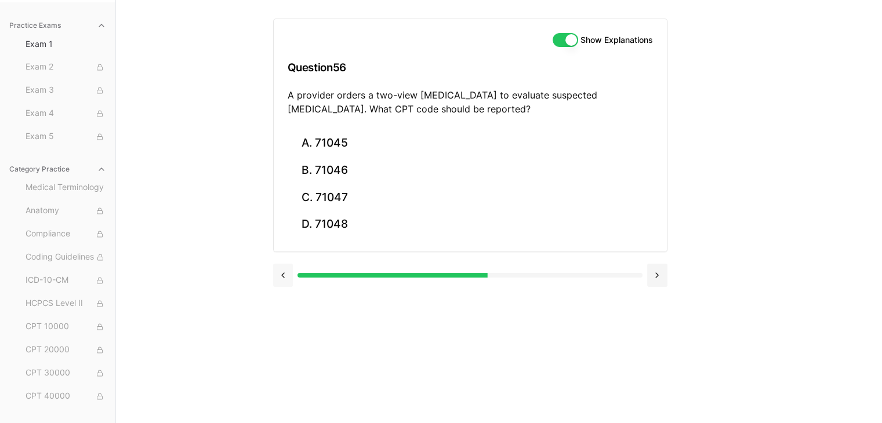
click at [285, 273] on button at bounding box center [283, 275] width 20 height 23
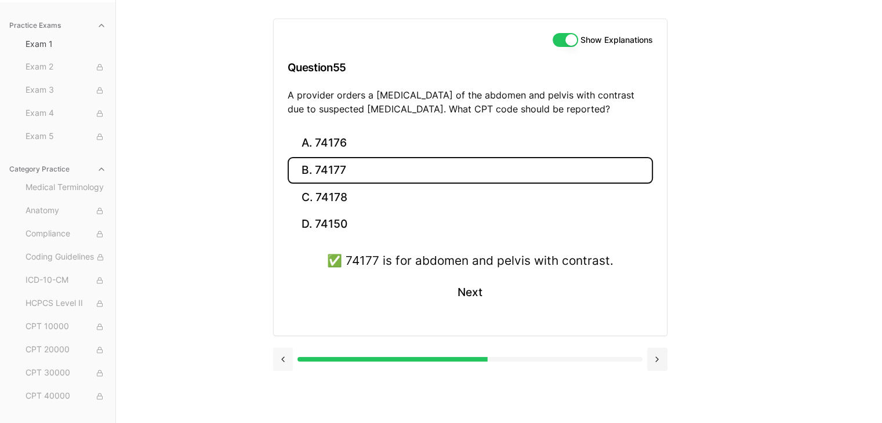
click at [285, 362] on button at bounding box center [283, 359] width 20 height 23
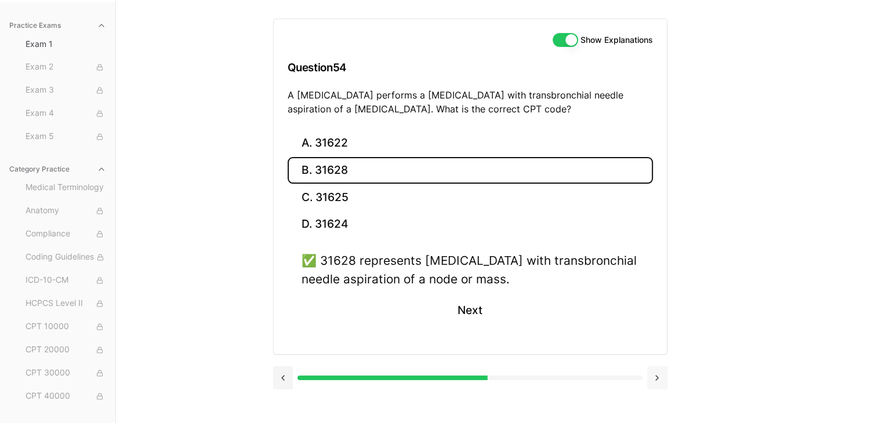
click at [655, 382] on button at bounding box center [657, 377] width 20 height 23
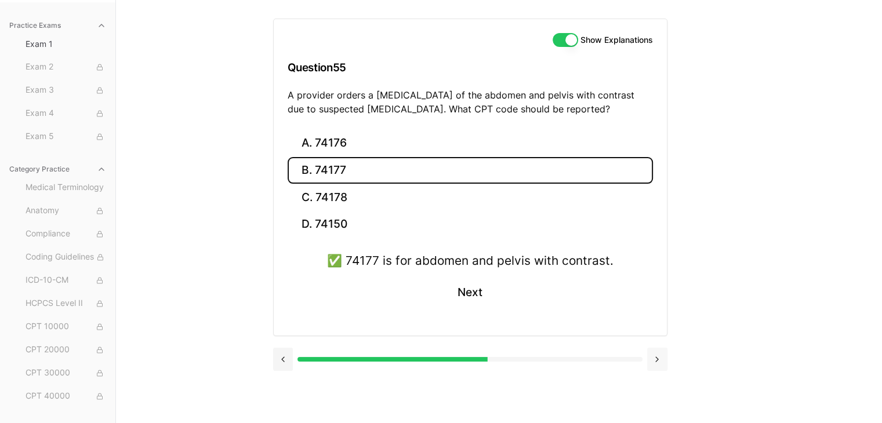
click at [655, 382] on div "Show Explanations Question 55 A provider orders a CT scan of the abdomen and pe…" at bounding box center [499, 211] width 452 height 423
click at [659, 365] on button at bounding box center [657, 359] width 20 height 23
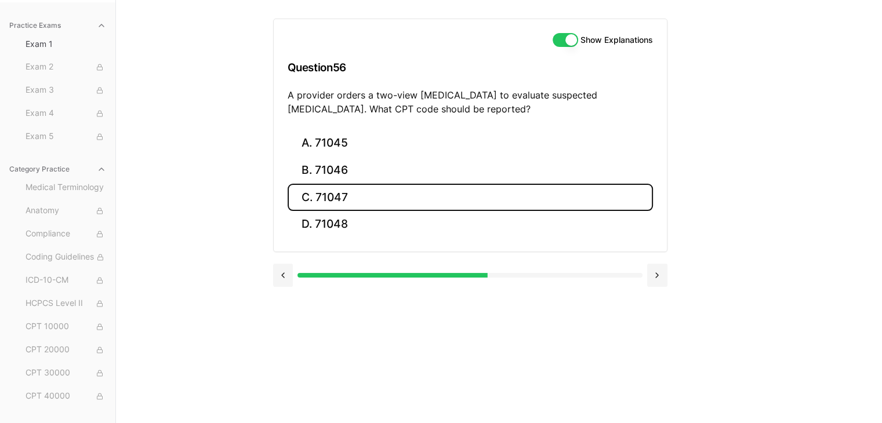
click at [331, 190] on button "C. 71047" at bounding box center [470, 197] width 365 height 27
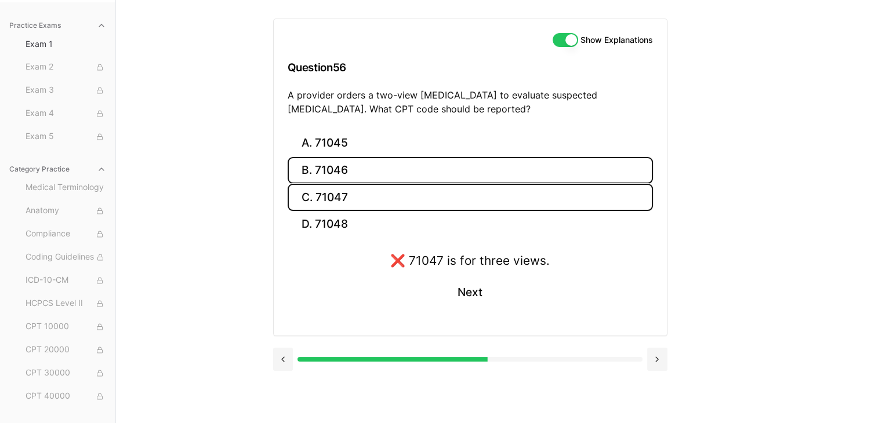
click at [358, 172] on button "B. 71046" at bounding box center [470, 170] width 365 height 27
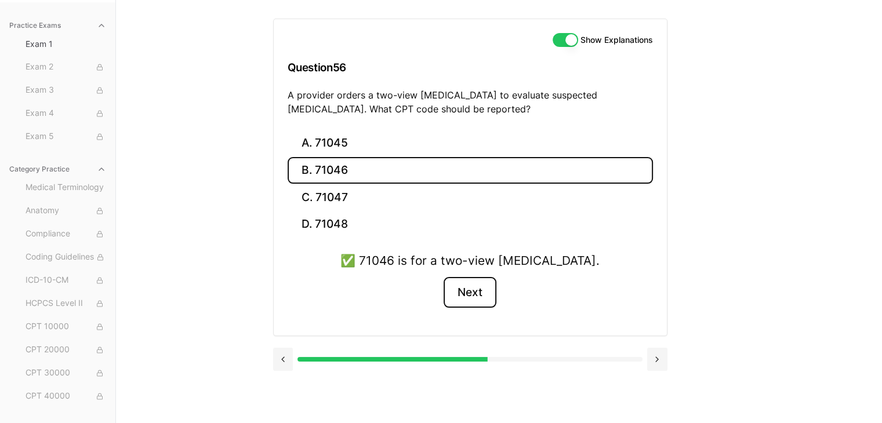
click at [467, 301] on button "Next" at bounding box center [469, 292] width 53 height 31
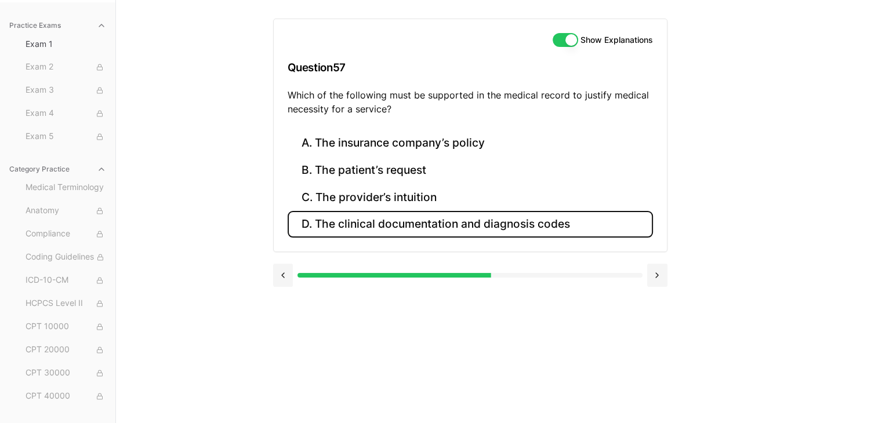
click at [472, 219] on button "D. The clinical documentation and diagnosis codes" at bounding box center [470, 224] width 365 height 27
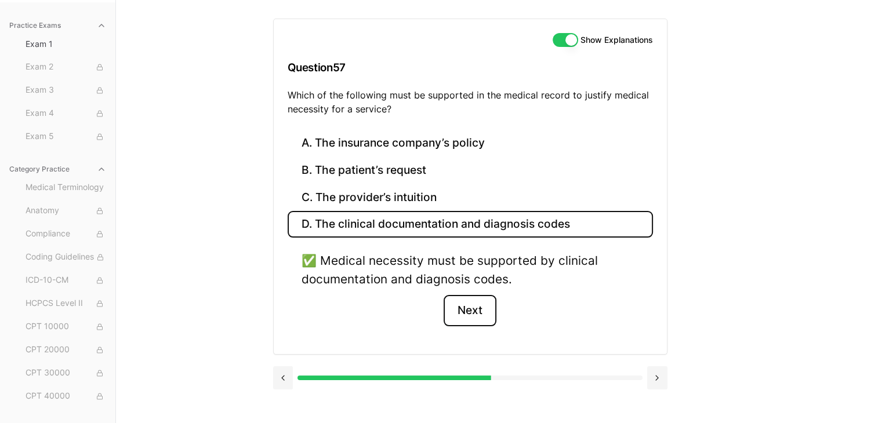
click at [464, 303] on button "Next" at bounding box center [469, 310] width 53 height 31
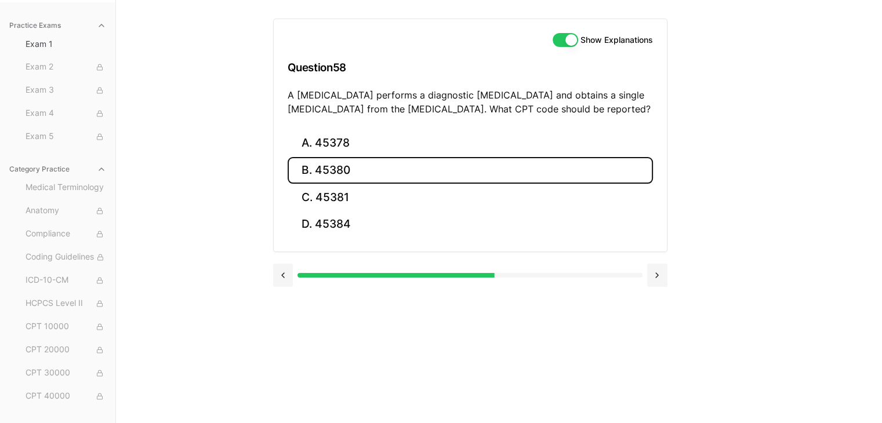
click at [397, 158] on button "B. 45380" at bounding box center [470, 170] width 365 height 27
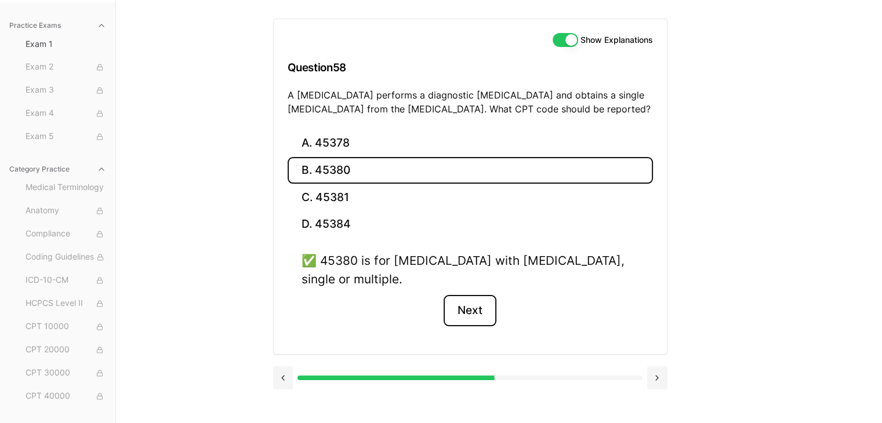
click at [481, 304] on button "Next" at bounding box center [469, 310] width 53 height 31
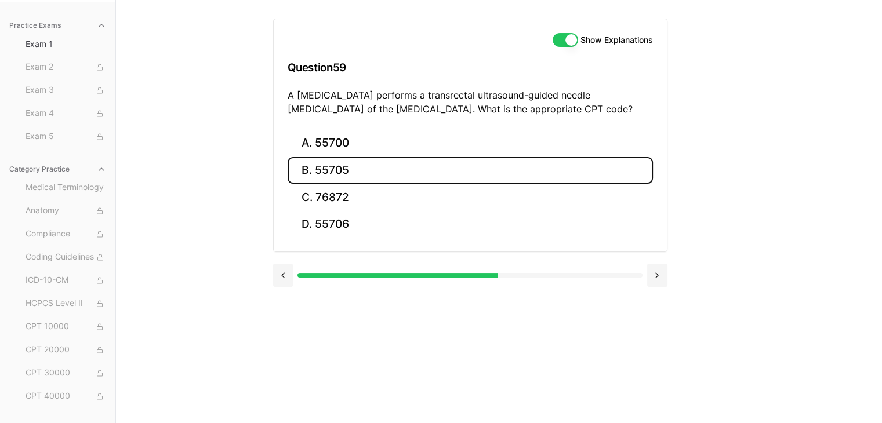
click at [399, 165] on button "B. 55705" at bounding box center [470, 170] width 365 height 27
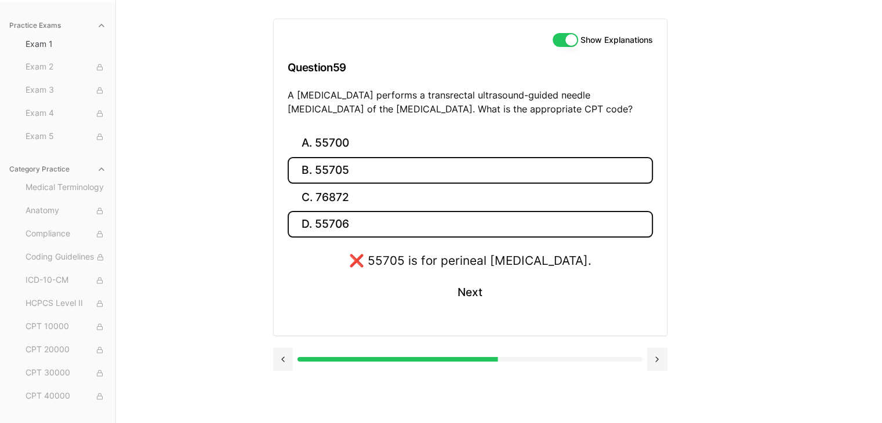
click at [393, 218] on button "D. 55706" at bounding box center [470, 224] width 365 height 27
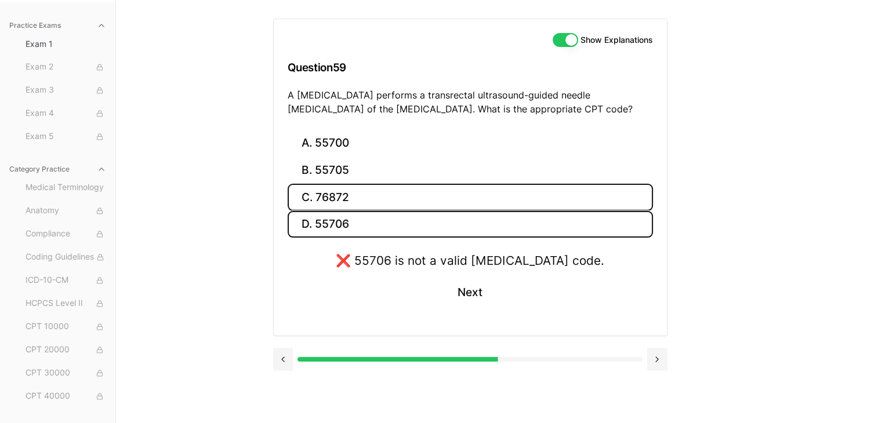
click at [392, 208] on button "C. 76872" at bounding box center [470, 197] width 365 height 27
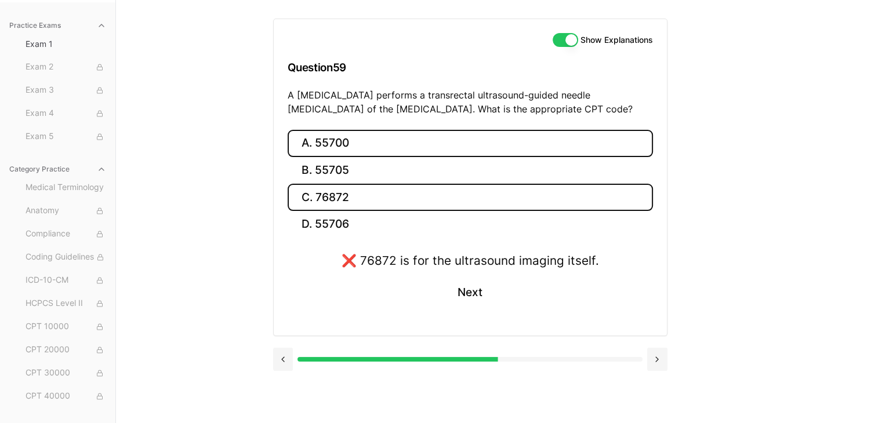
click at [375, 151] on button "A. 55700" at bounding box center [470, 143] width 365 height 27
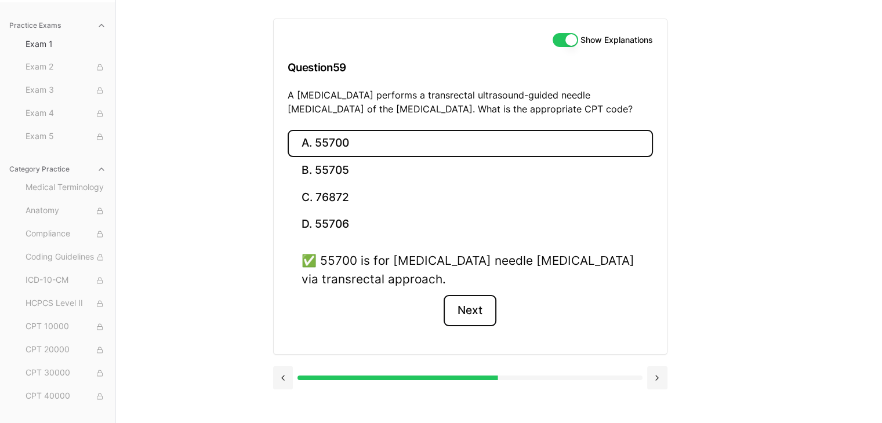
click at [467, 310] on button "Next" at bounding box center [469, 310] width 53 height 31
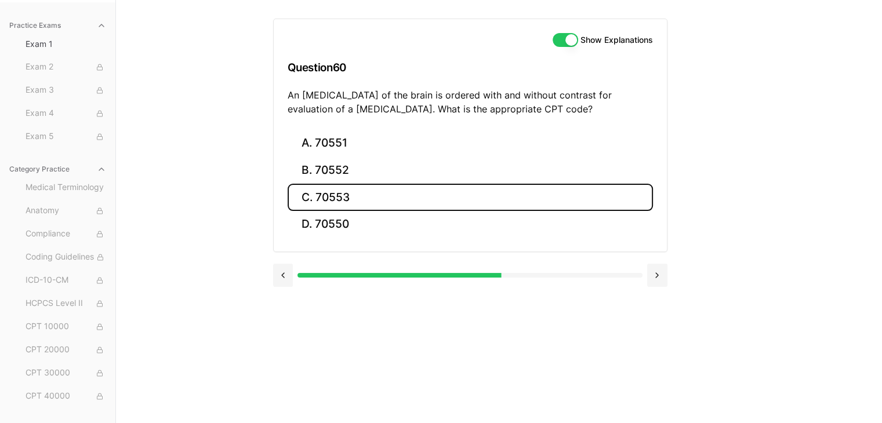
click at [385, 188] on button "C. 70553" at bounding box center [470, 197] width 365 height 27
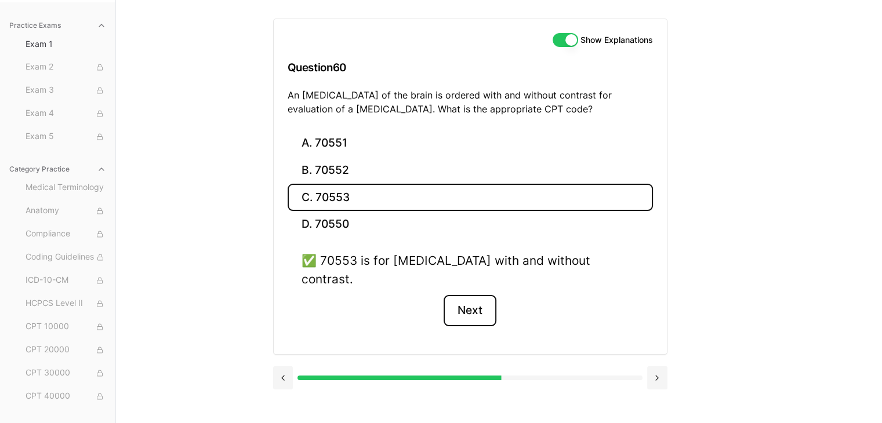
click at [467, 295] on button "Next" at bounding box center [469, 310] width 53 height 31
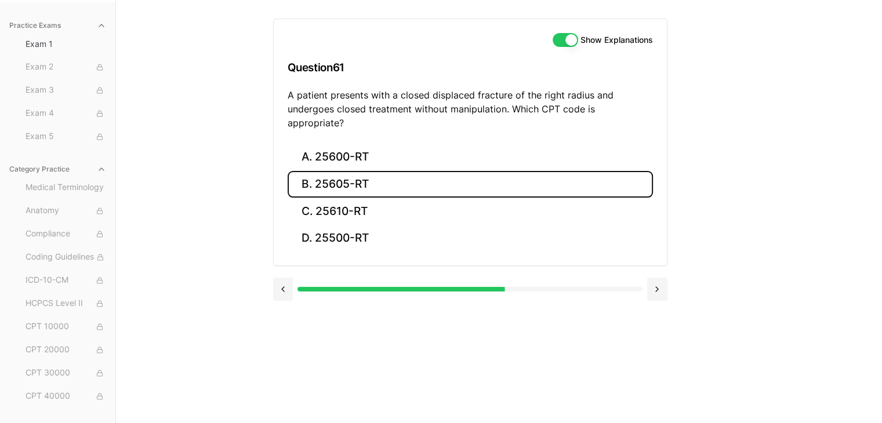
click at [401, 176] on button "B. 25605-RT" at bounding box center [470, 184] width 365 height 27
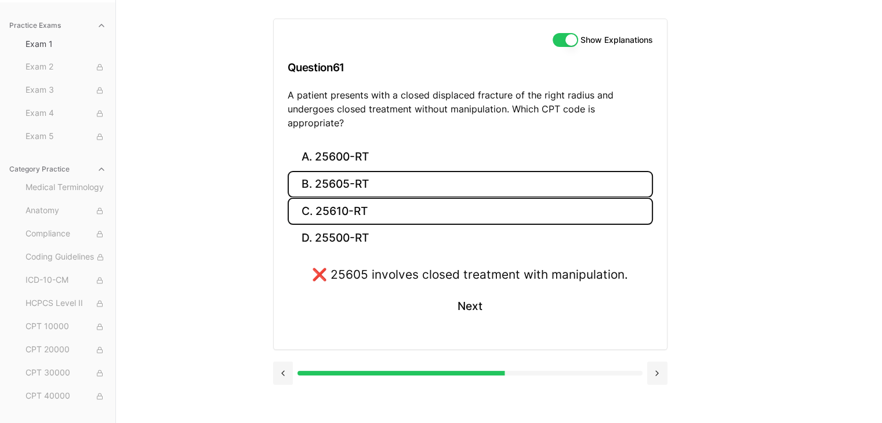
click at [399, 198] on button "C. 25610-RT" at bounding box center [470, 211] width 365 height 27
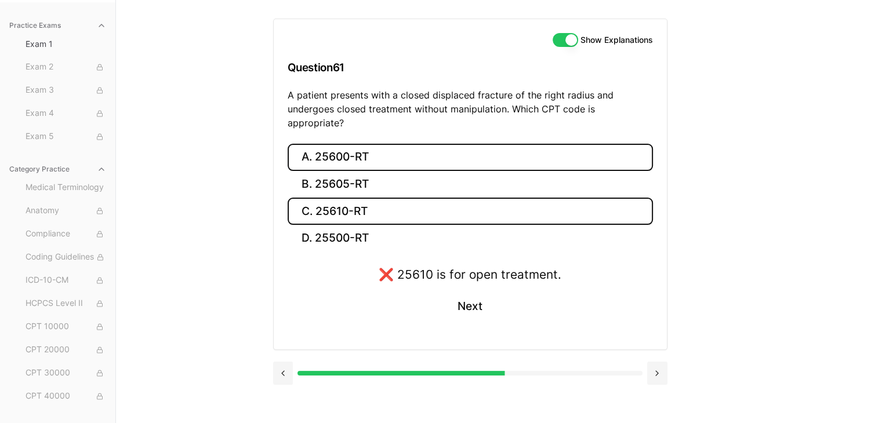
click at [416, 147] on button "A. 25600-RT" at bounding box center [470, 157] width 365 height 27
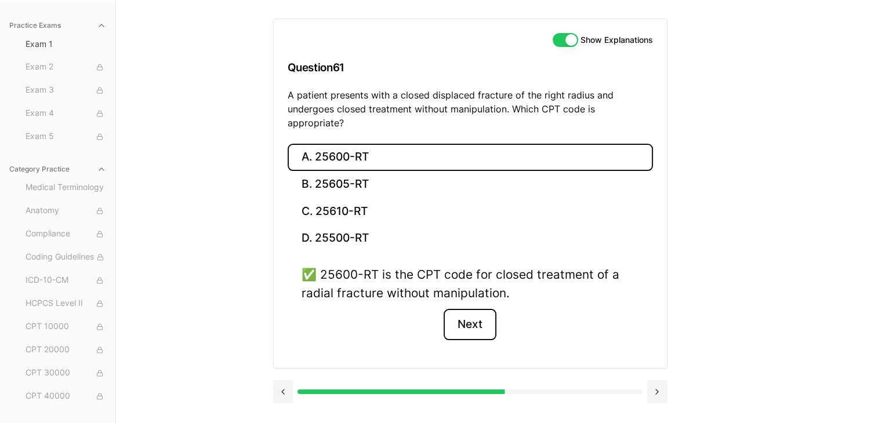
click at [485, 323] on button "Next" at bounding box center [469, 324] width 53 height 31
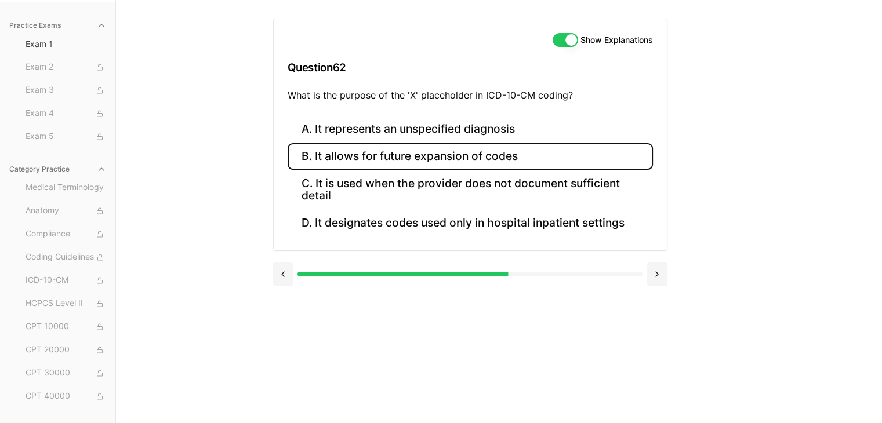
click at [456, 163] on button "B. It allows for future expansion of codes" at bounding box center [470, 156] width 365 height 27
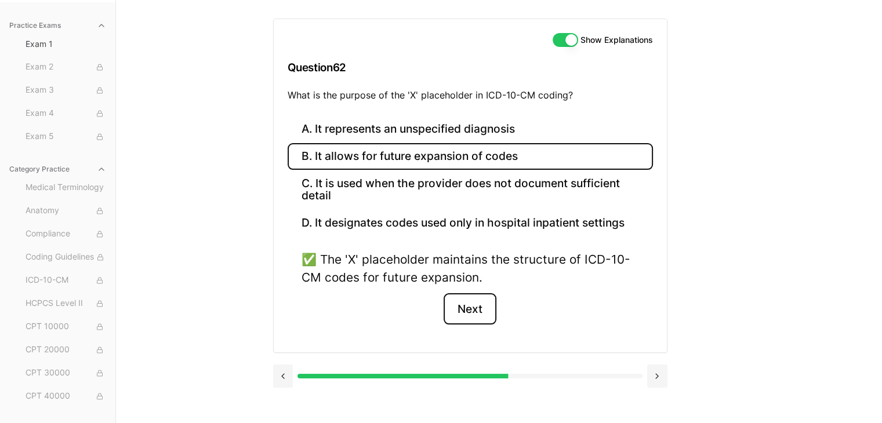
click at [468, 313] on button "Next" at bounding box center [469, 308] width 53 height 31
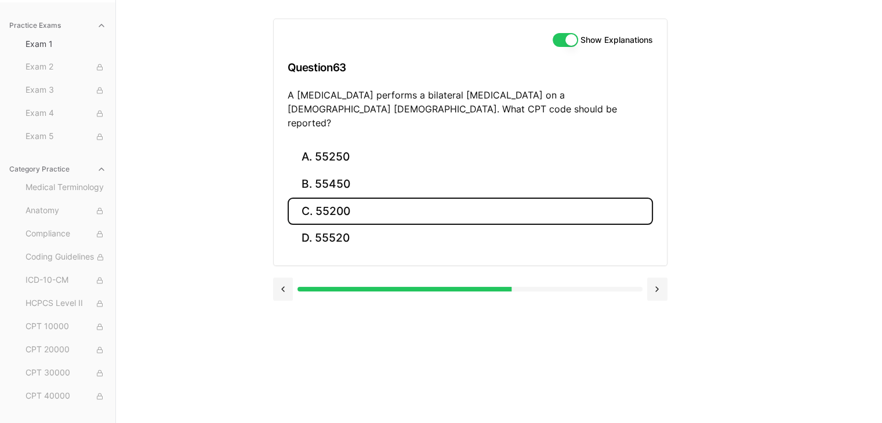
click at [362, 201] on button "C. 55200" at bounding box center [470, 211] width 365 height 27
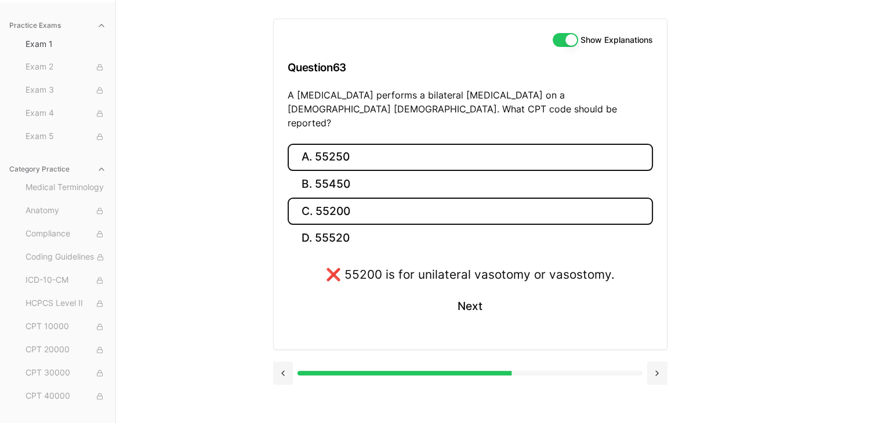
click at [423, 154] on button "A. 55250" at bounding box center [470, 157] width 365 height 27
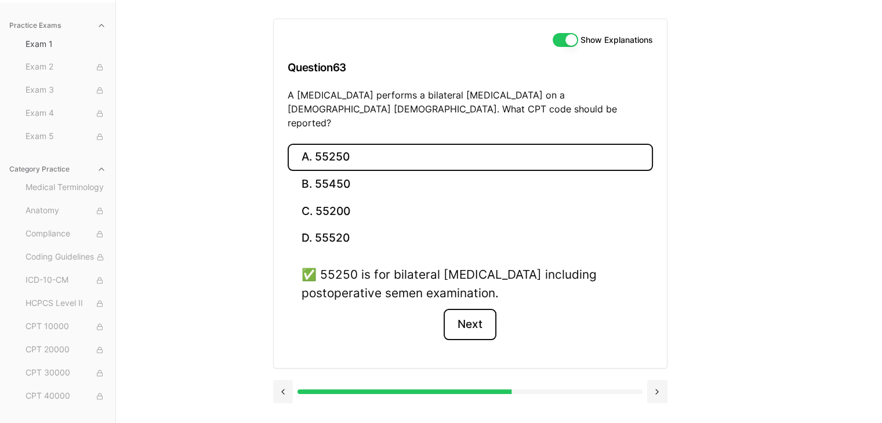
click at [476, 312] on button "Next" at bounding box center [469, 324] width 53 height 31
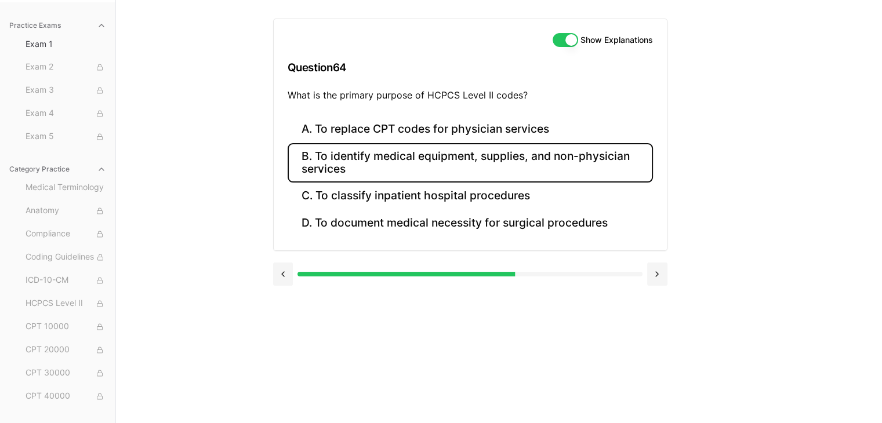
click at [514, 174] on button "B. To identify medical equipment, supplies, and non-physician services" at bounding box center [470, 162] width 365 height 39
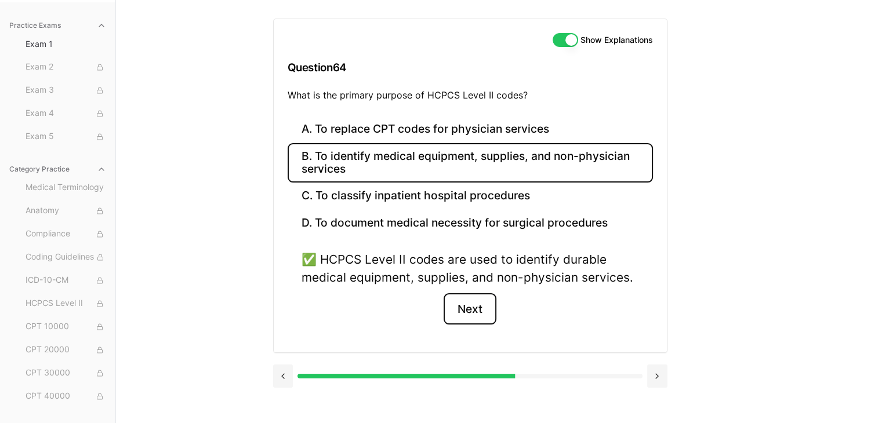
click at [456, 310] on button "Next" at bounding box center [469, 308] width 53 height 31
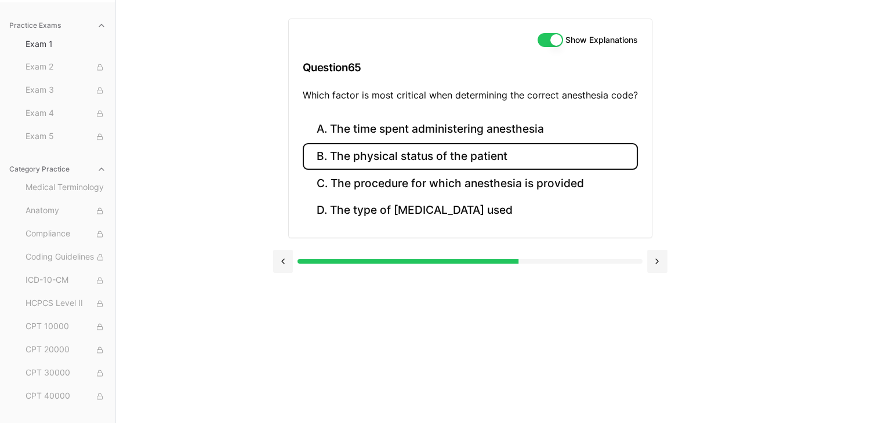
click at [454, 152] on button "B. The physical status of the patient" at bounding box center [470, 156] width 335 height 27
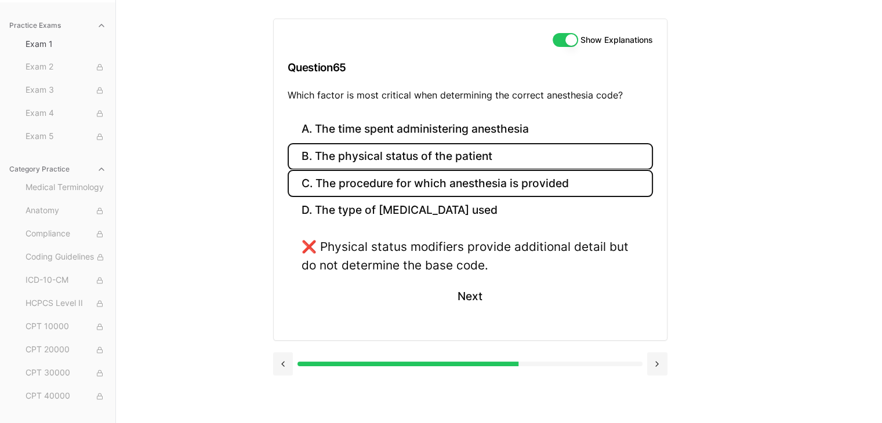
click at [461, 183] on button "C. The procedure for which anesthesia is provided" at bounding box center [470, 183] width 365 height 27
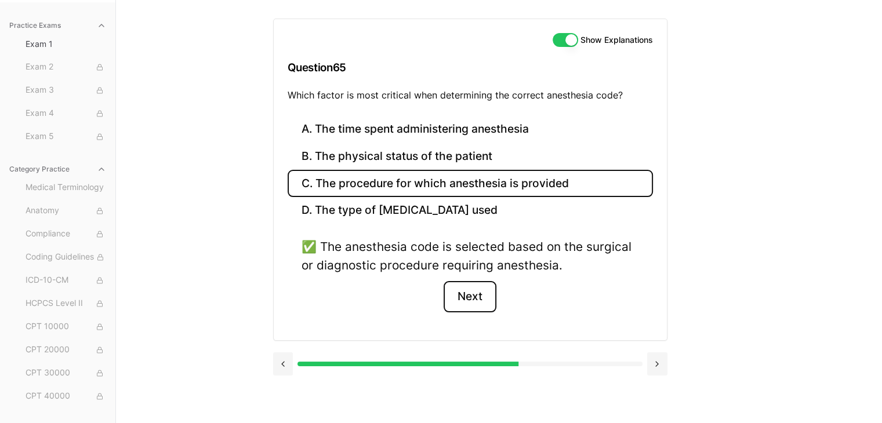
click at [473, 288] on button "Next" at bounding box center [469, 296] width 53 height 31
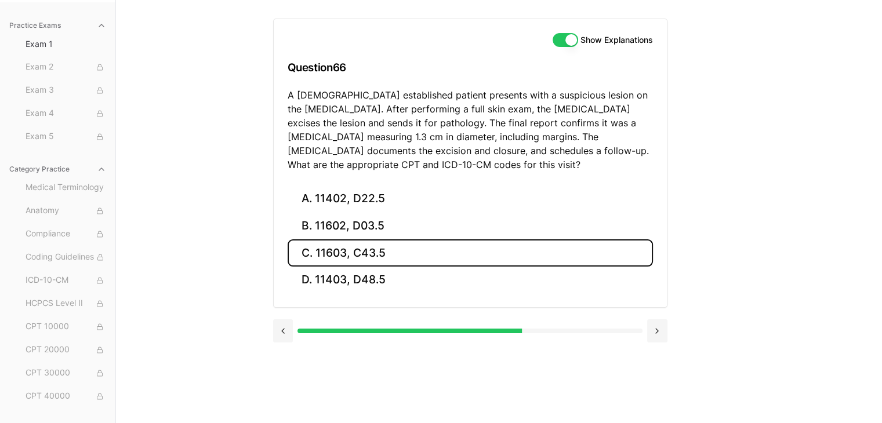
click at [489, 242] on button "C. 11603, C43.5" at bounding box center [470, 252] width 365 height 27
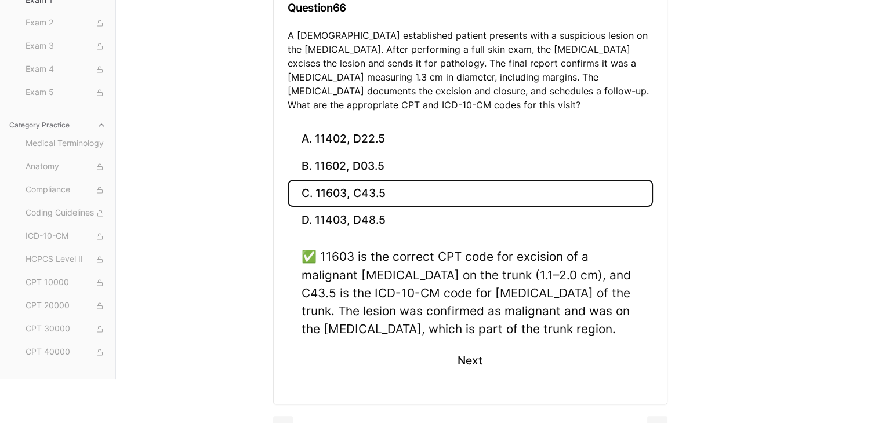
scroll to position [191, 0]
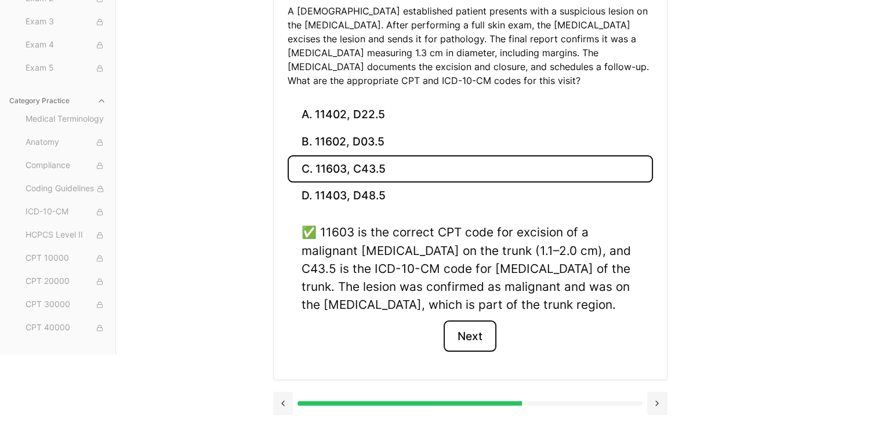
click at [473, 338] on button "Next" at bounding box center [469, 336] width 53 height 31
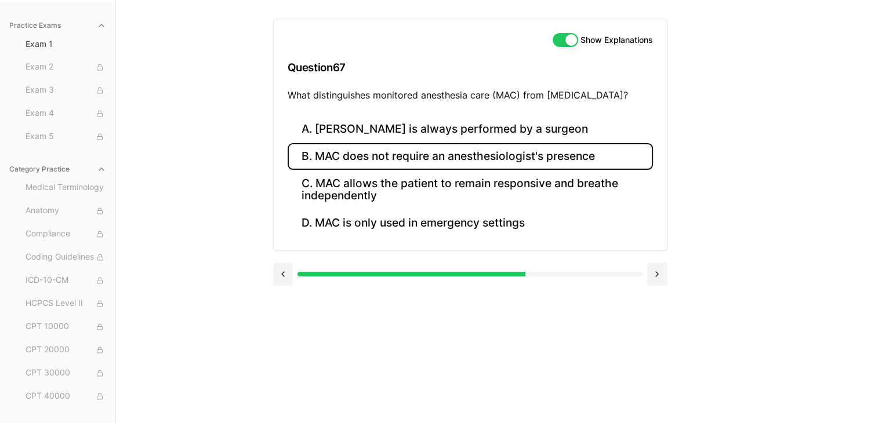
click at [479, 162] on button "B. MAC does not require an anesthesiologist's presence" at bounding box center [470, 156] width 365 height 27
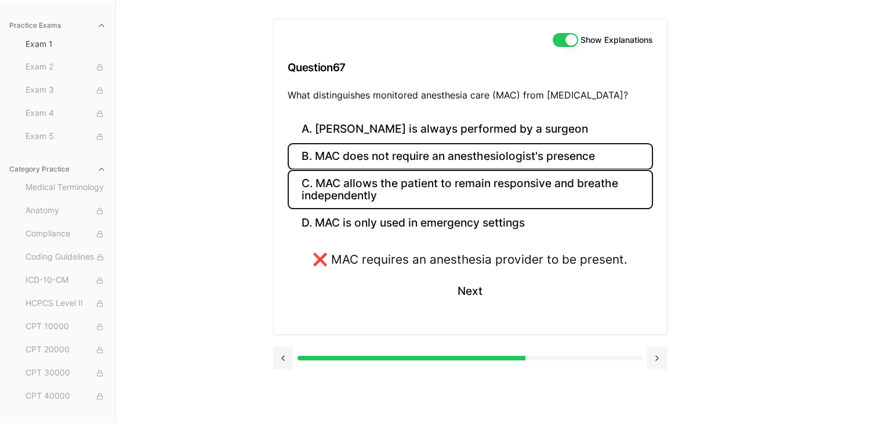
click at [478, 181] on button "C. MAC allows the patient to remain responsive and breathe independently" at bounding box center [470, 189] width 365 height 39
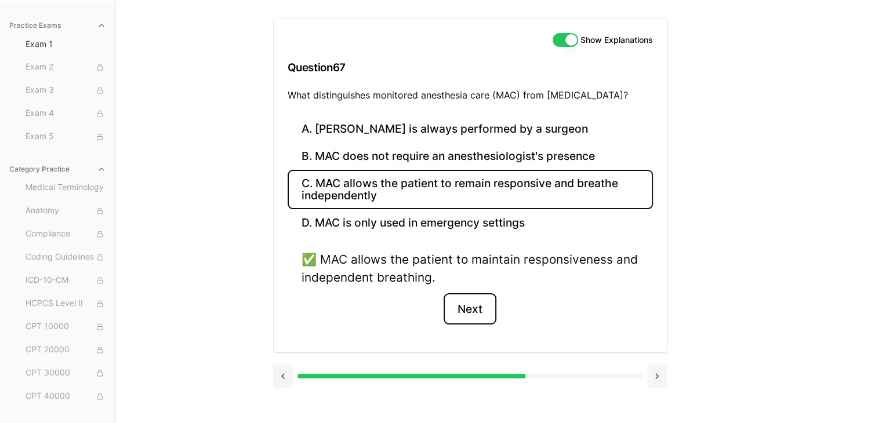
click at [472, 301] on button "Next" at bounding box center [469, 308] width 53 height 31
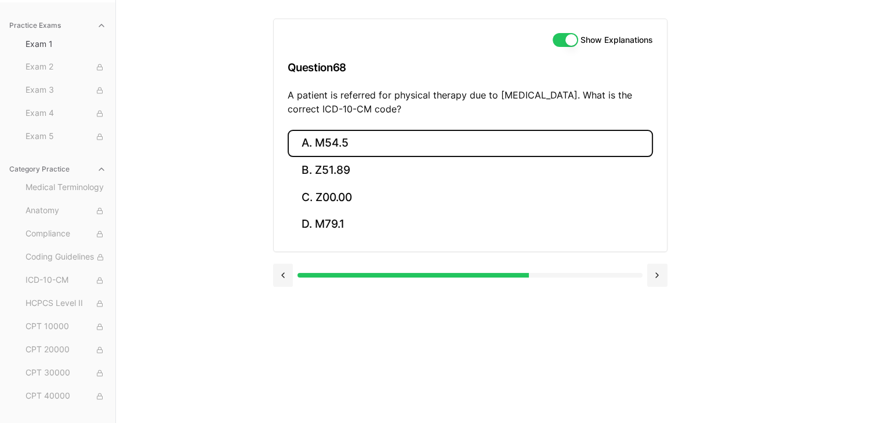
click at [419, 142] on button "A. M54.5" at bounding box center [470, 143] width 365 height 27
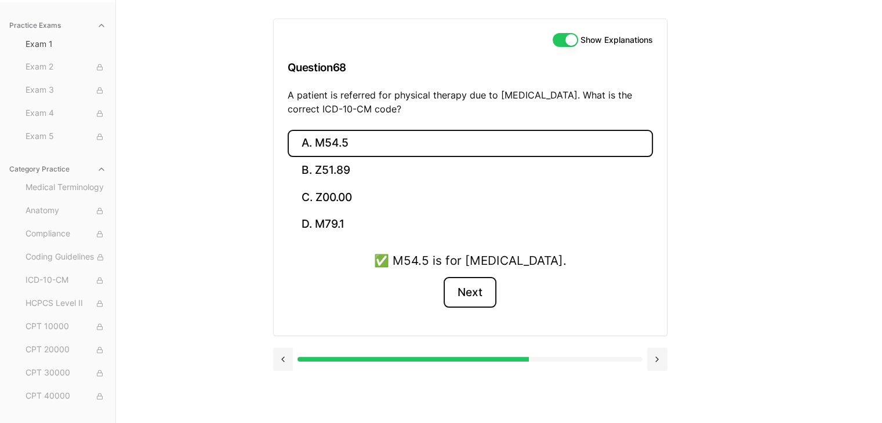
click at [457, 282] on button "Next" at bounding box center [469, 292] width 53 height 31
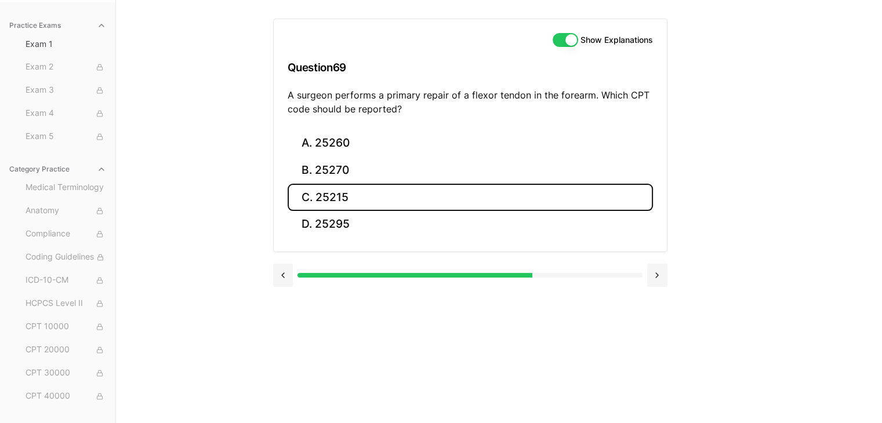
click at [395, 201] on button "C. 25215" at bounding box center [470, 197] width 365 height 27
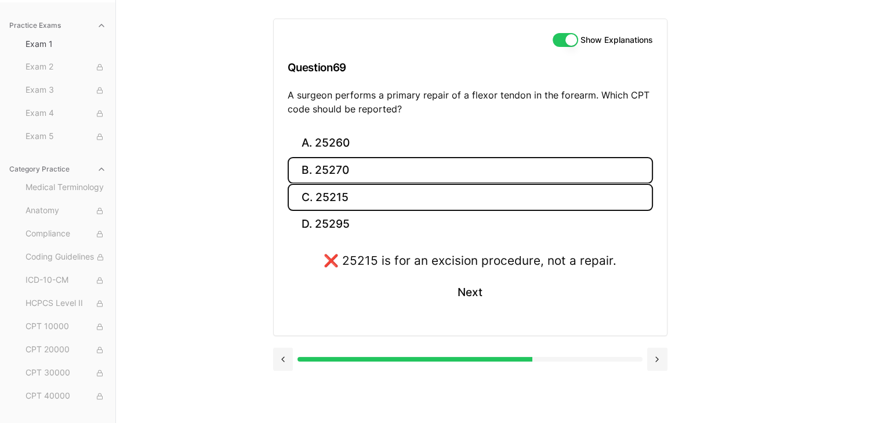
click at [407, 165] on button "B. 25270" at bounding box center [470, 170] width 365 height 27
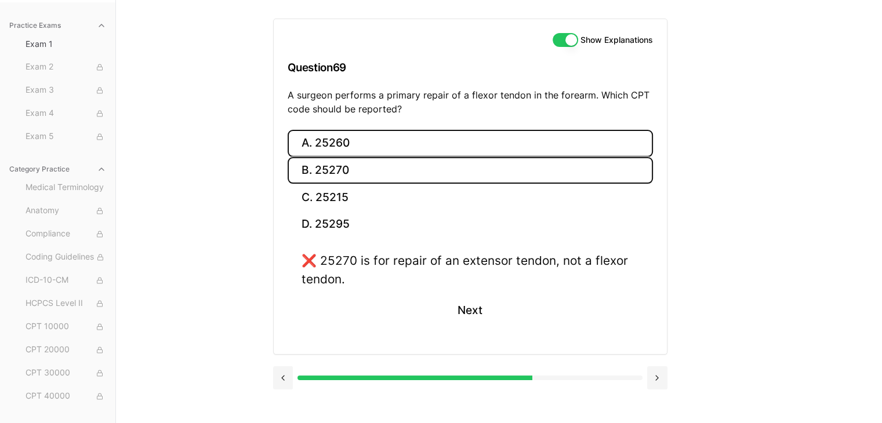
click at [408, 146] on button "A. 25260" at bounding box center [470, 143] width 365 height 27
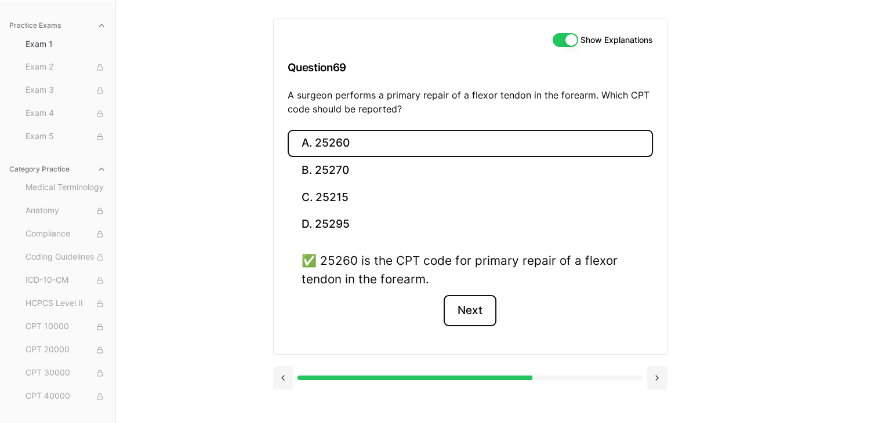
click at [459, 301] on button "Next" at bounding box center [469, 310] width 53 height 31
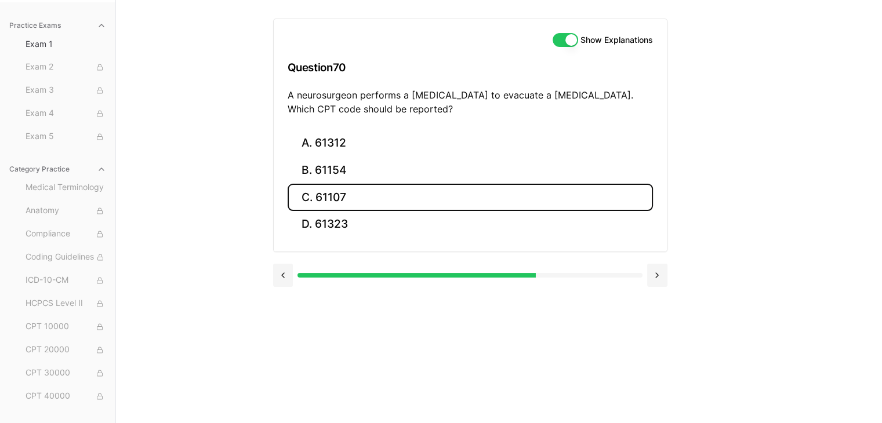
click at [445, 194] on button "C. 61107" at bounding box center [470, 197] width 365 height 27
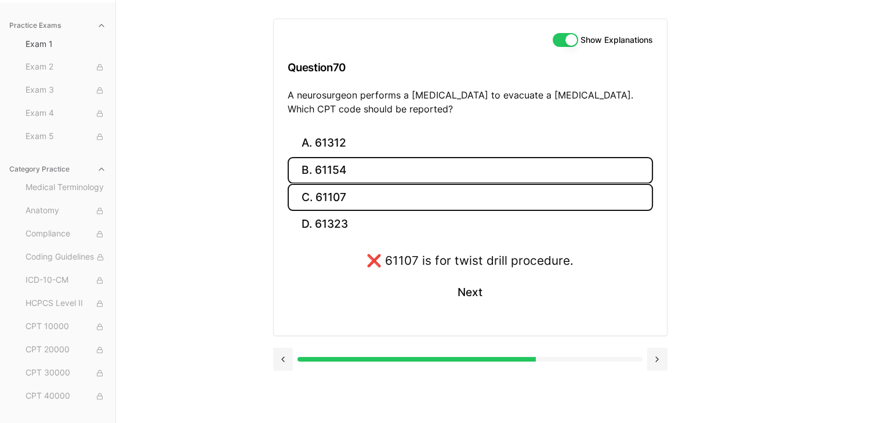
click at [449, 180] on button "B. 61154" at bounding box center [470, 170] width 365 height 27
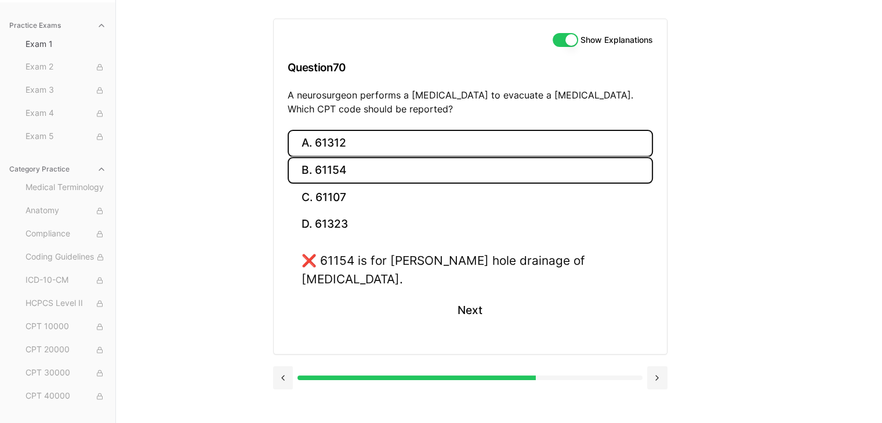
click at [449, 152] on button "A. 61312" at bounding box center [470, 143] width 365 height 27
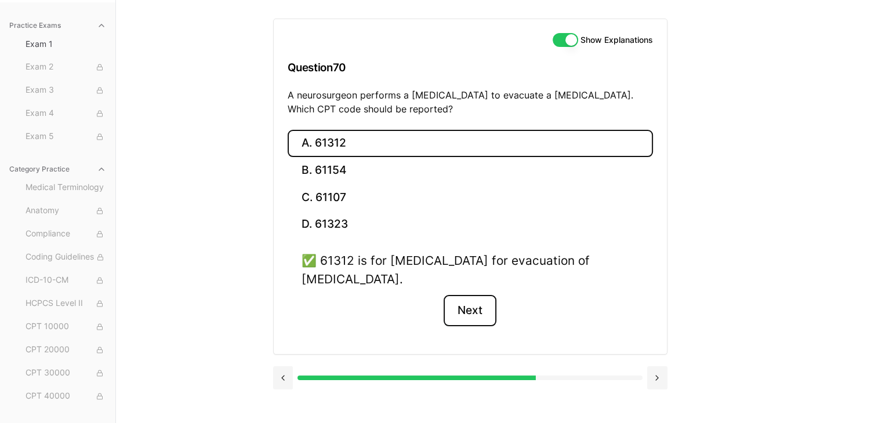
click at [471, 312] on button "Next" at bounding box center [469, 310] width 53 height 31
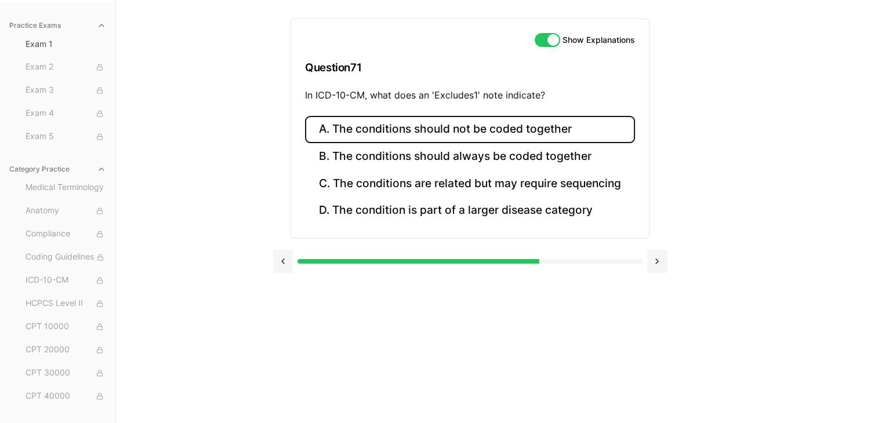
click at [541, 134] on button "A. The conditions should not be coded together" at bounding box center [470, 129] width 330 height 27
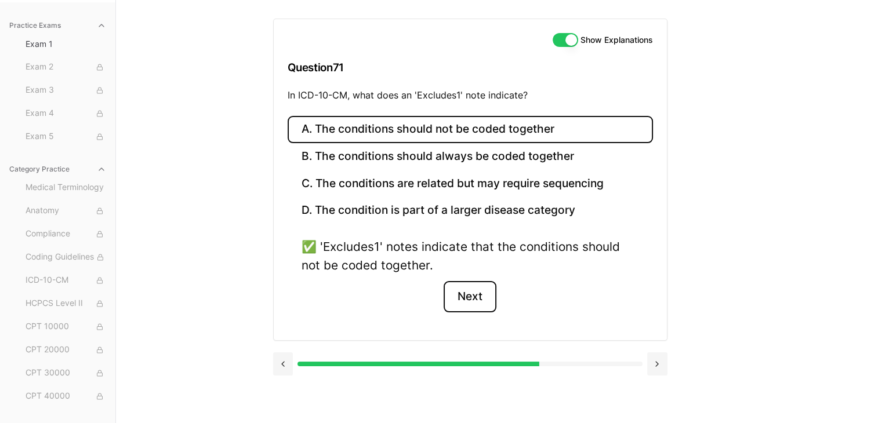
click at [474, 296] on button "Next" at bounding box center [469, 296] width 53 height 31
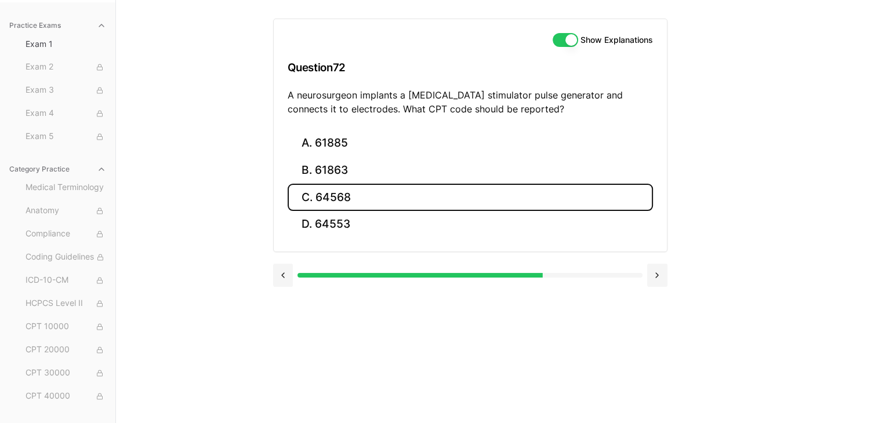
click at [370, 194] on button "C. 64568" at bounding box center [470, 197] width 365 height 27
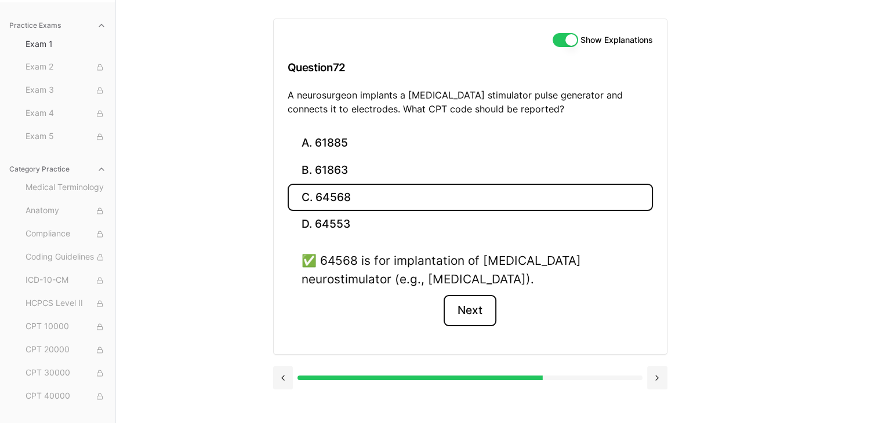
click at [466, 312] on button "Next" at bounding box center [469, 310] width 53 height 31
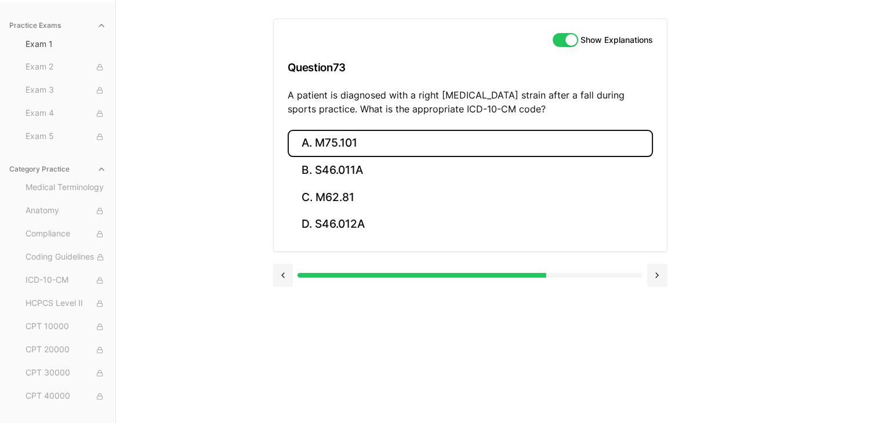
click at [446, 147] on button "A. M75.101" at bounding box center [470, 143] width 365 height 27
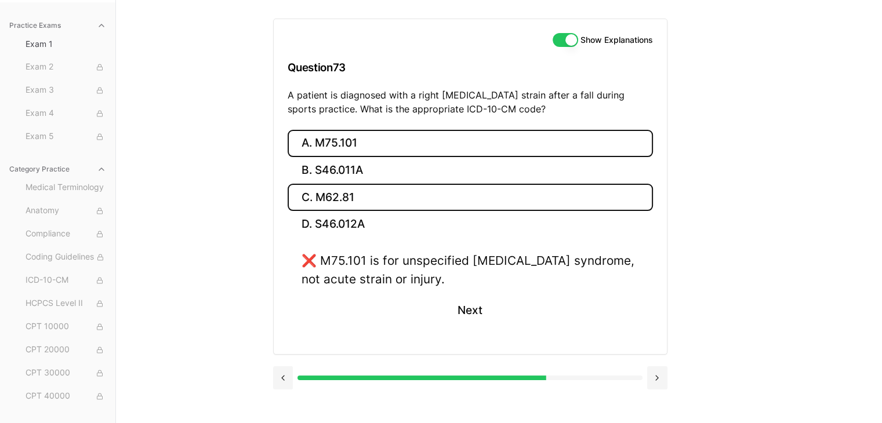
click at [435, 199] on button "C. M62.81" at bounding box center [470, 197] width 365 height 27
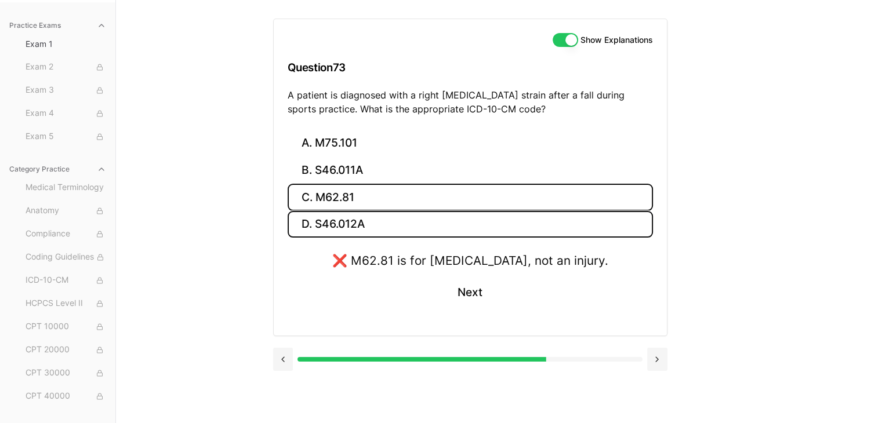
click at [436, 217] on button "D. S46.012A" at bounding box center [470, 224] width 365 height 27
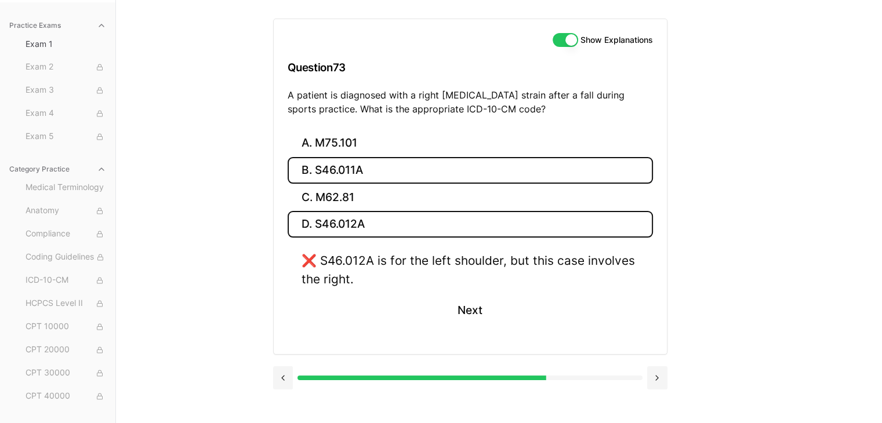
click at [407, 177] on button "B. S46.011A" at bounding box center [470, 170] width 365 height 27
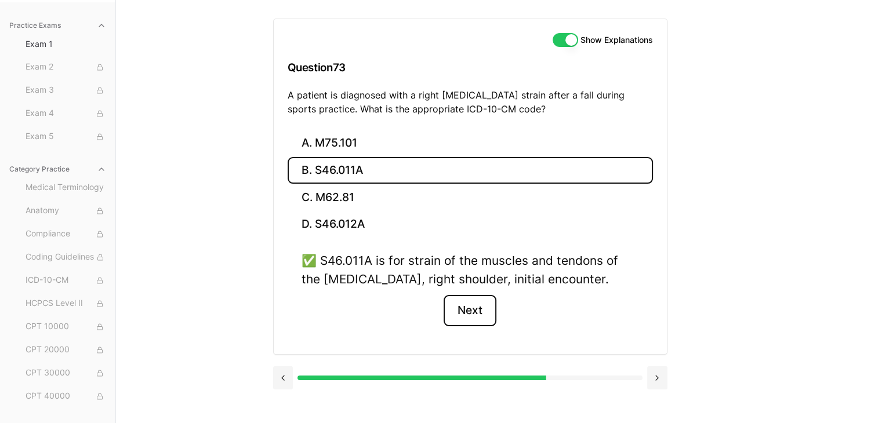
click at [462, 311] on button "Next" at bounding box center [469, 310] width 53 height 31
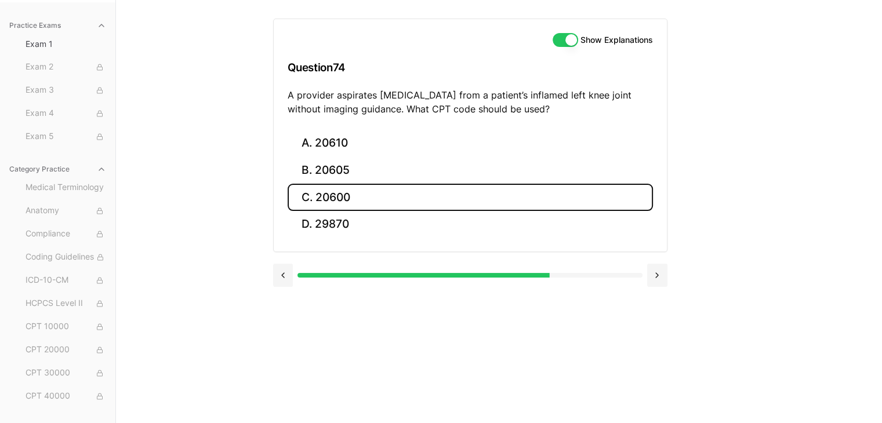
click at [398, 205] on button "C. 20600" at bounding box center [470, 197] width 365 height 27
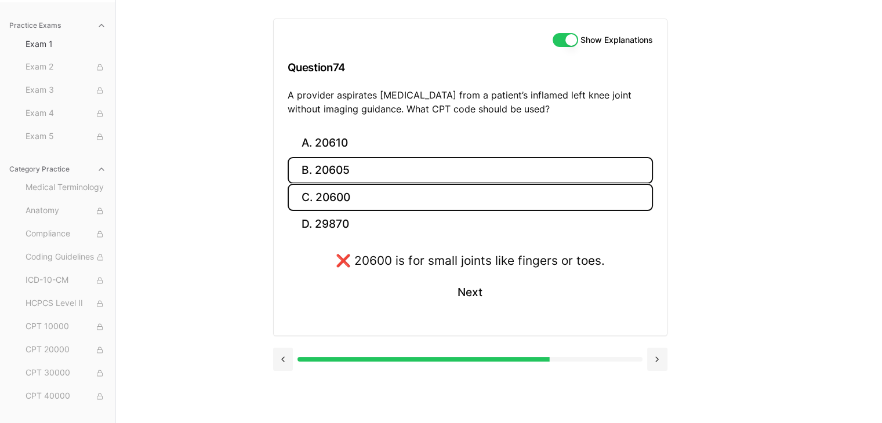
click at [420, 172] on button "B. 20605" at bounding box center [470, 170] width 365 height 27
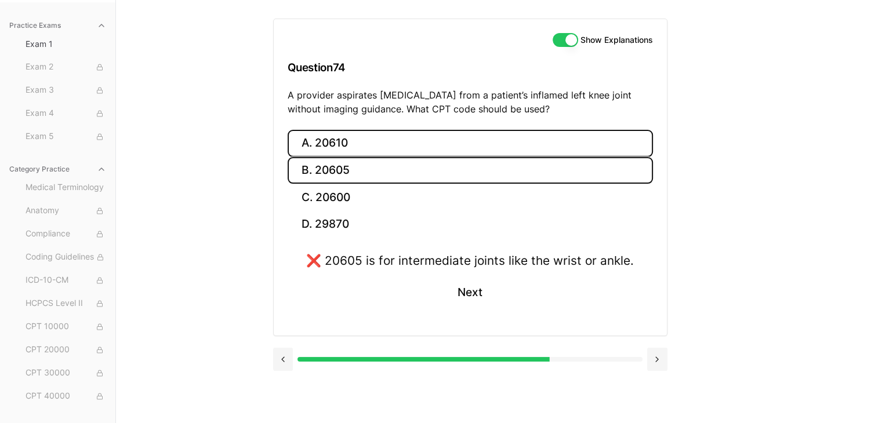
click at [428, 147] on button "A. 20610" at bounding box center [470, 143] width 365 height 27
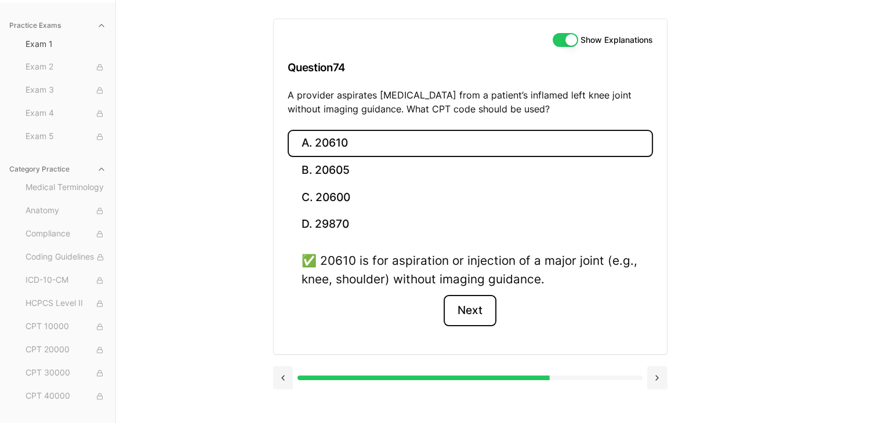
click at [467, 306] on button "Next" at bounding box center [469, 310] width 53 height 31
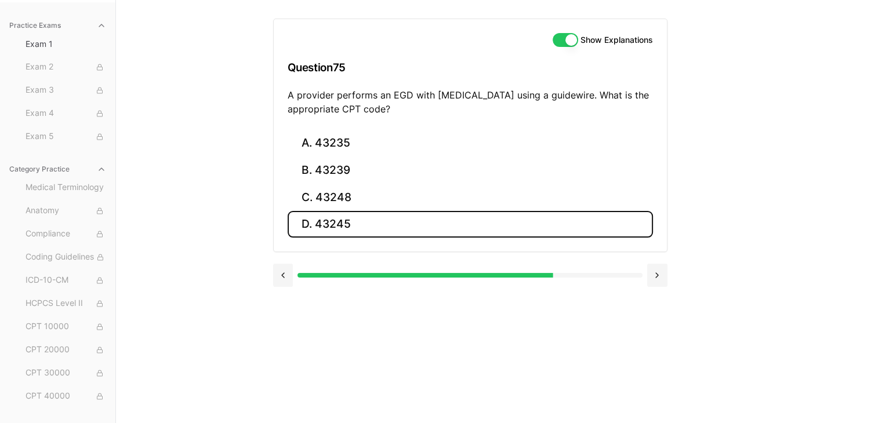
click at [361, 212] on button "D. 43245" at bounding box center [470, 224] width 365 height 27
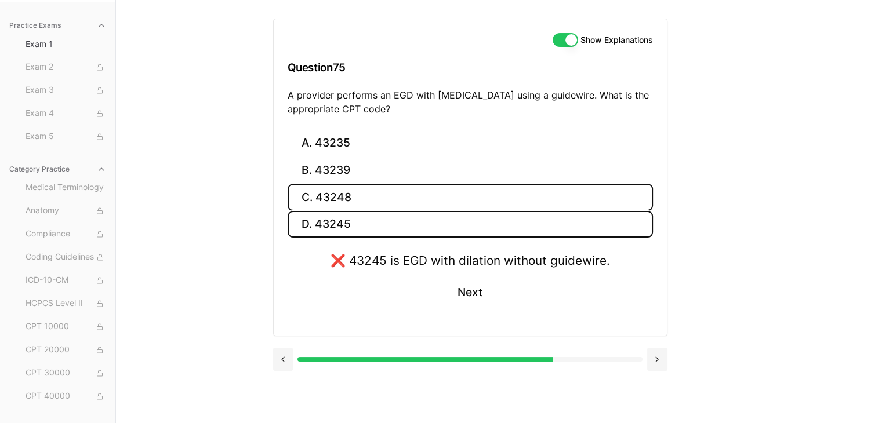
click at [388, 187] on button "C. 43248" at bounding box center [470, 197] width 365 height 27
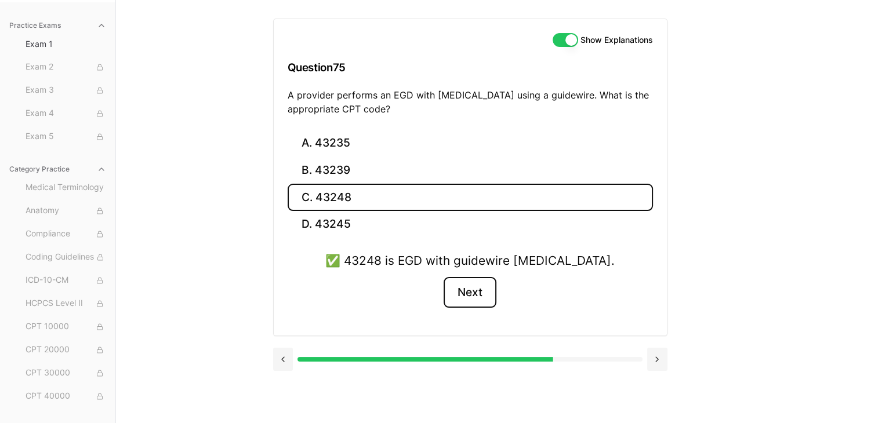
click at [470, 302] on button "Next" at bounding box center [469, 292] width 53 height 31
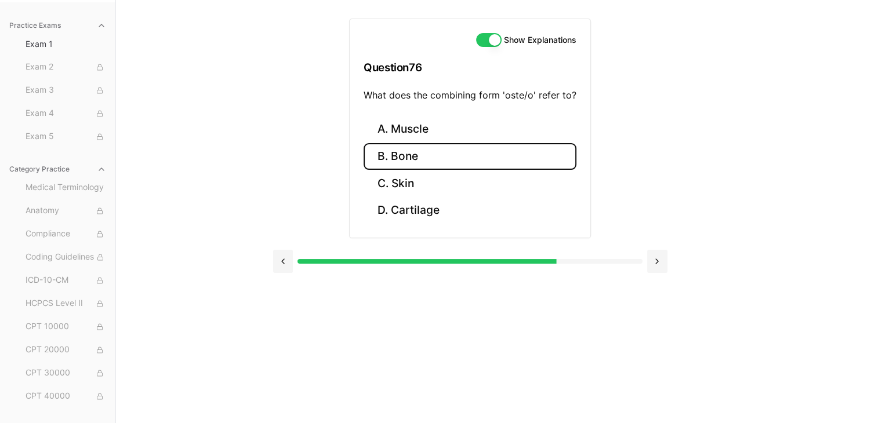
click at [449, 157] on button "B. Bone" at bounding box center [469, 156] width 213 height 27
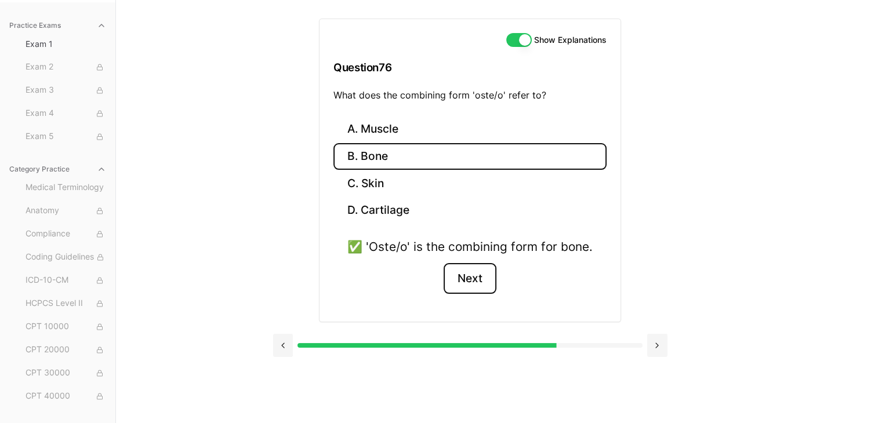
click at [461, 279] on button "Next" at bounding box center [469, 278] width 53 height 31
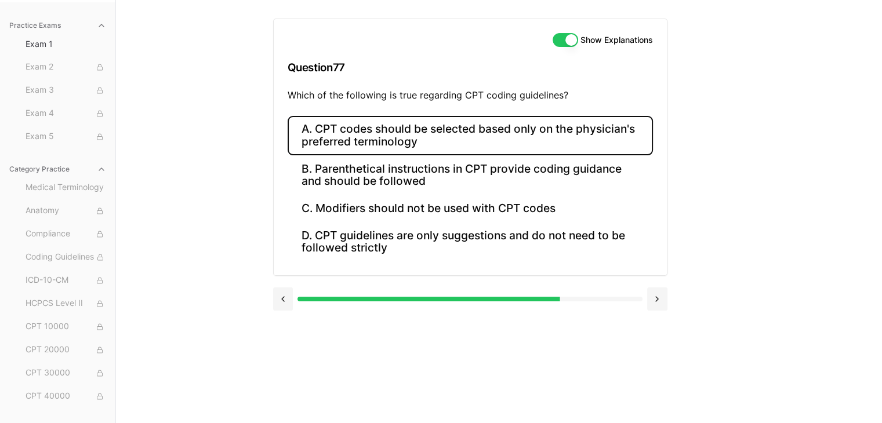
click at [565, 135] on button "A. CPT codes should be selected based only on the physician's preferred termino…" at bounding box center [470, 135] width 365 height 39
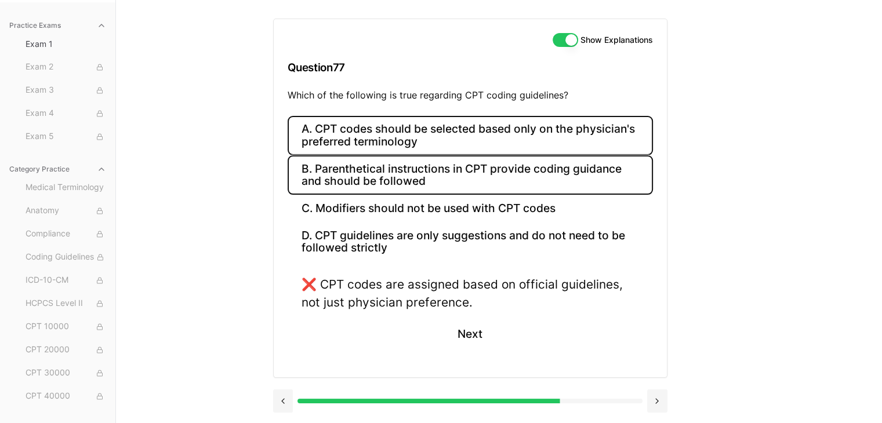
click at [524, 174] on button "B. Parenthetical instructions in CPT provide coding guidance and should be foll…" at bounding box center [470, 174] width 365 height 39
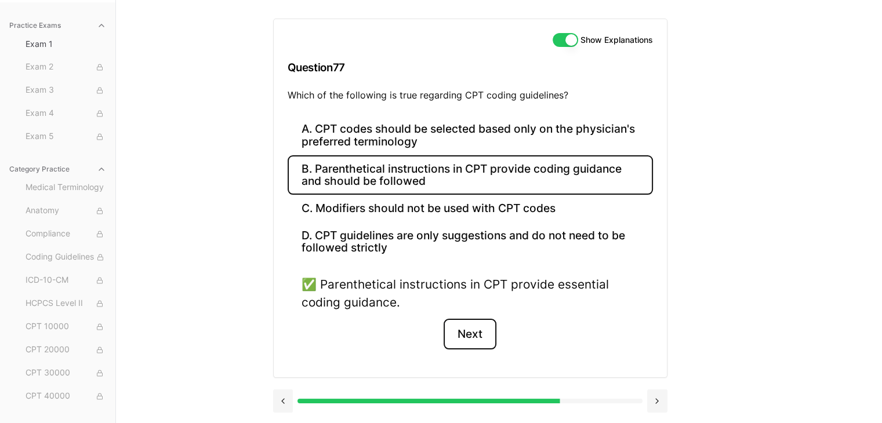
click at [475, 323] on button "Next" at bounding box center [469, 334] width 53 height 31
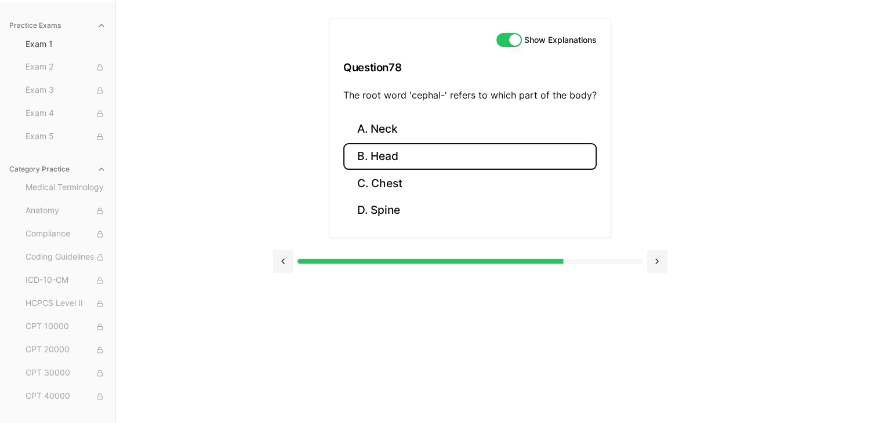
click at [482, 161] on button "B. Head" at bounding box center [469, 156] width 253 height 27
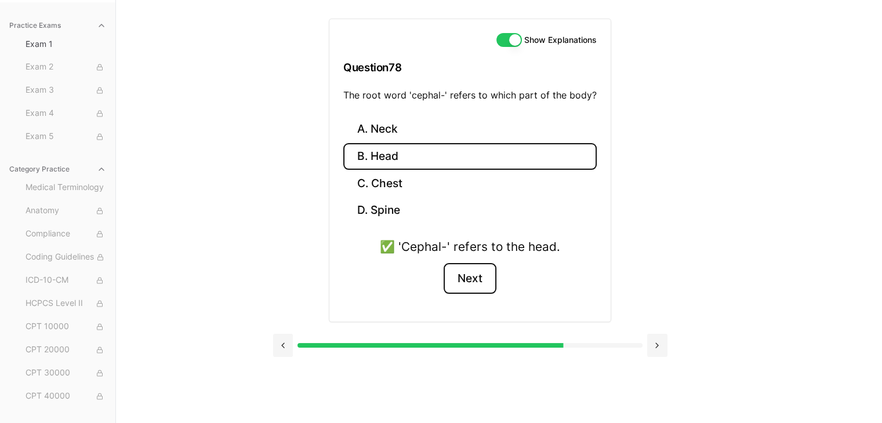
click at [477, 283] on button "Next" at bounding box center [469, 278] width 53 height 31
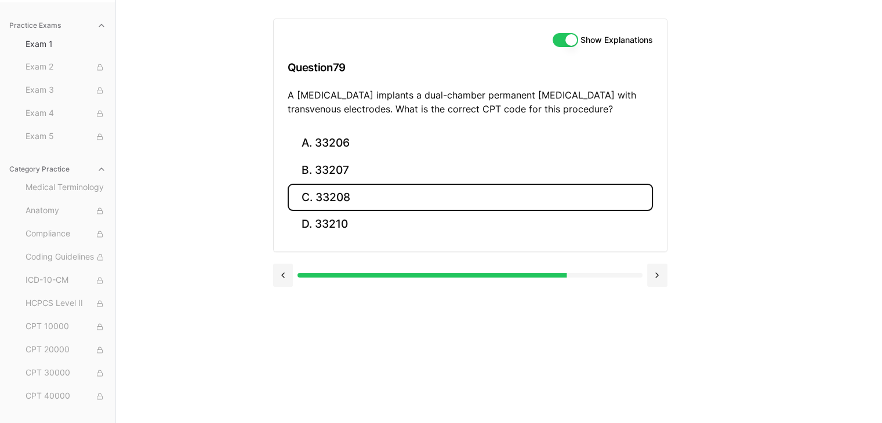
click at [503, 193] on button "C. 33208" at bounding box center [470, 197] width 365 height 27
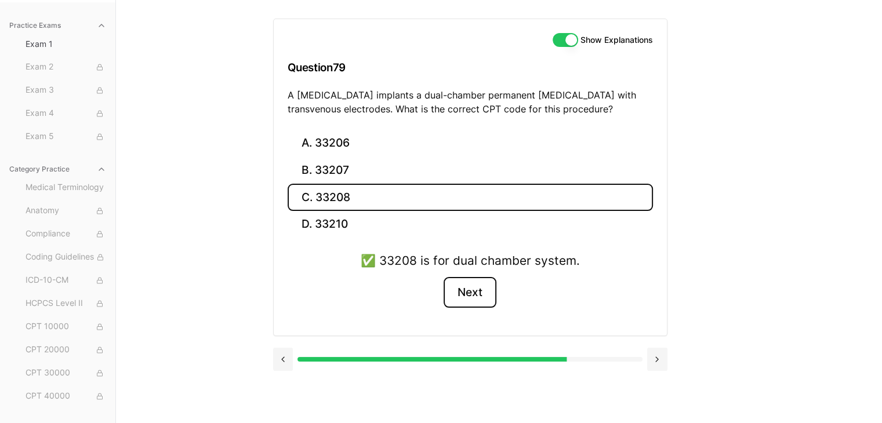
click at [470, 295] on button "Next" at bounding box center [469, 292] width 53 height 31
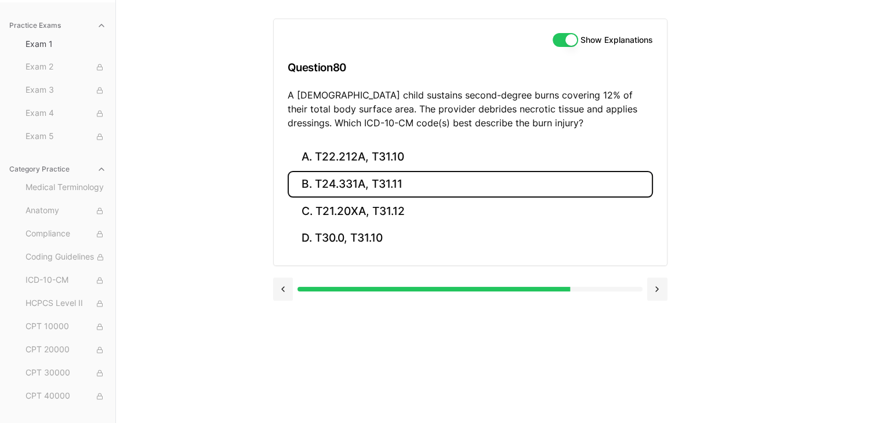
click at [454, 195] on button "B. T24.331A, T31.11" at bounding box center [470, 184] width 365 height 27
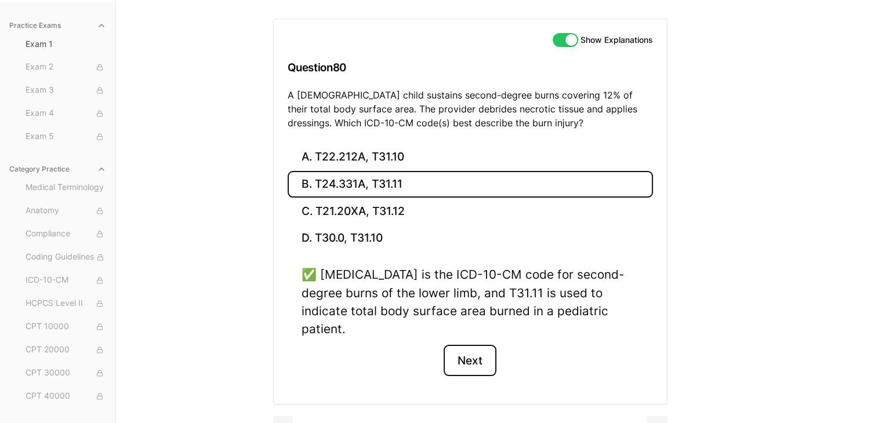
click at [485, 353] on button "Next" at bounding box center [469, 360] width 53 height 31
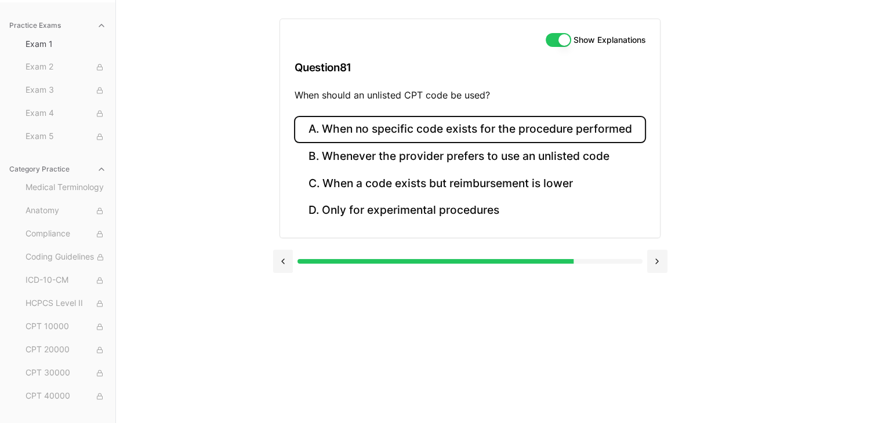
click at [460, 133] on button "A. When no specific code exists for the procedure performed" at bounding box center [469, 129] width 351 height 27
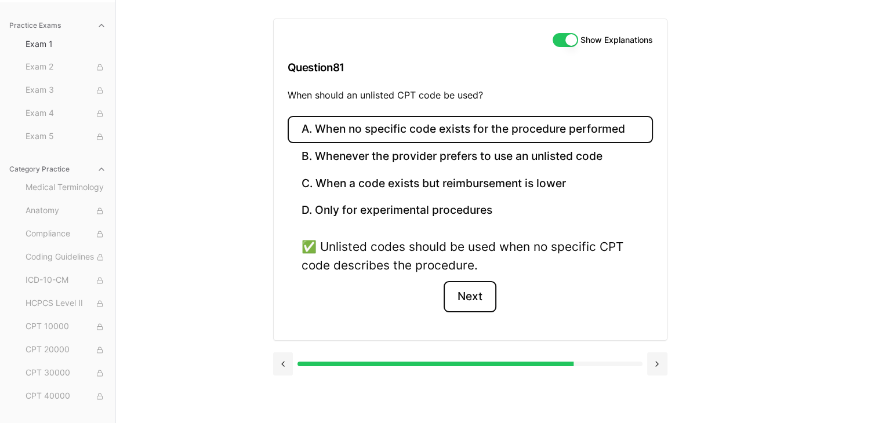
click at [463, 290] on button "Next" at bounding box center [469, 296] width 53 height 31
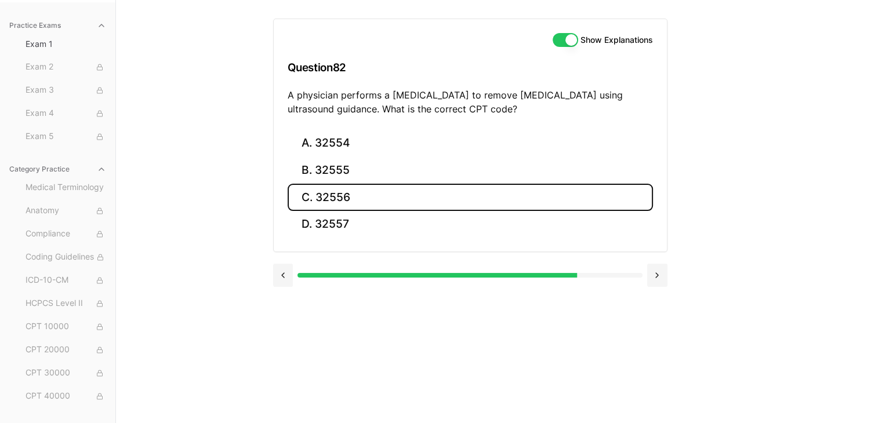
click at [351, 186] on button "C. 32556" at bounding box center [470, 197] width 365 height 27
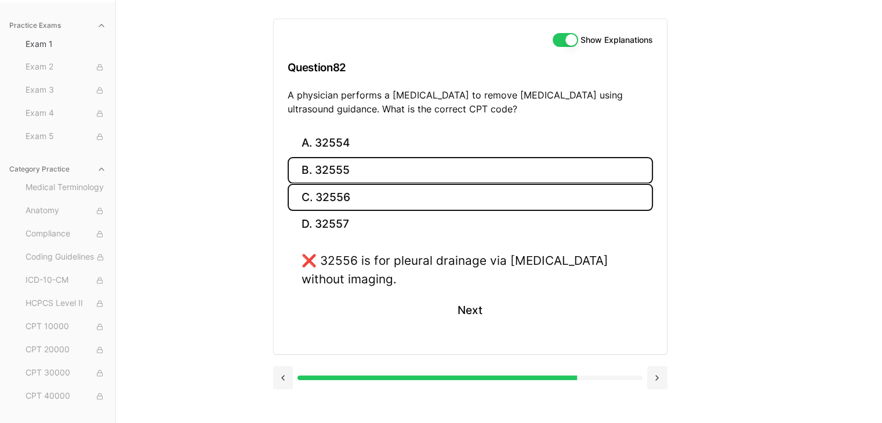
click at [362, 175] on button "B. 32555" at bounding box center [470, 170] width 365 height 27
click at [405, 202] on button "C. 32556" at bounding box center [470, 197] width 365 height 27
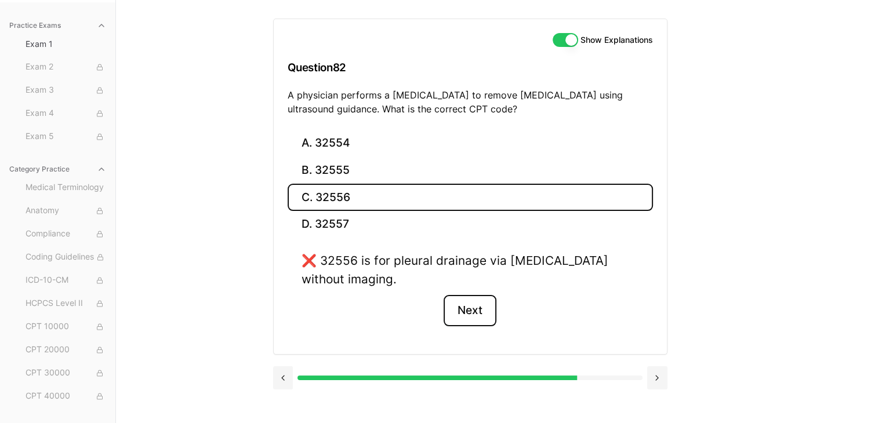
click at [459, 311] on button "Next" at bounding box center [469, 310] width 53 height 31
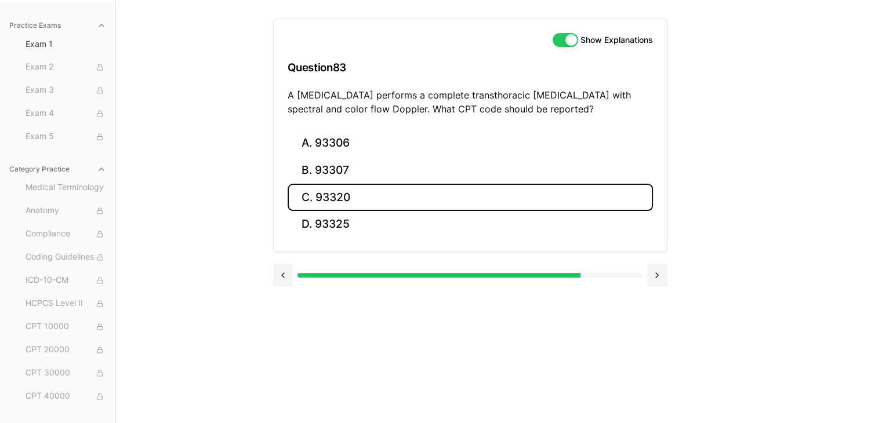
click at [523, 184] on button "C. 93320" at bounding box center [470, 197] width 365 height 27
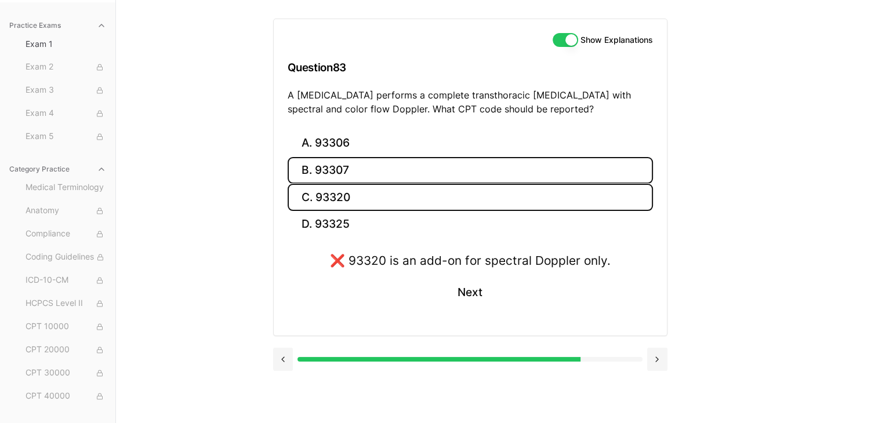
click at [454, 176] on button "B. 93307" at bounding box center [470, 170] width 365 height 27
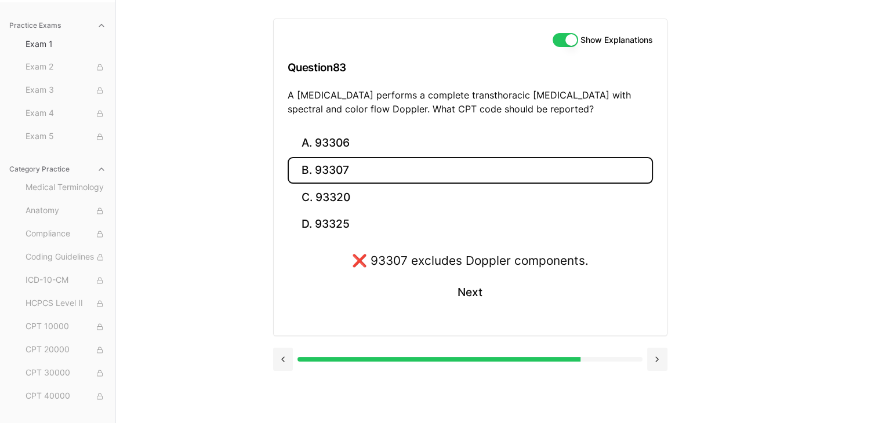
click at [457, 158] on button "B. 93307" at bounding box center [470, 170] width 365 height 27
click at [456, 151] on button "A. 93306" at bounding box center [470, 143] width 365 height 27
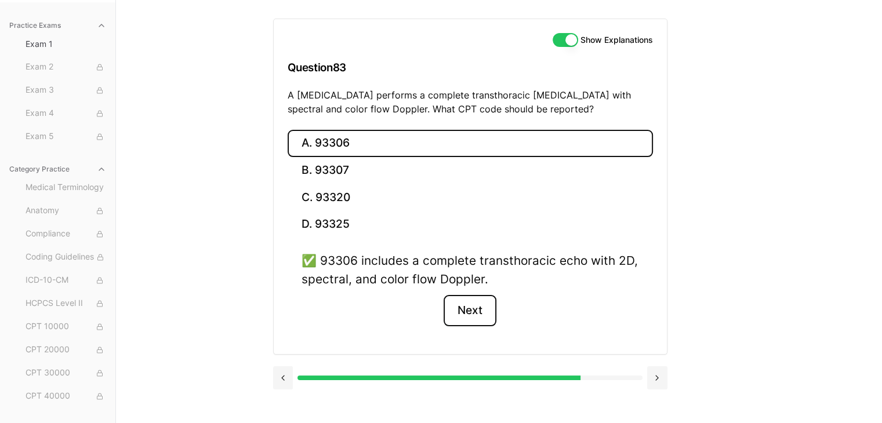
click at [474, 303] on button "Next" at bounding box center [469, 310] width 53 height 31
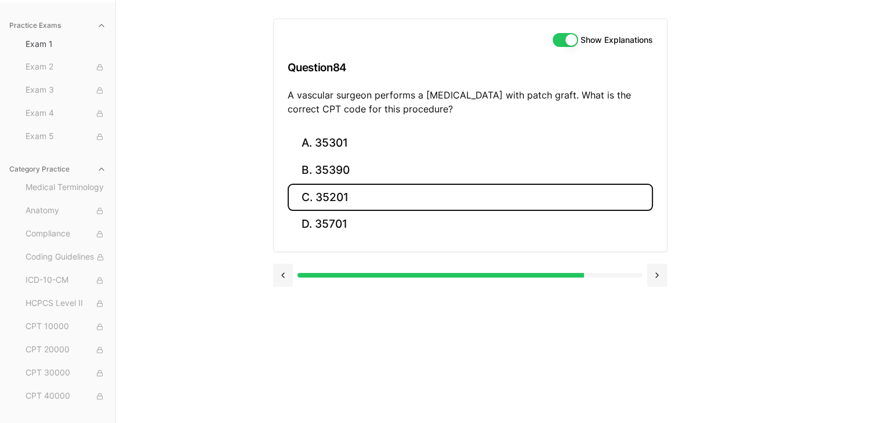
click at [397, 195] on button "C. 35201" at bounding box center [470, 197] width 365 height 27
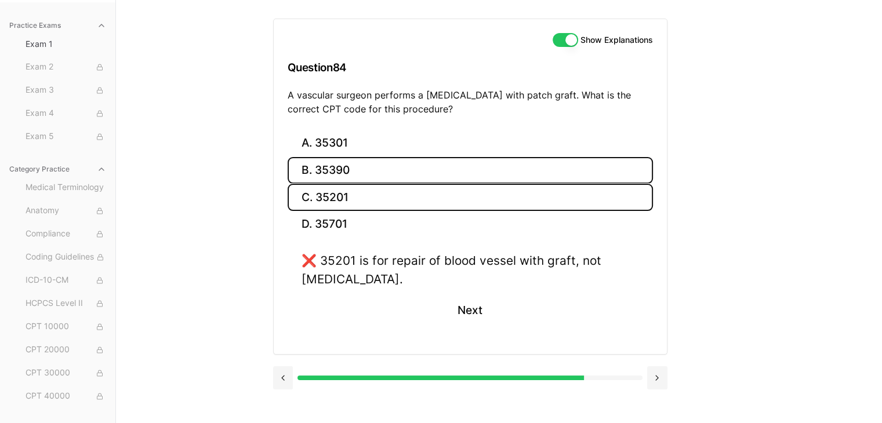
click at [404, 180] on button "B. 35390" at bounding box center [470, 170] width 365 height 27
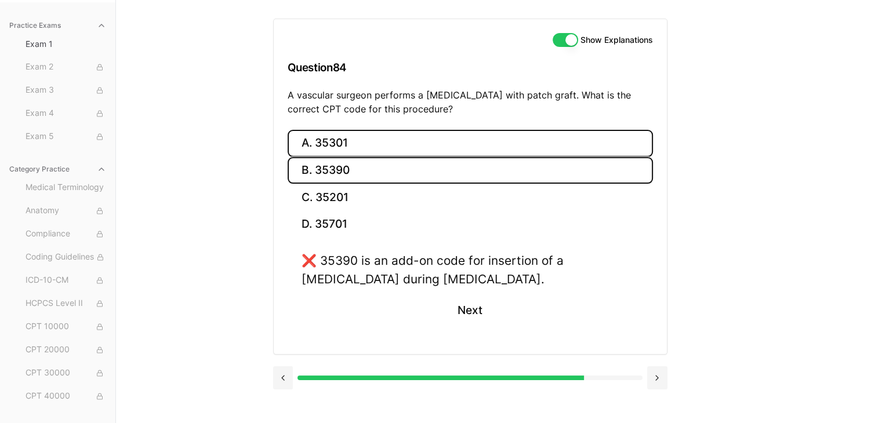
click at [422, 147] on button "A. 35301" at bounding box center [470, 143] width 365 height 27
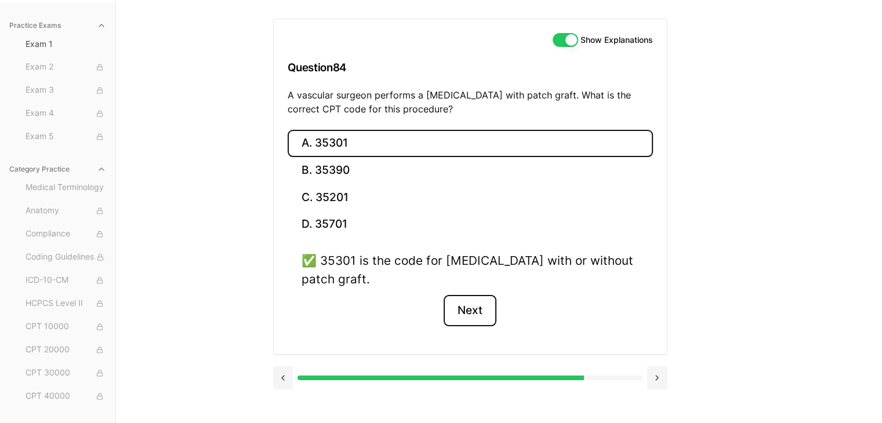
click at [478, 323] on button "Next" at bounding box center [469, 310] width 53 height 31
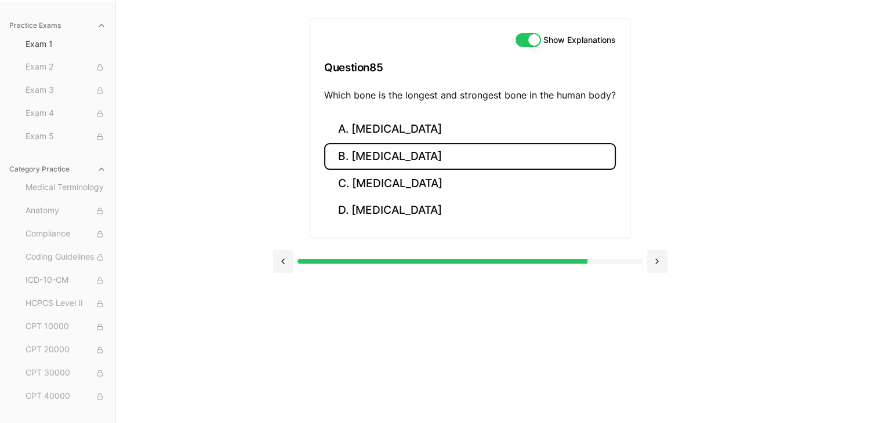
click at [414, 159] on button "B. Femur" at bounding box center [470, 156] width 292 height 27
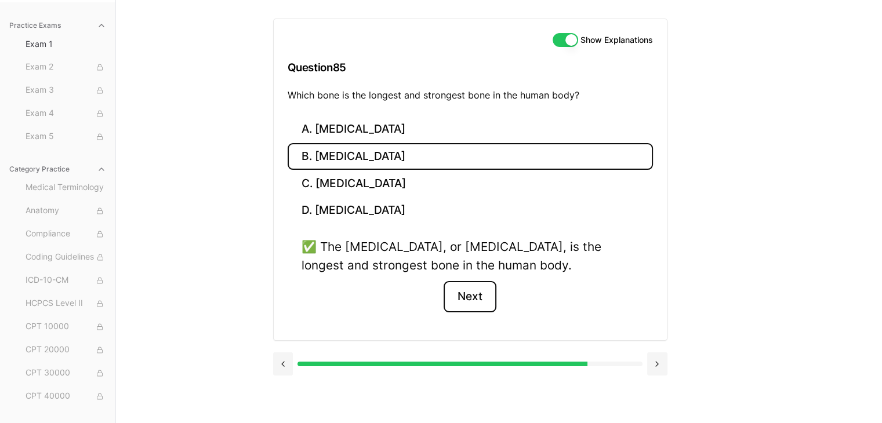
click at [461, 288] on button "Next" at bounding box center [469, 296] width 53 height 31
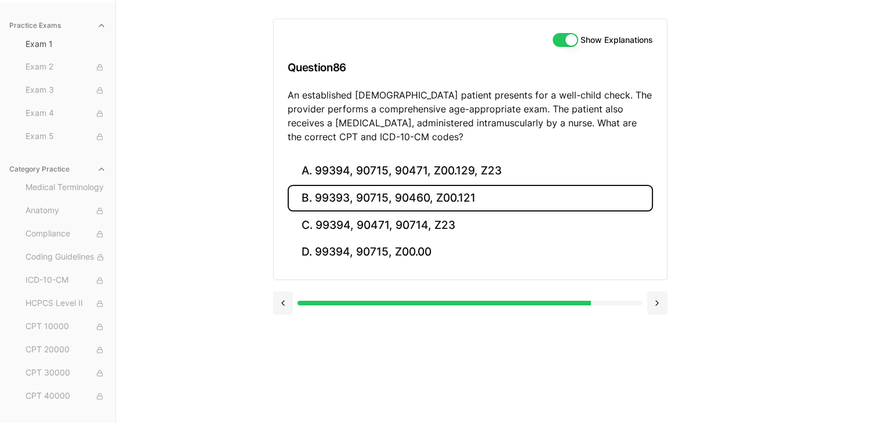
click at [487, 194] on button "B. 99393, 90715, 90460, Z00.121" at bounding box center [470, 198] width 365 height 27
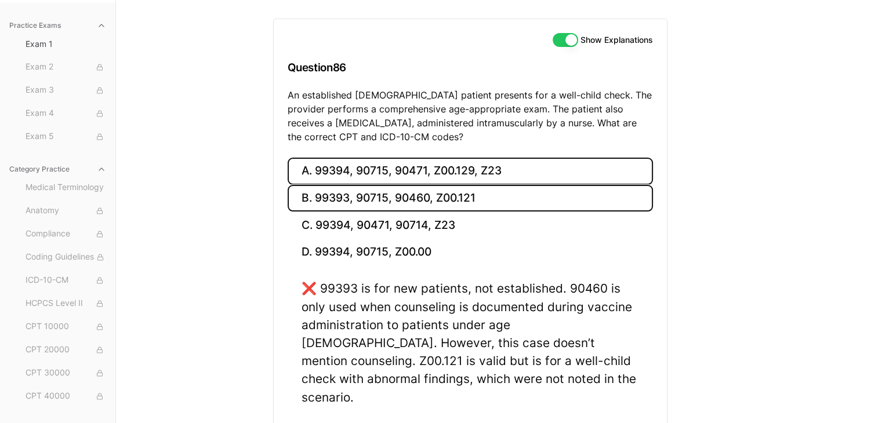
click at [482, 168] on button "A. 99394, 90715, 90471, Z00.129, Z23" at bounding box center [470, 171] width 365 height 27
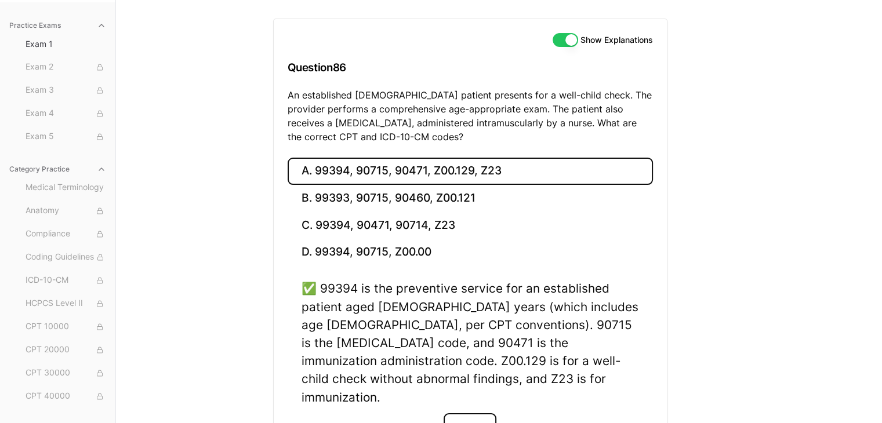
click at [466, 413] on button "Next" at bounding box center [469, 428] width 53 height 31
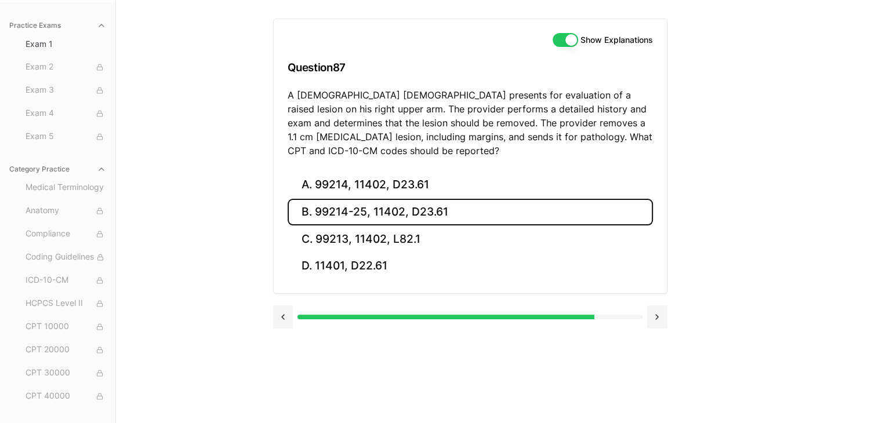
click at [434, 203] on button "B. 99214-25, 11402, D23.61" at bounding box center [470, 212] width 365 height 27
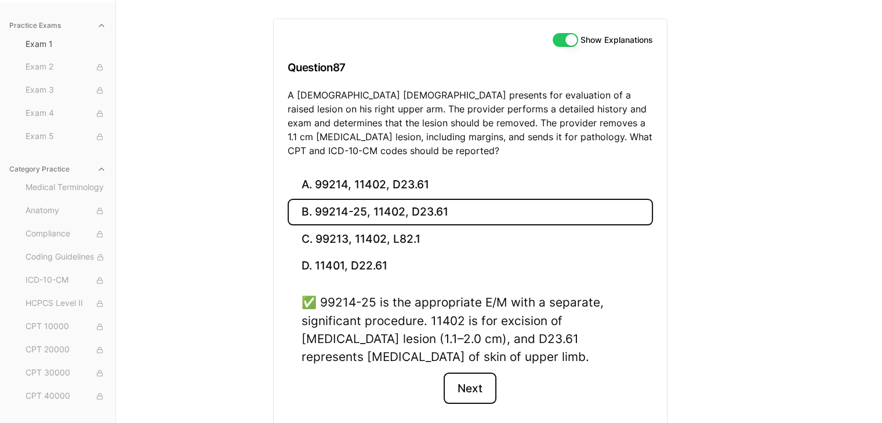
click at [470, 386] on button "Next" at bounding box center [469, 388] width 53 height 31
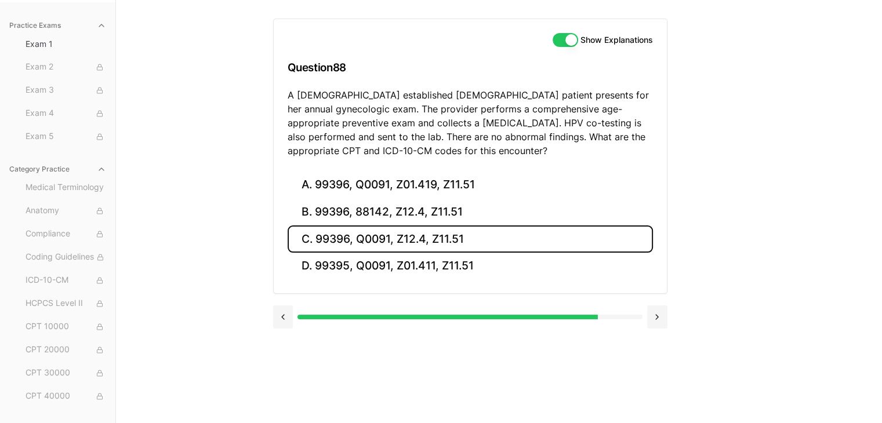
click at [473, 235] on button "C. 99396, Q0091, Z12.4, Z11.51" at bounding box center [470, 239] width 365 height 27
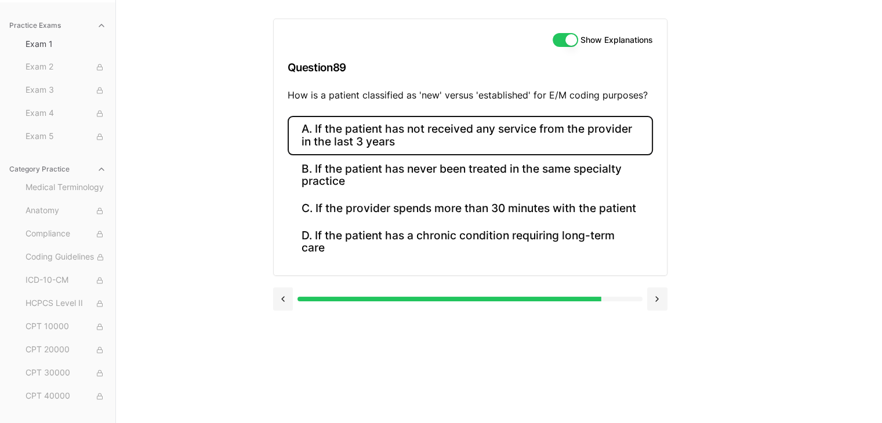
click at [423, 121] on button "A. If the patient has not received any service from the provider in the last 3 …" at bounding box center [470, 135] width 365 height 39
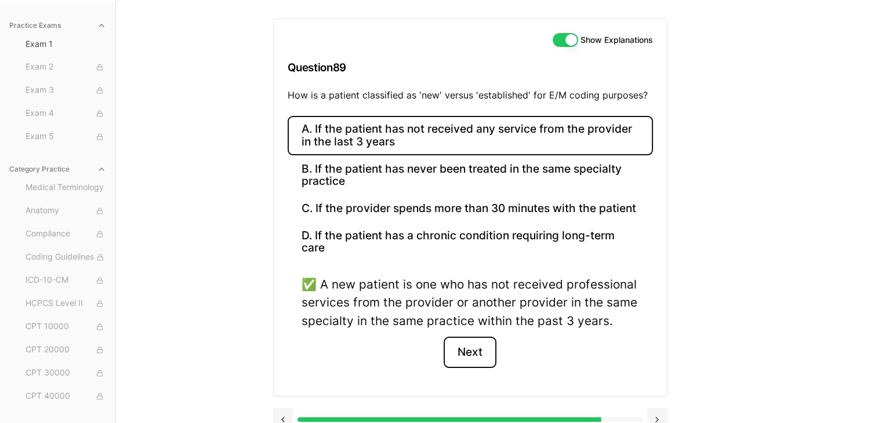
click at [471, 341] on button "Next" at bounding box center [469, 352] width 53 height 31
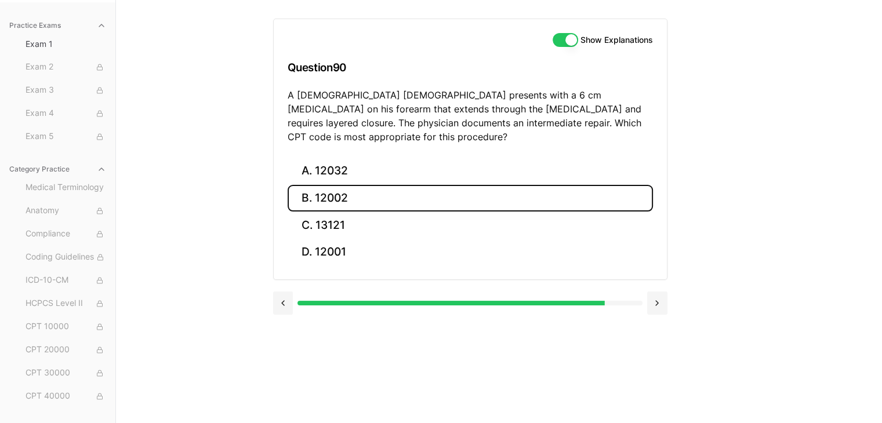
click at [394, 185] on button "B. 12002" at bounding box center [470, 198] width 365 height 27
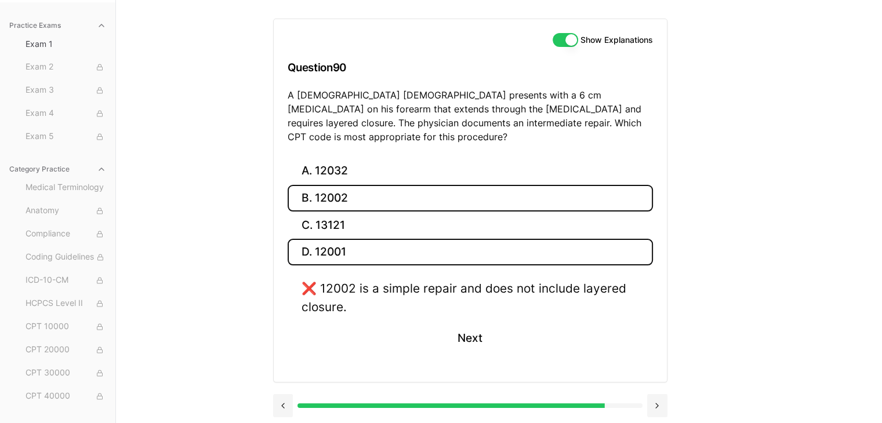
click at [392, 239] on button "D. 12001" at bounding box center [470, 252] width 365 height 27
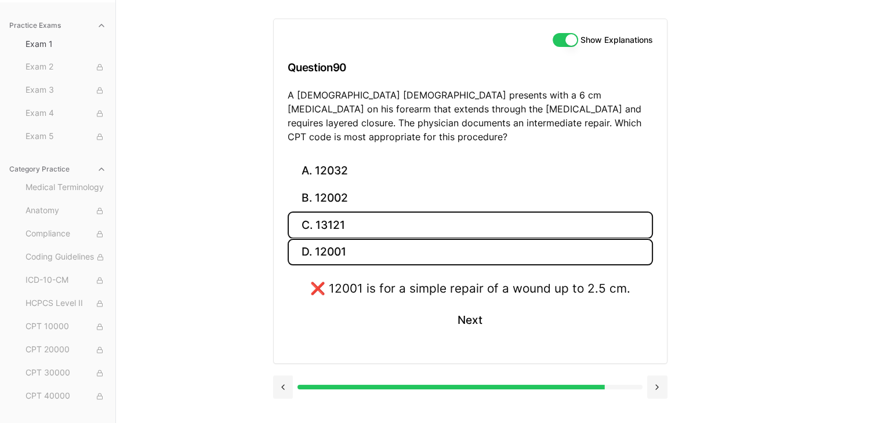
click at [398, 212] on button "C. 13121" at bounding box center [470, 225] width 365 height 27
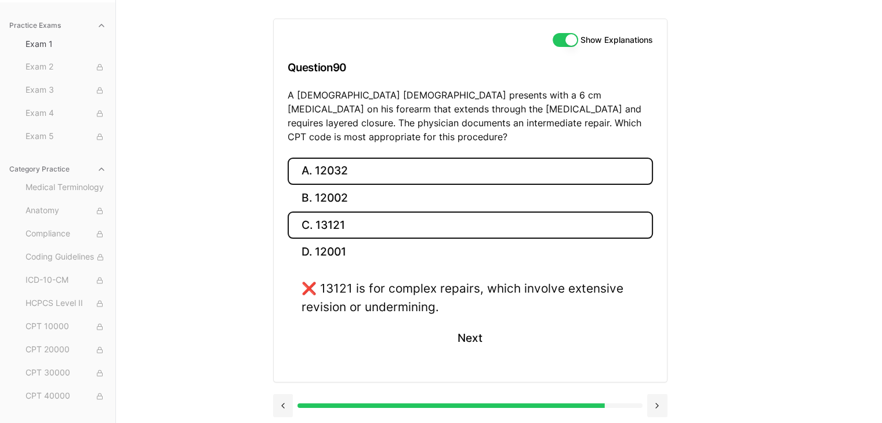
click at [389, 163] on button "A. 12032" at bounding box center [470, 171] width 365 height 27
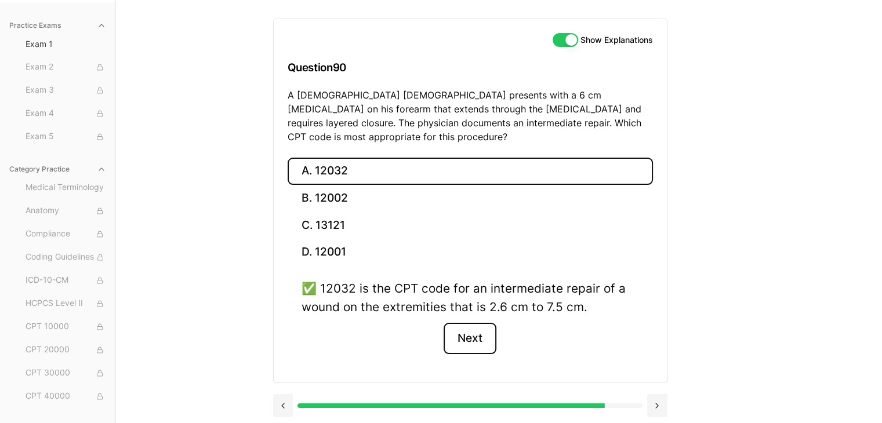
click at [454, 323] on button "Next" at bounding box center [469, 338] width 53 height 31
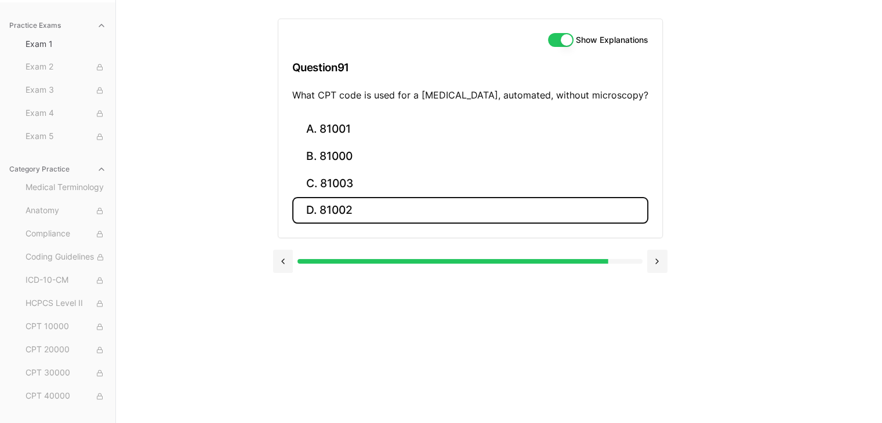
click at [468, 200] on button "D. 81002" at bounding box center [470, 210] width 356 height 27
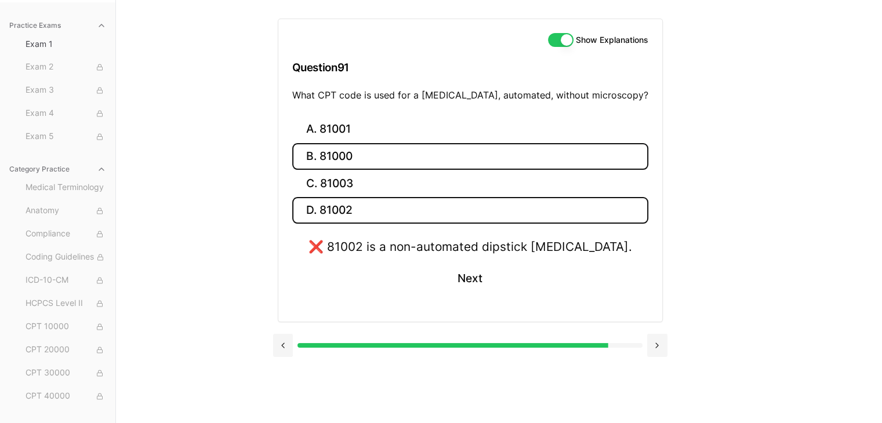
click at [443, 166] on button "B. 81000" at bounding box center [470, 156] width 356 height 27
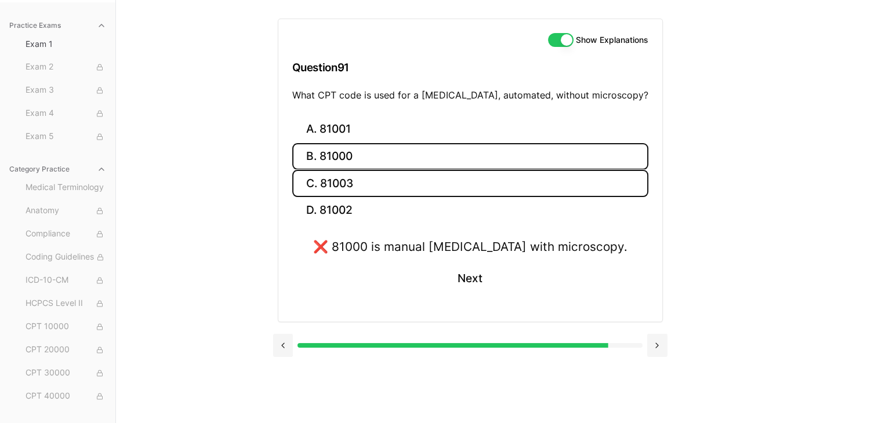
click at [443, 193] on button "C. 81003" at bounding box center [470, 183] width 356 height 27
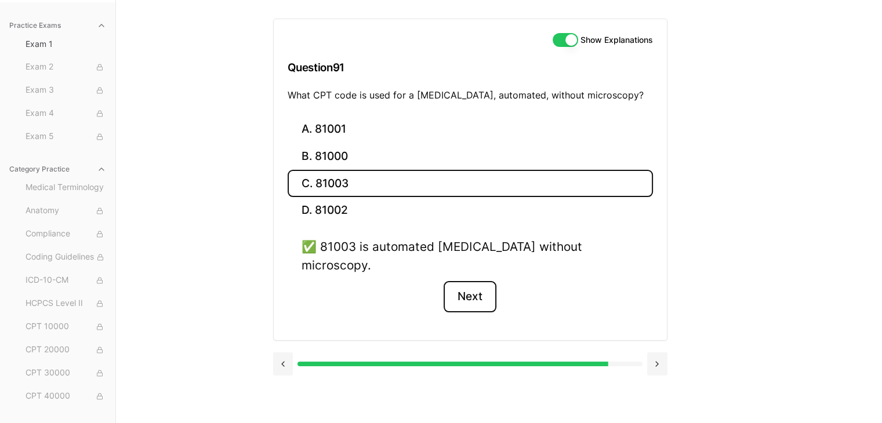
click at [464, 281] on button "Next" at bounding box center [469, 296] width 53 height 31
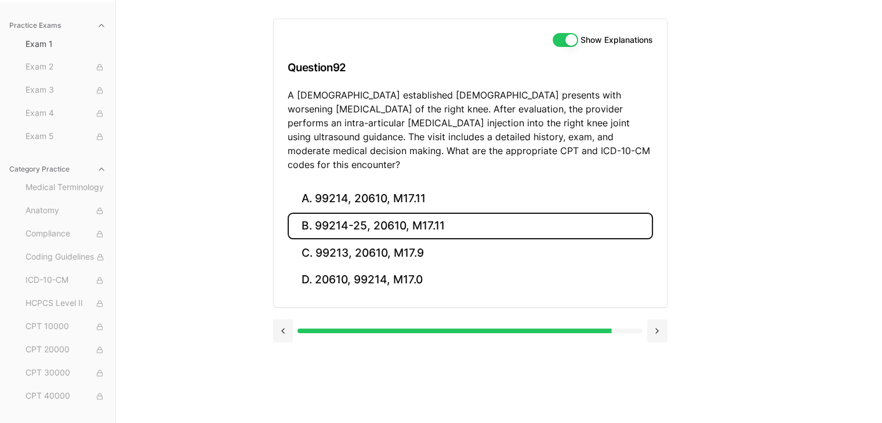
click at [455, 213] on button "B. 99214-25, 20610, M17.11" at bounding box center [470, 226] width 365 height 27
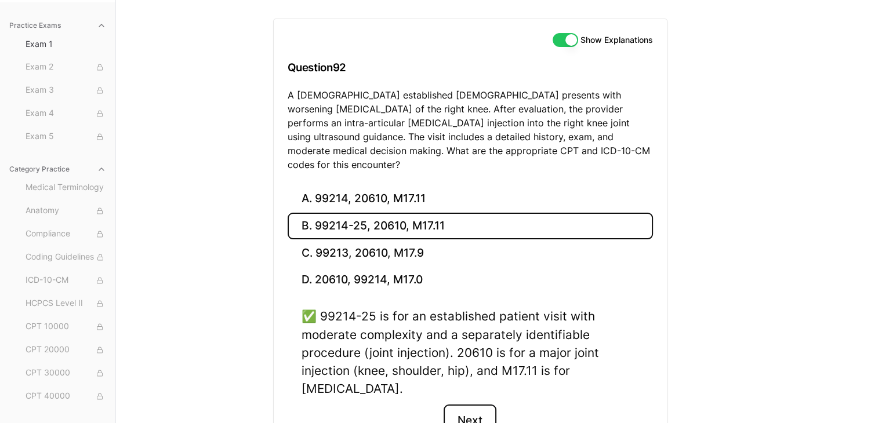
click at [463, 405] on button "Next" at bounding box center [469, 420] width 53 height 31
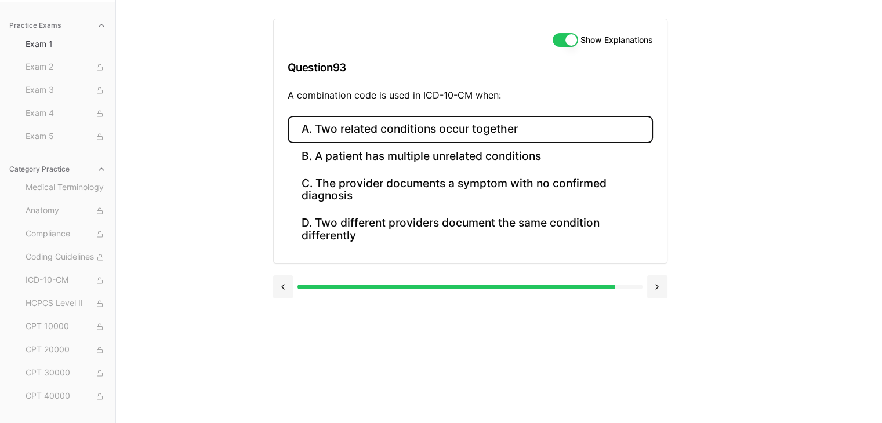
click at [459, 125] on button "A. Two related conditions occur together" at bounding box center [470, 129] width 365 height 27
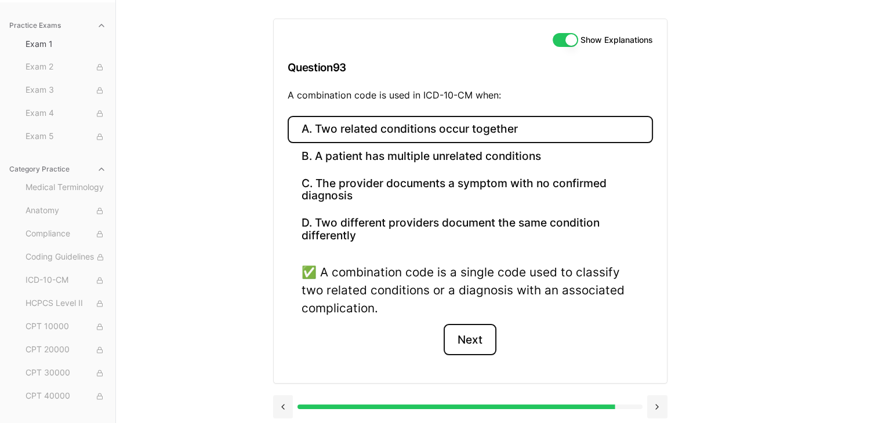
click at [456, 336] on button "Next" at bounding box center [469, 339] width 53 height 31
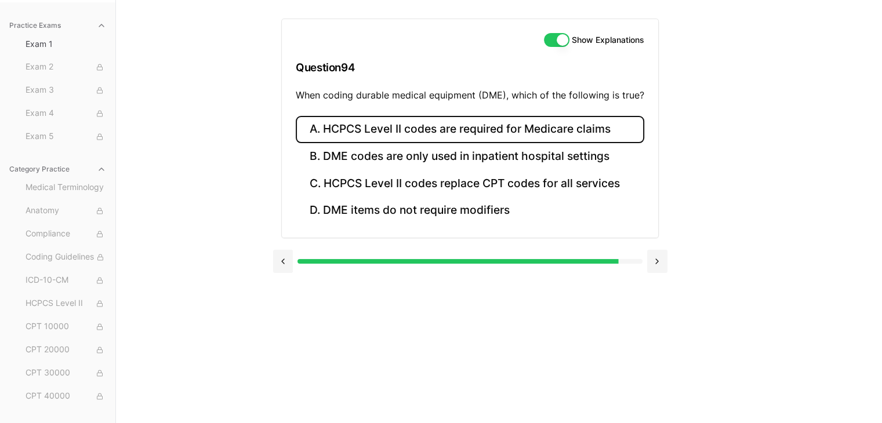
click at [437, 132] on button "A. HCPCS Level II codes are required for Medicare claims" at bounding box center [470, 129] width 348 height 27
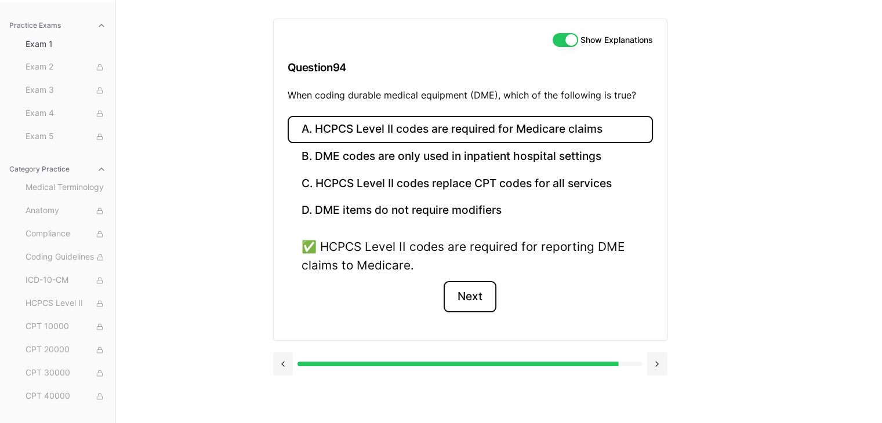
click at [467, 293] on button "Next" at bounding box center [469, 296] width 53 height 31
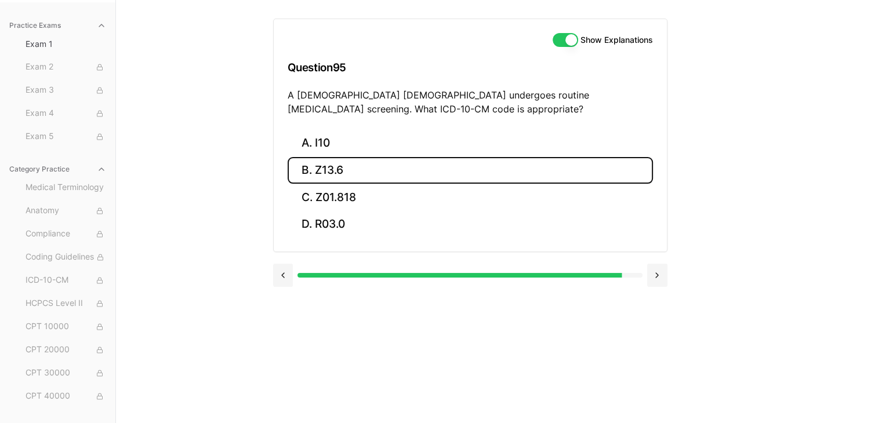
click at [374, 181] on button "B. Z13.6" at bounding box center [470, 170] width 365 height 27
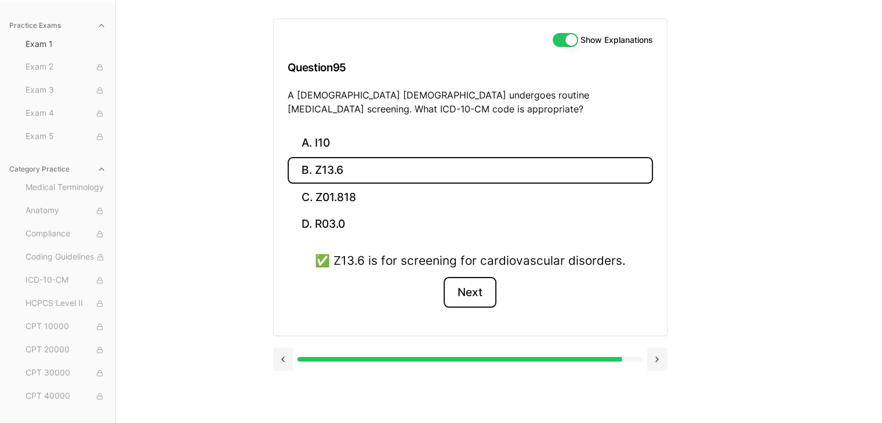
click at [452, 292] on button "Next" at bounding box center [469, 292] width 53 height 31
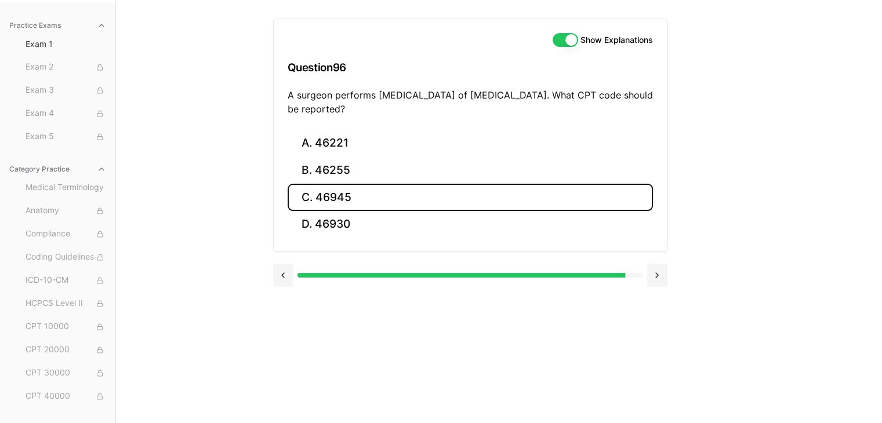
click at [390, 184] on button "C. 46945" at bounding box center [470, 197] width 365 height 27
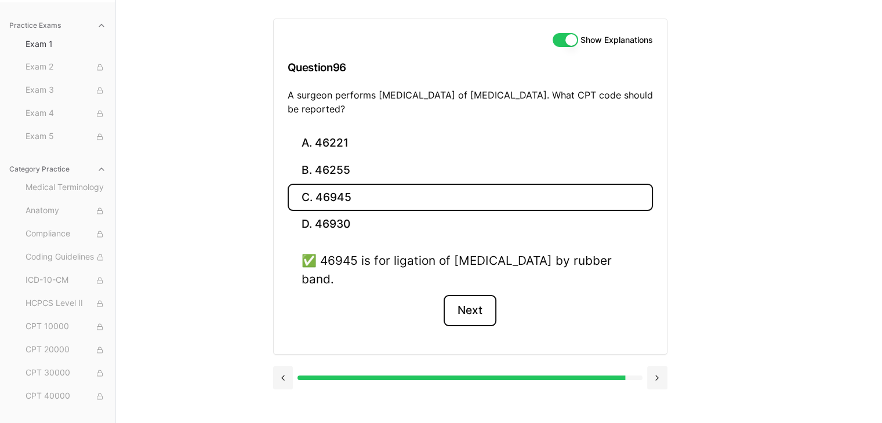
click at [472, 318] on button "Next" at bounding box center [469, 310] width 53 height 31
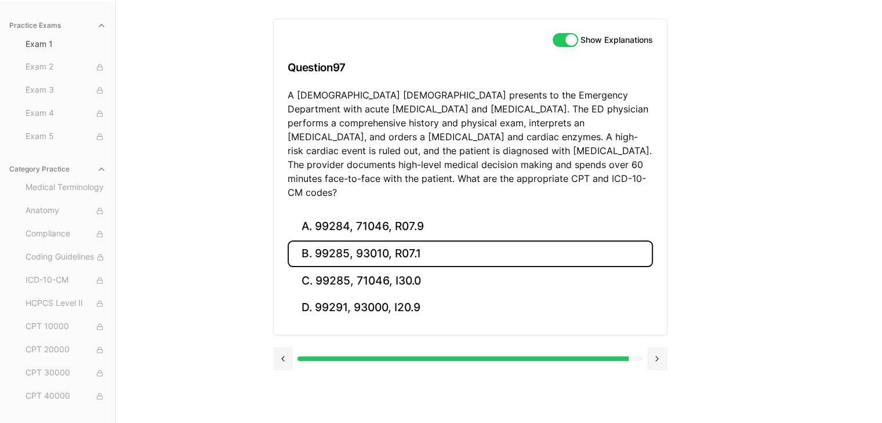
click at [416, 246] on button "B. 99285, 93010, R07.1" at bounding box center [470, 254] width 365 height 27
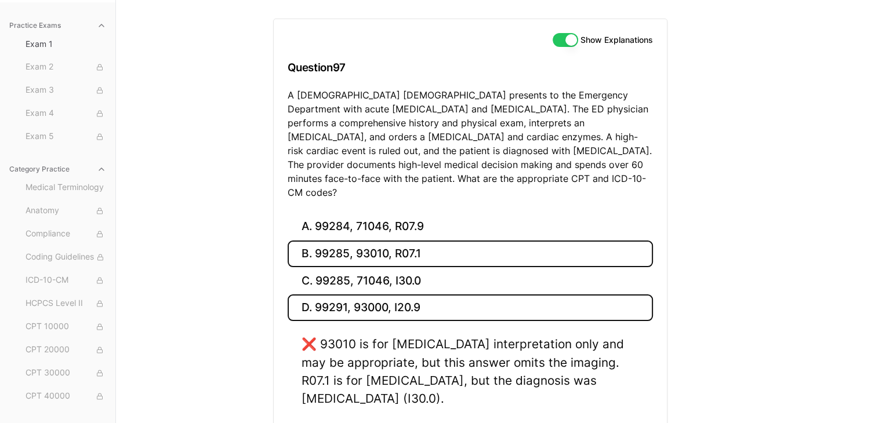
click at [421, 294] on button "D. 99291, 93000, I20.9" at bounding box center [470, 307] width 365 height 27
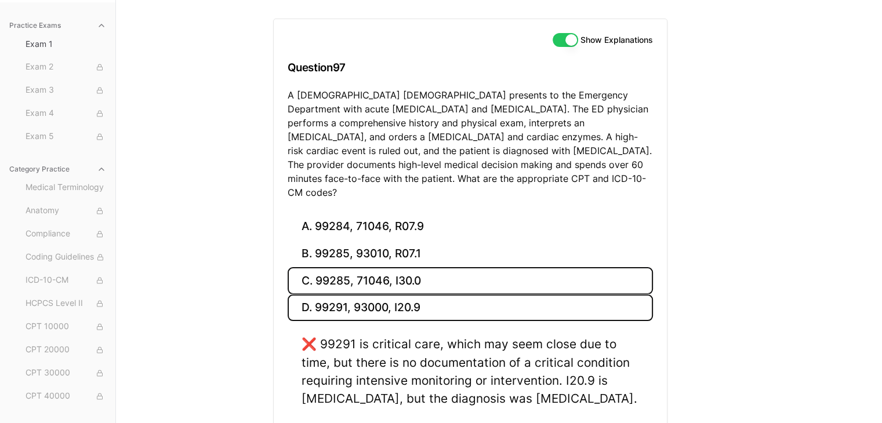
click at [421, 271] on button "C. 99285, 71046, I30.0" at bounding box center [470, 280] width 365 height 27
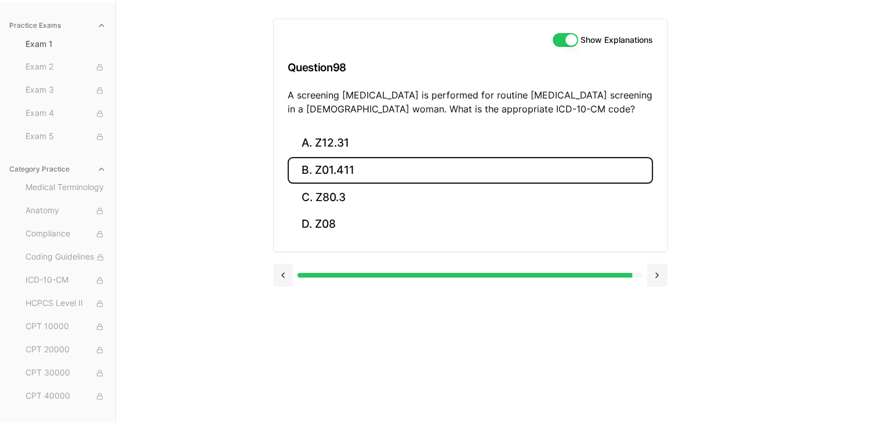
click at [362, 179] on button "B. Z01.411" at bounding box center [470, 170] width 365 height 27
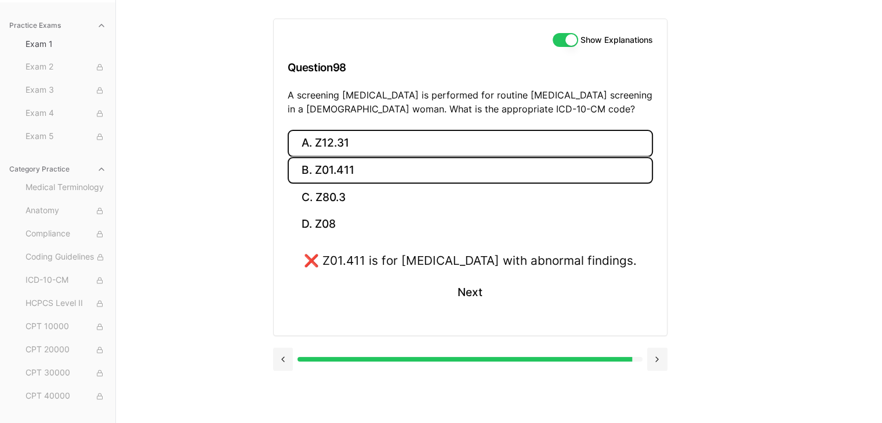
click at [371, 153] on button "A. Z12.31" at bounding box center [470, 143] width 365 height 27
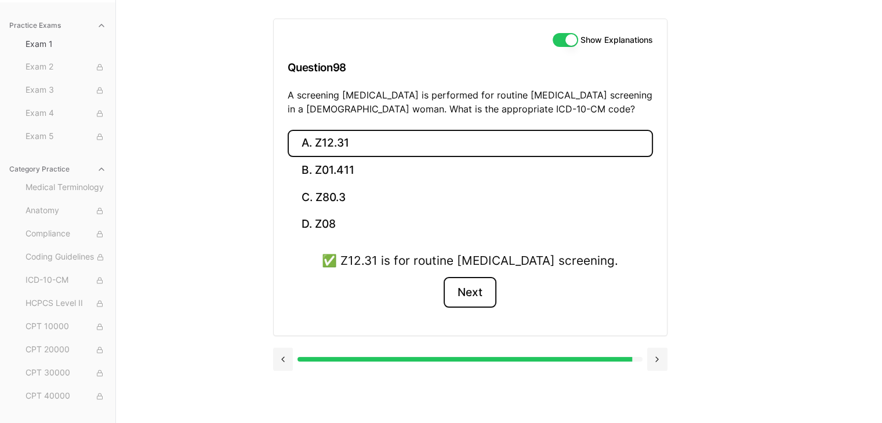
click at [468, 299] on button "Next" at bounding box center [469, 292] width 53 height 31
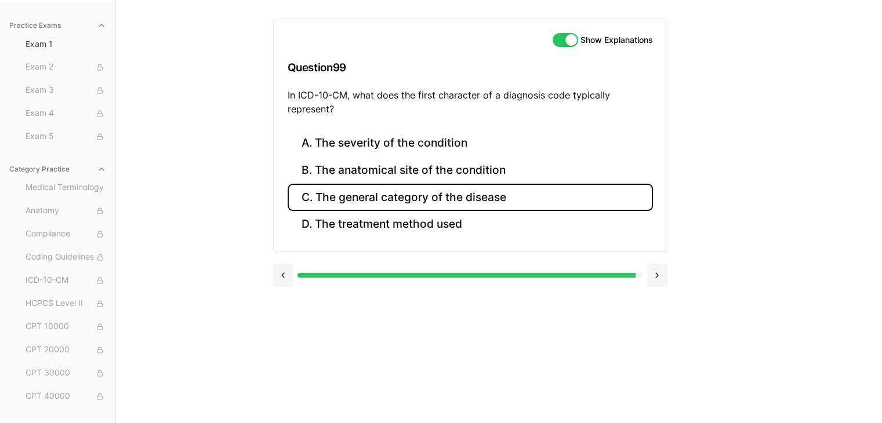
click at [455, 207] on button "C. The general category of the disease" at bounding box center [470, 197] width 365 height 27
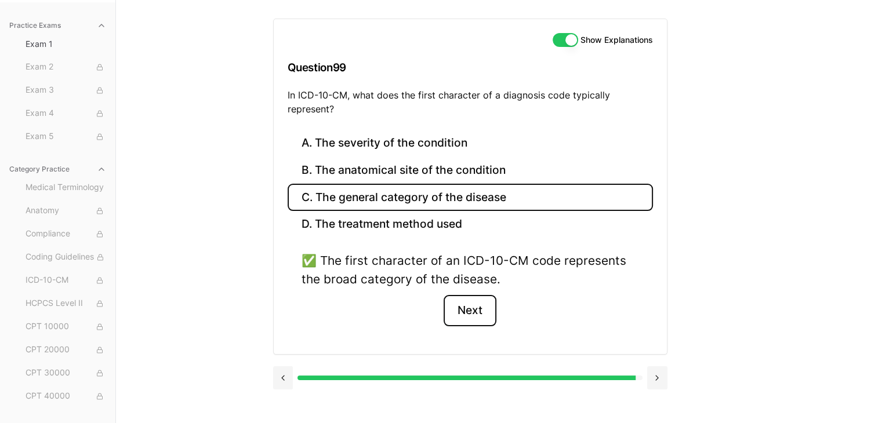
click at [469, 295] on button "Next" at bounding box center [469, 310] width 53 height 31
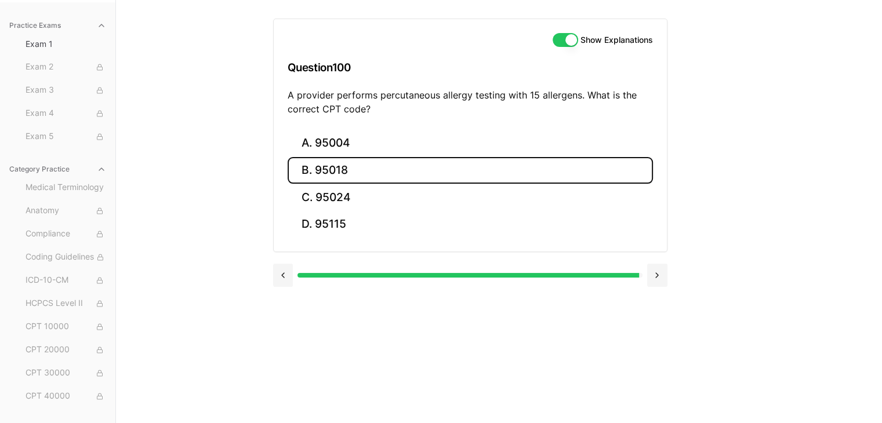
click at [406, 158] on button "B. 95018" at bounding box center [470, 170] width 365 height 27
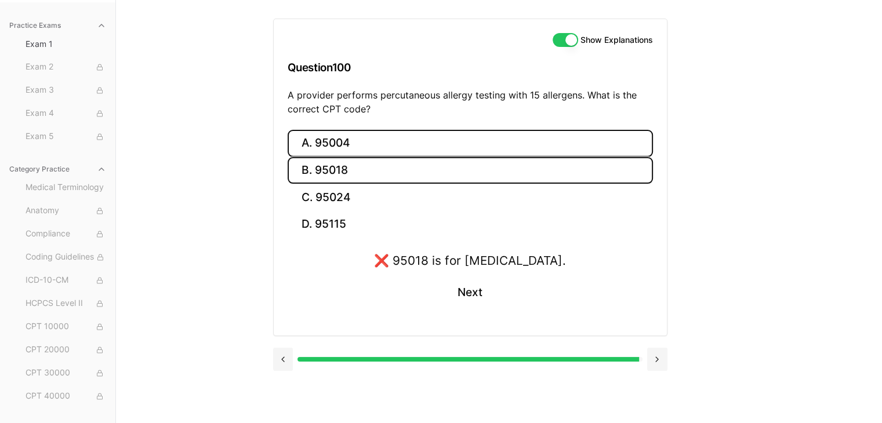
click at [408, 148] on button "A. 95004" at bounding box center [470, 143] width 365 height 27
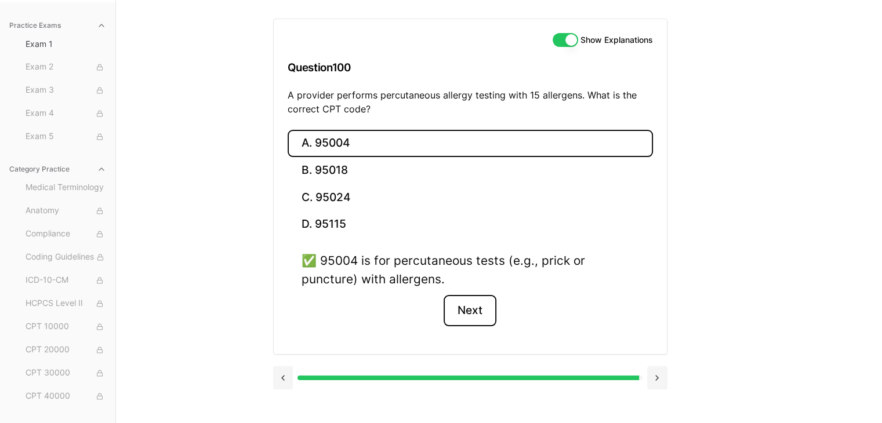
click at [490, 301] on button "Next" at bounding box center [469, 310] width 53 height 31
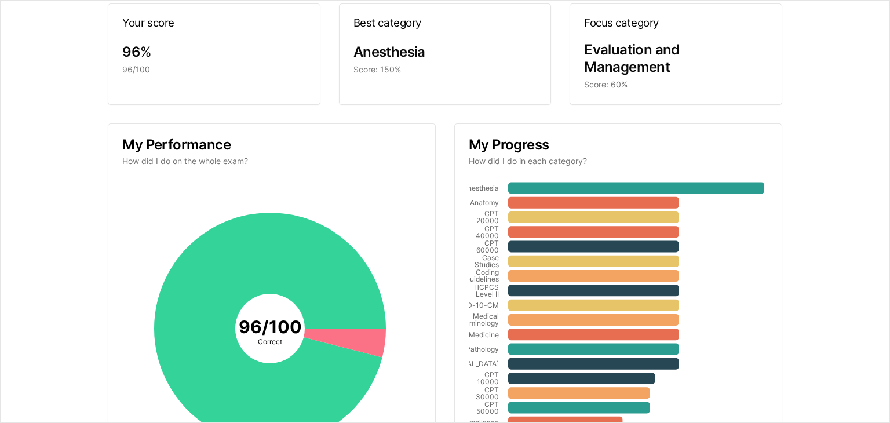
scroll to position [0, 0]
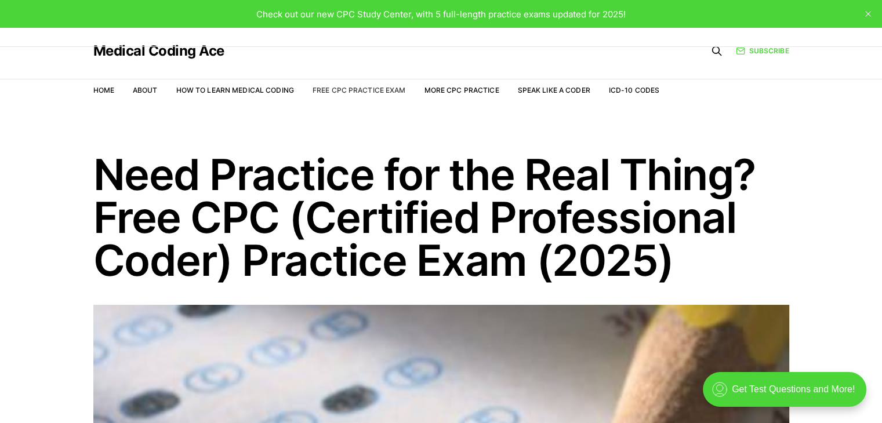
click at [324, 93] on link "Free CPC Practice Exam" at bounding box center [358, 90] width 93 height 9
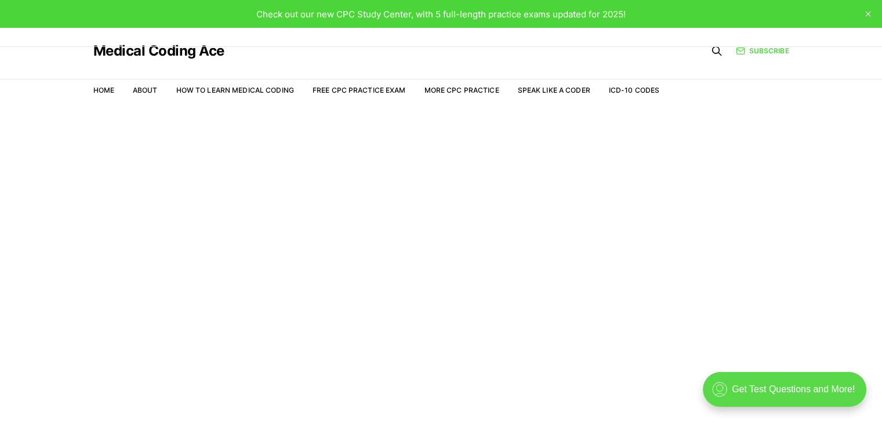
click at [787, 394] on div ".cls-1{fill:none;stroke:currentColor;stroke-linecap:round;stroke-linejoin:round…" at bounding box center [784, 389] width 163 height 35
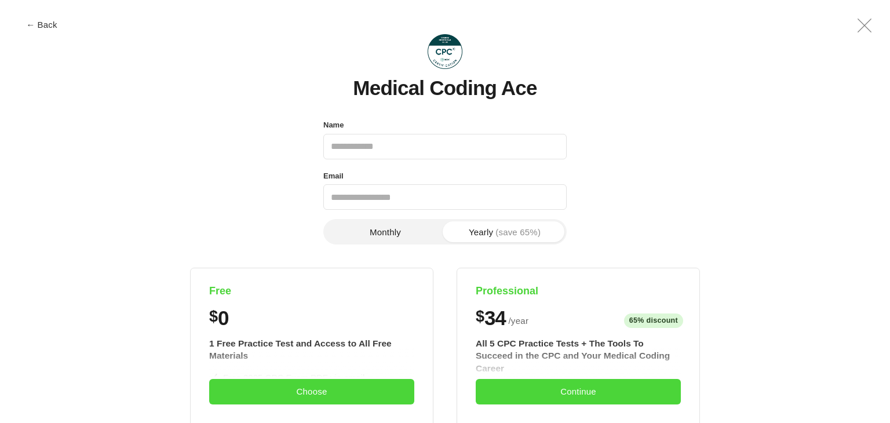
click at [864, 28] on icon ".a{fill:none;stroke:currentColor;stroke-linecap:round;stroke-linejoin:round;str…" at bounding box center [865, 26] width 28 height 28
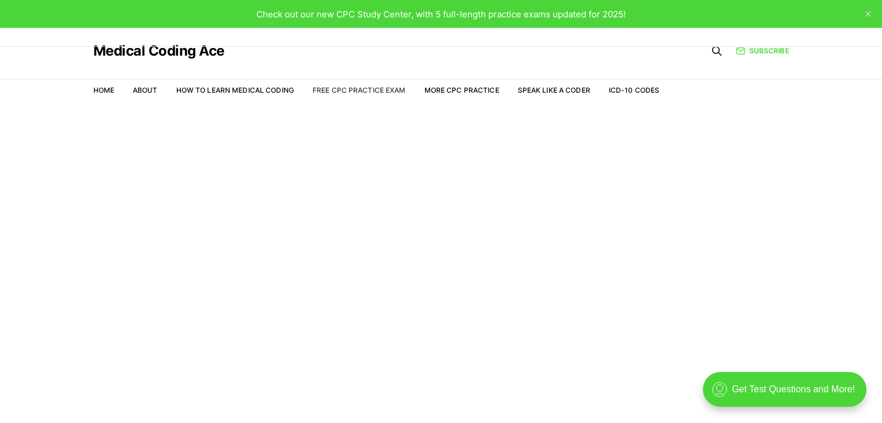
click at [348, 93] on link "Free CPC Practice Exam" at bounding box center [358, 90] width 93 height 9
